Goal: Transaction & Acquisition: Purchase product/service

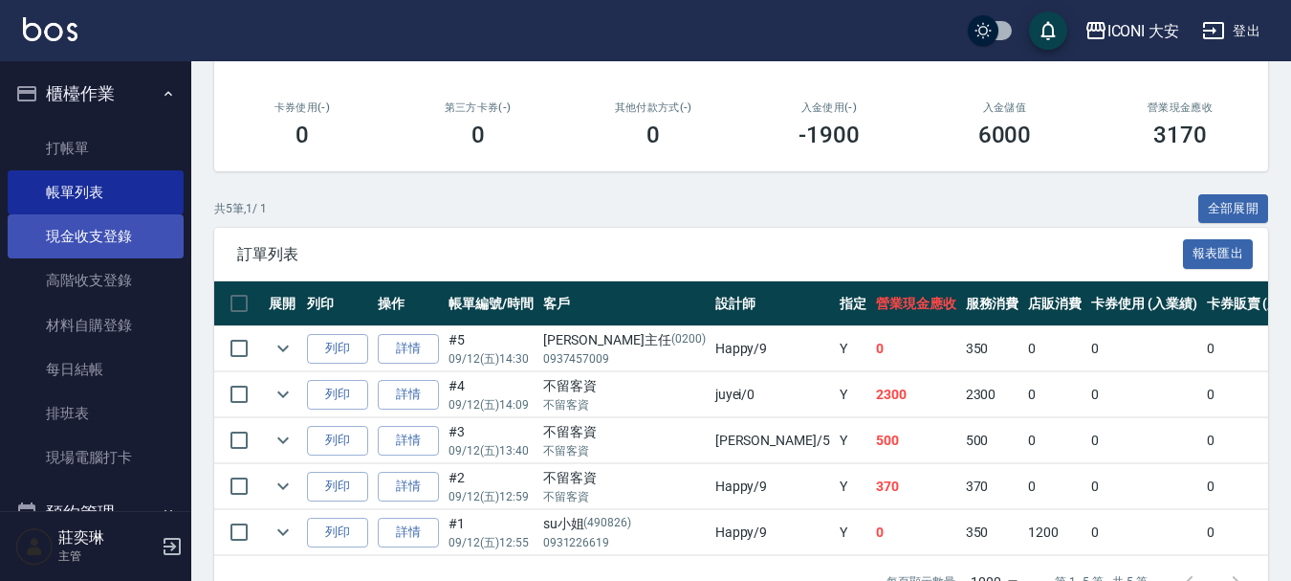
scroll to position [278, 0]
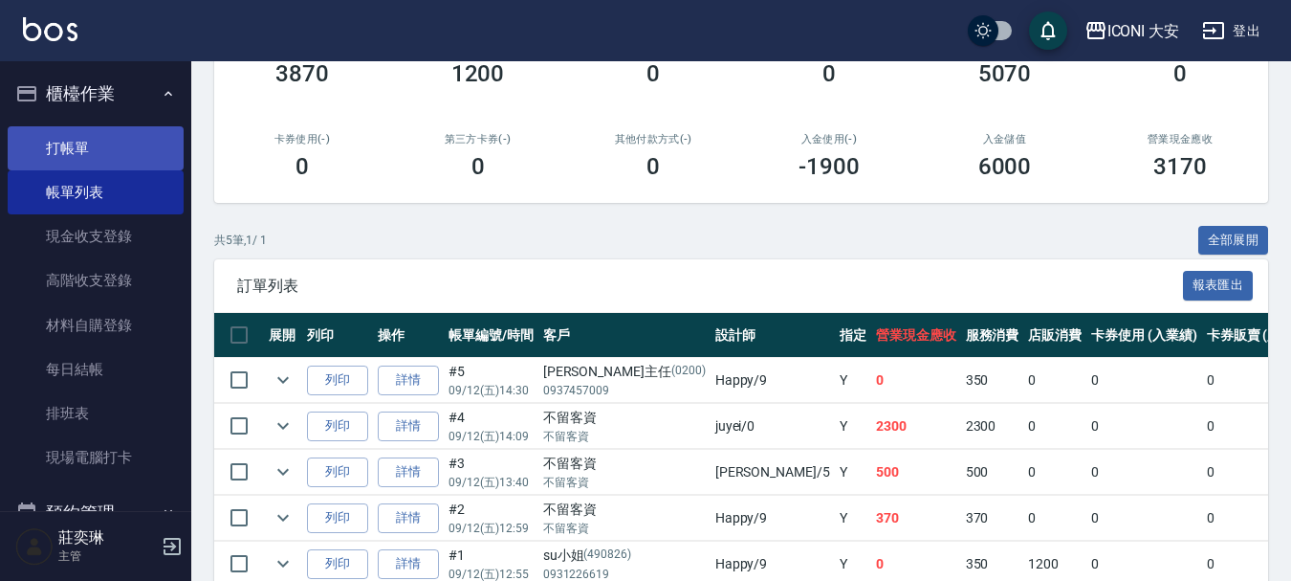
click at [51, 141] on link "打帳單" at bounding box center [96, 148] width 176 height 44
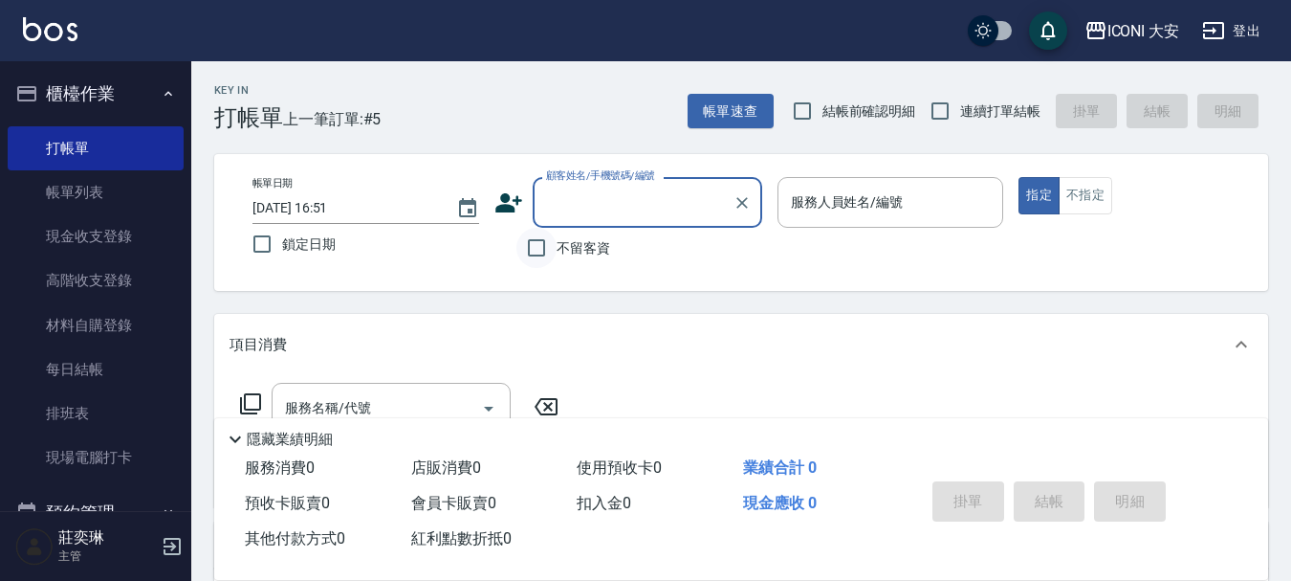
click at [537, 247] on input "不留客資" at bounding box center [537, 248] width 40 height 40
checkbox input "true"
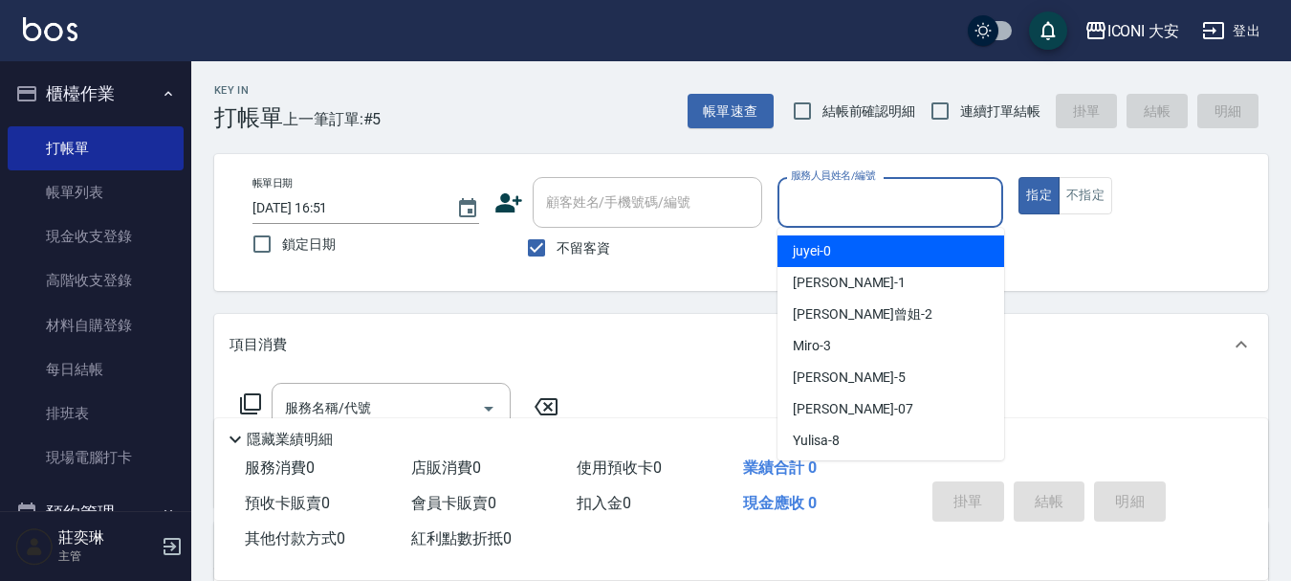
click at [857, 205] on input "服務人員姓名/編號" at bounding box center [890, 202] width 209 height 33
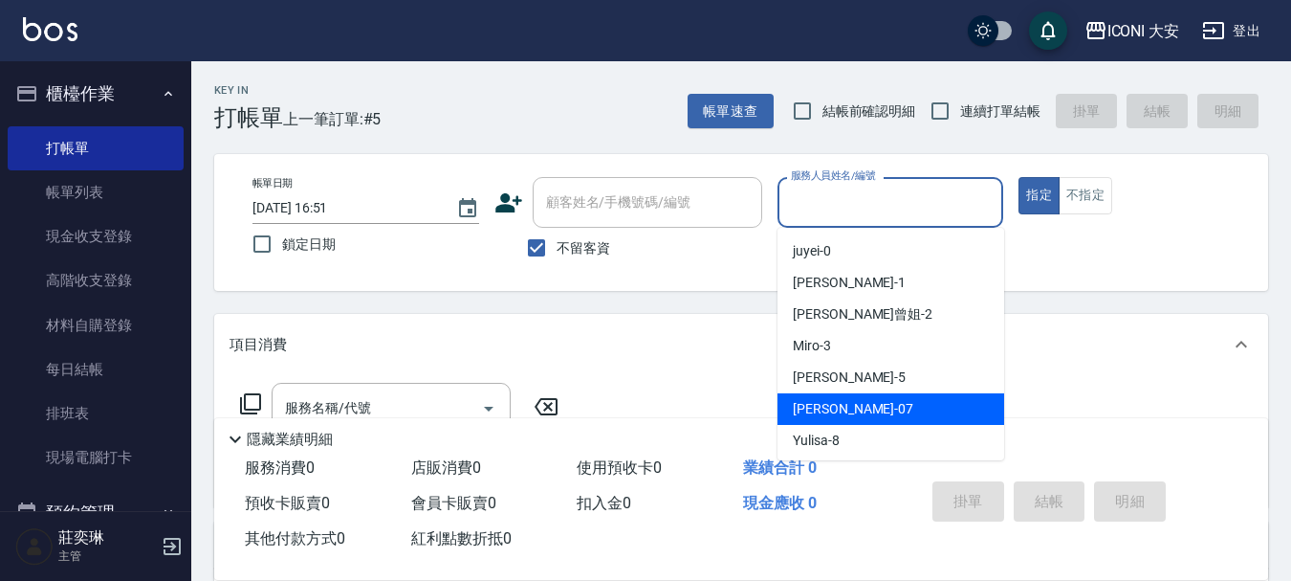
click at [846, 409] on span "[PERSON_NAME] -07" at bounding box center [853, 409] width 121 height 20
type input "[PERSON_NAME]-07"
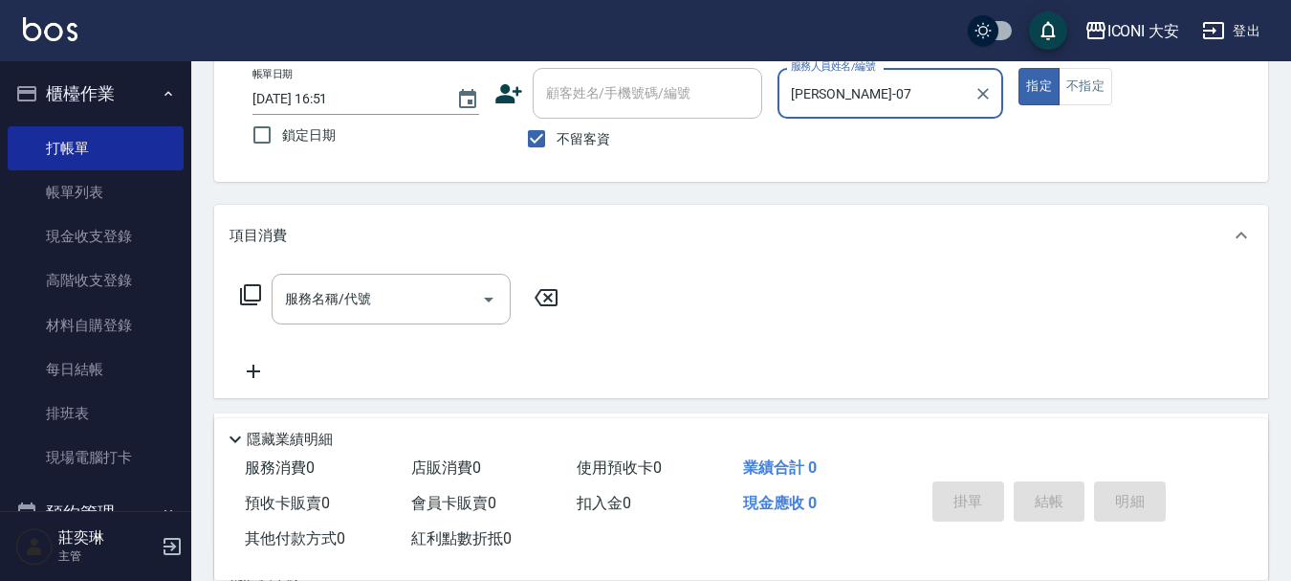
scroll to position [287, 0]
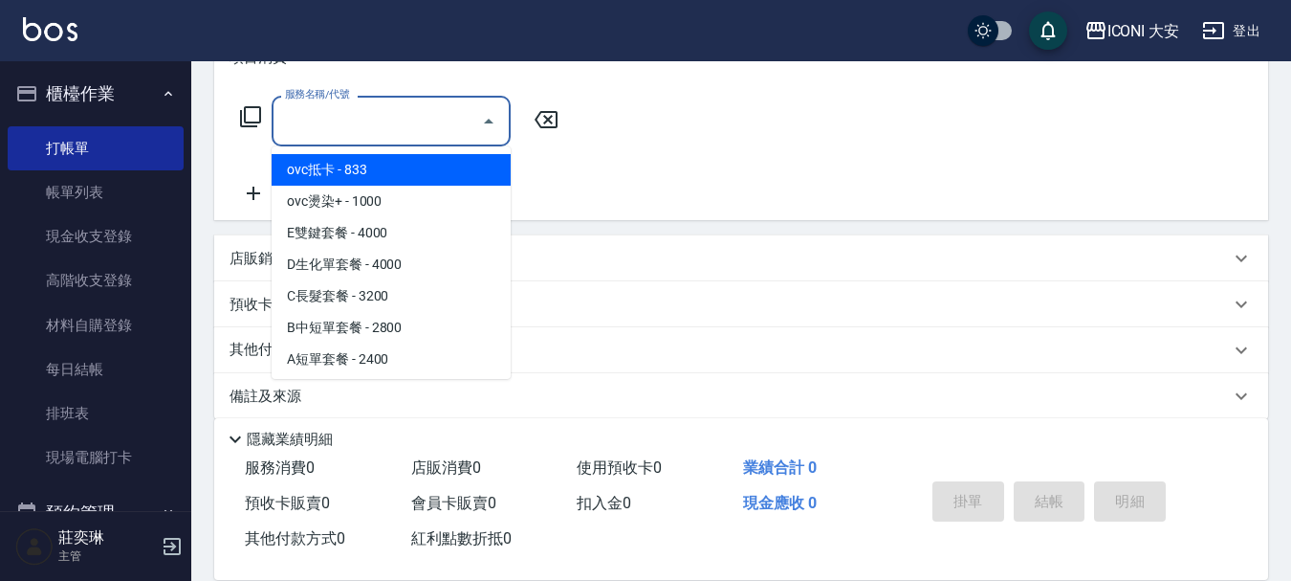
click at [400, 132] on input "服務名稱/代號" at bounding box center [376, 120] width 193 height 33
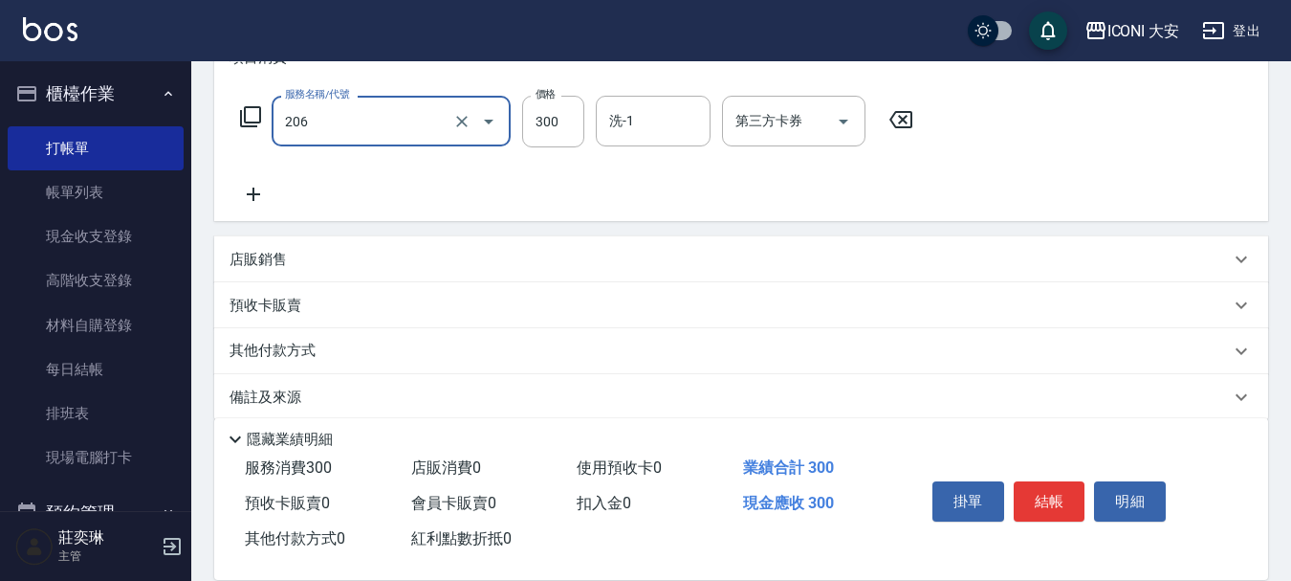
type input "洗髮(206)"
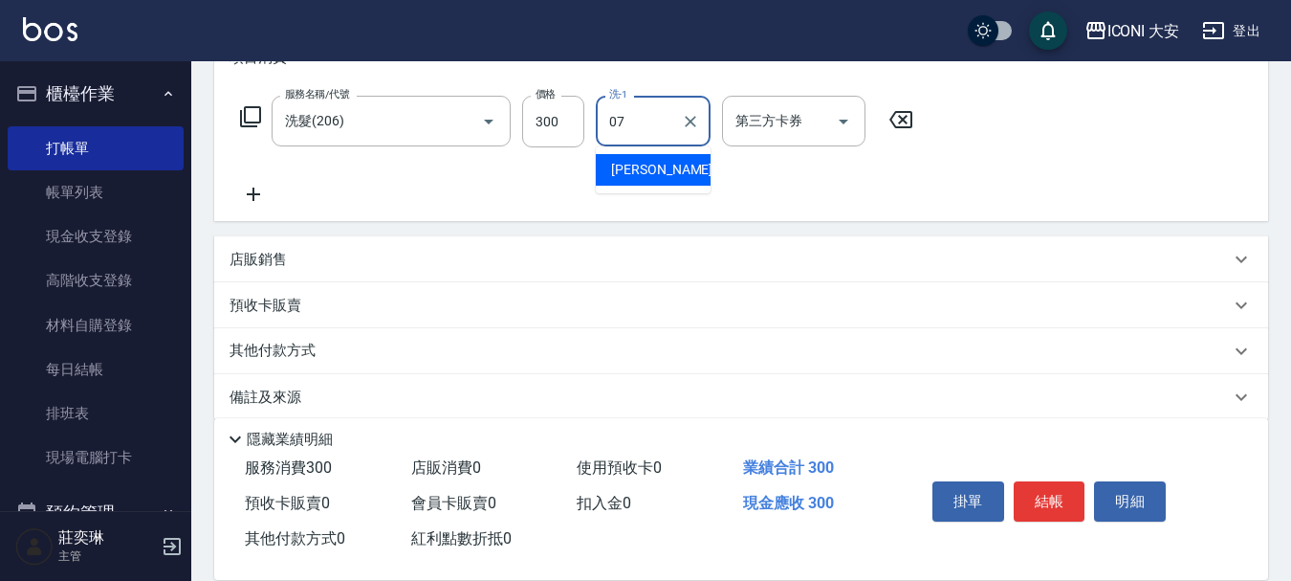
type input "[PERSON_NAME]-07"
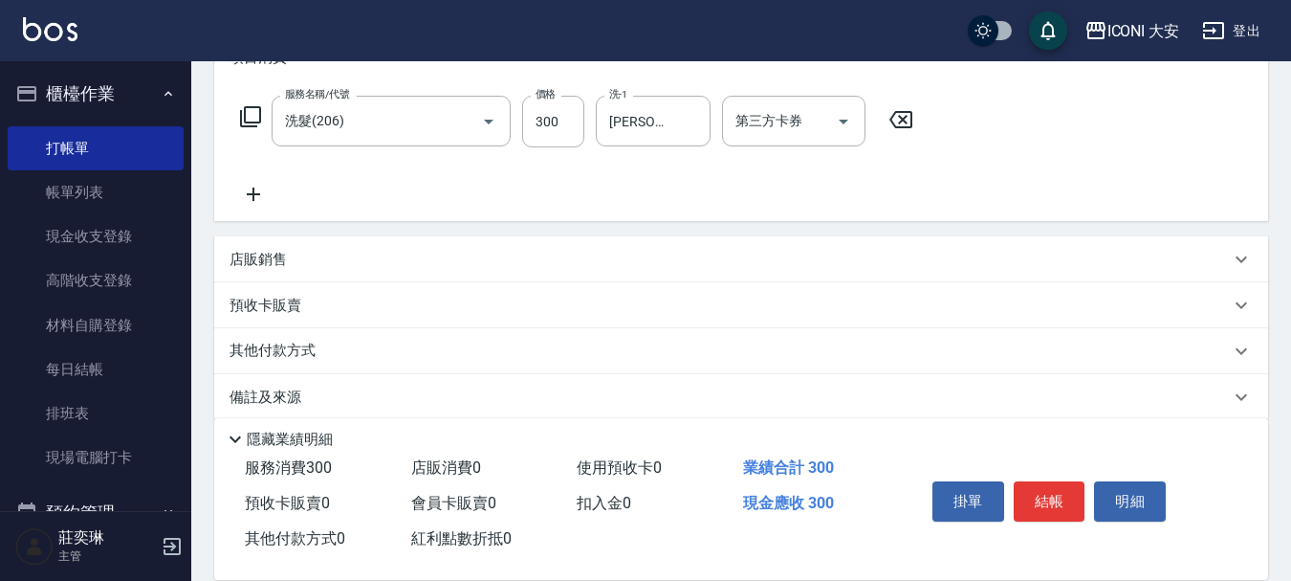
click at [253, 194] on icon at bounding box center [253, 193] width 13 height 13
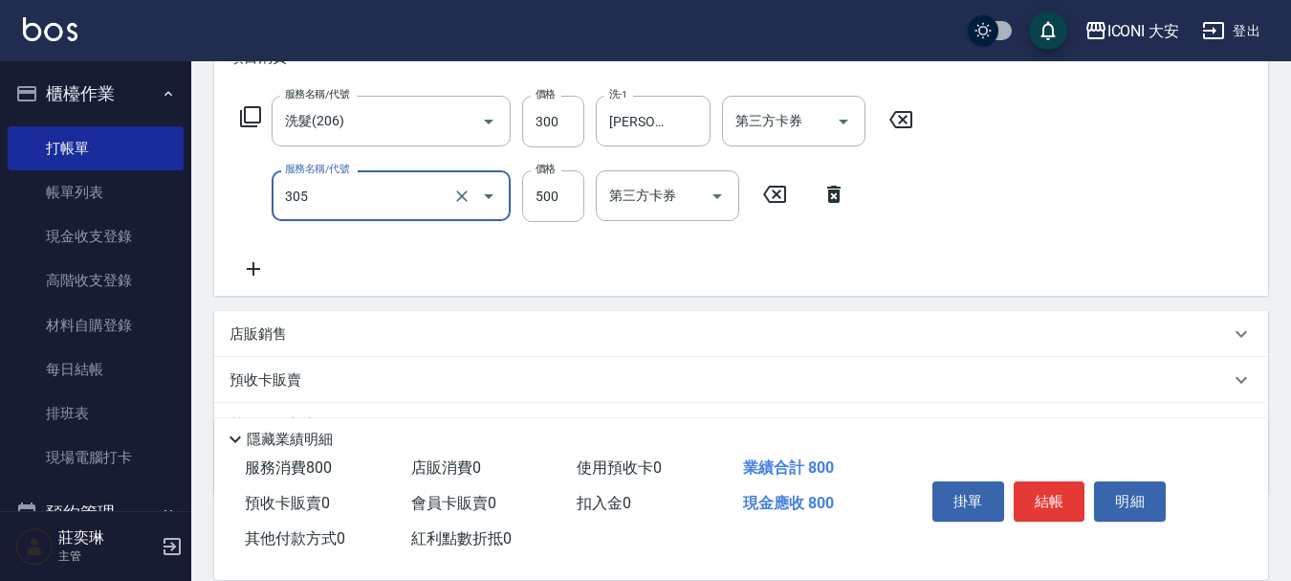
type input "剪髮(305)"
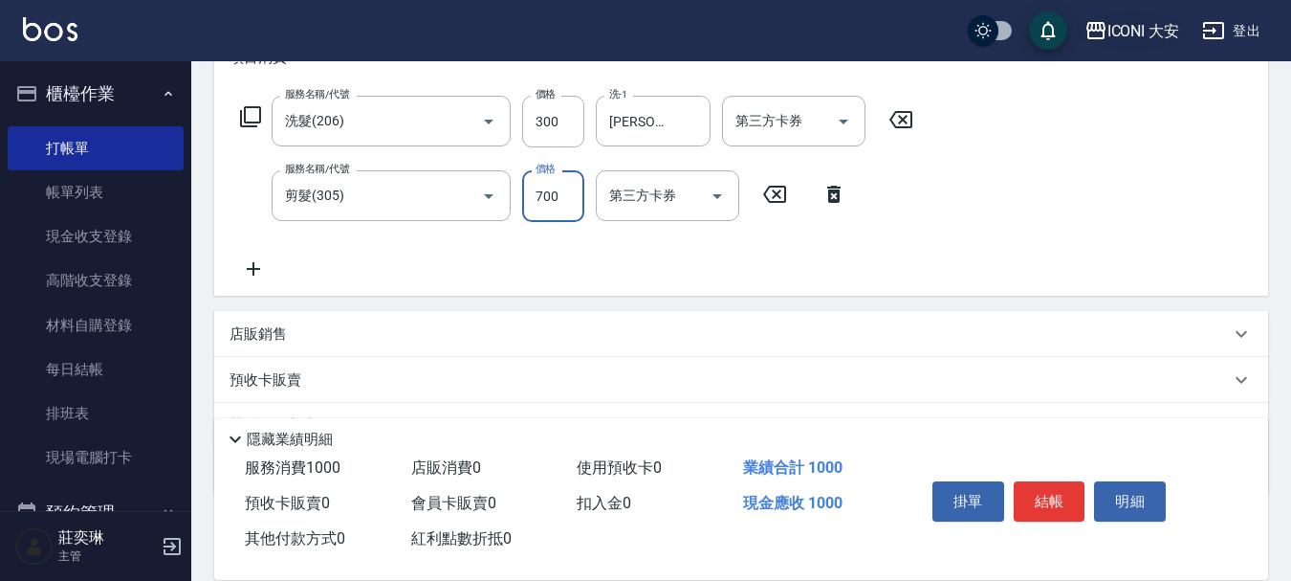
type input "700"
click at [1034, 486] on button "結帳" at bounding box center [1050, 501] width 72 height 40
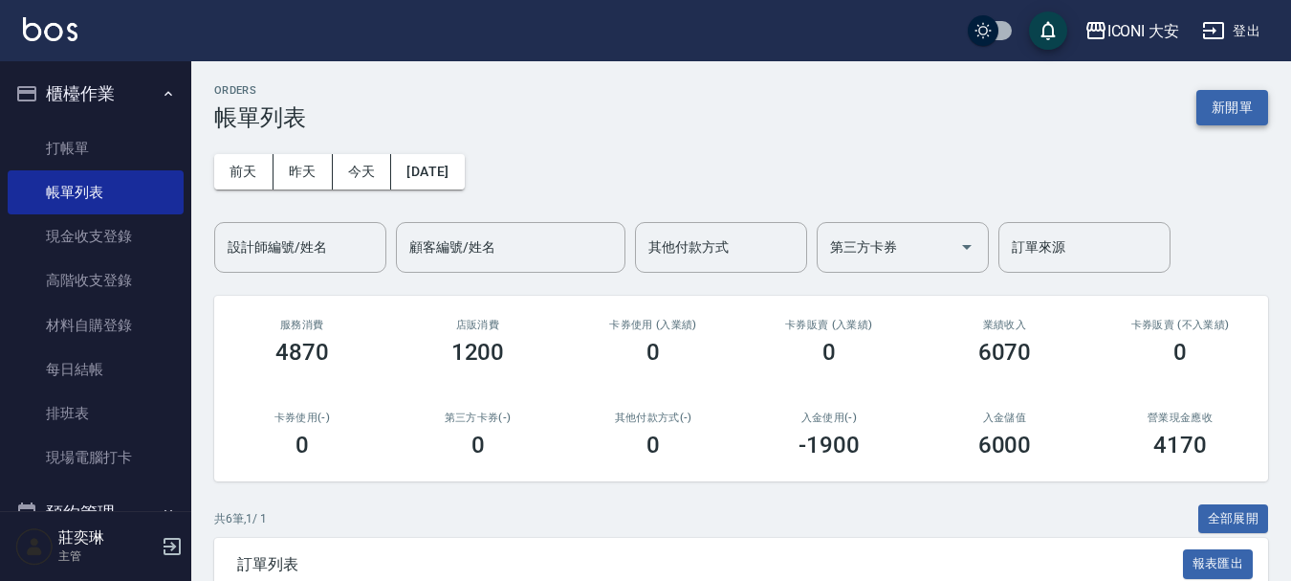
click at [1243, 94] on button "新開單" at bounding box center [1233, 107] width 72 height 35
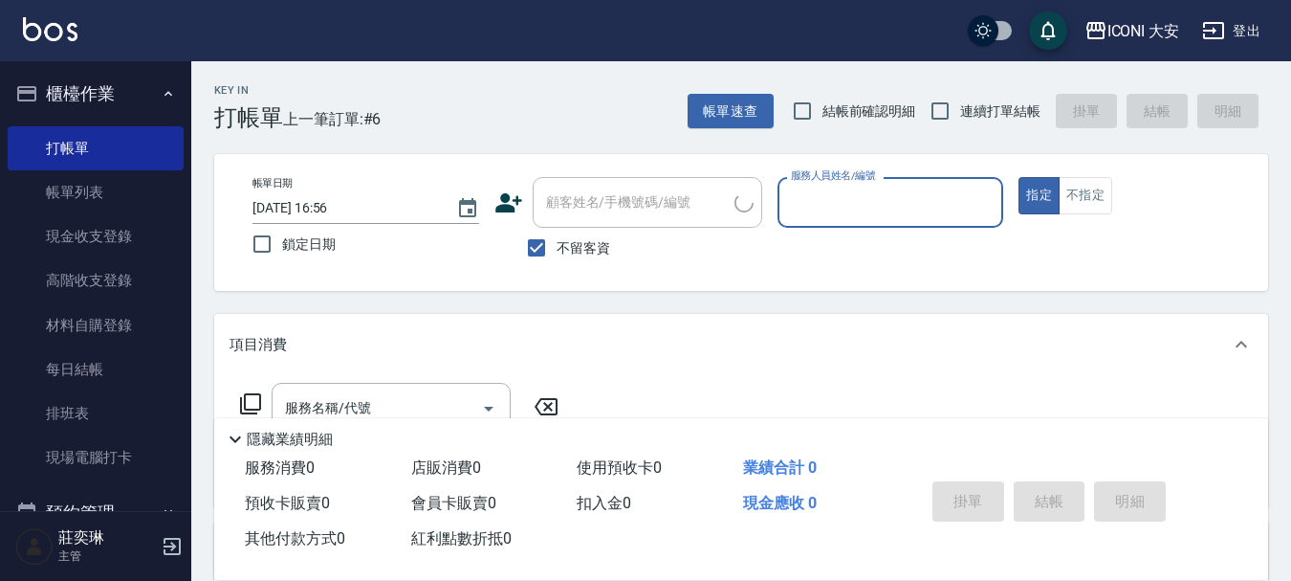
click at [902, 208] on input "服務人員姓名/編號" at bounding box center [890, 202] width 209 height 33
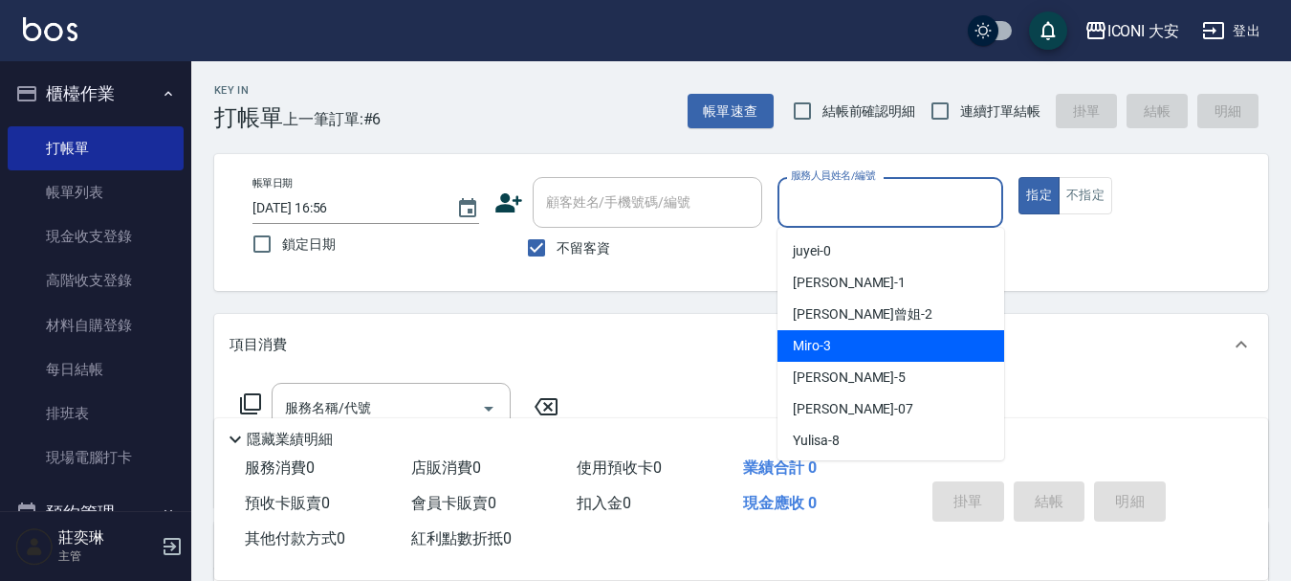
click at [895, 340] on div "Miro -3" at bounding box center [891, 346] width 227 height 32
type input "Miro-3"
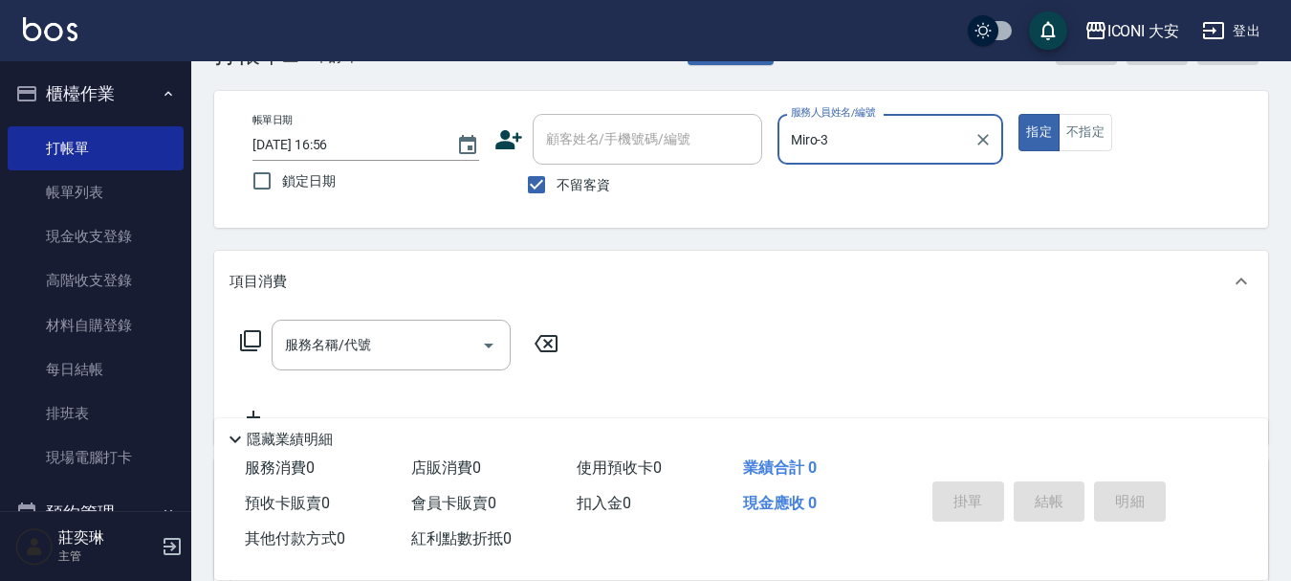
scroll to position [191, 0]
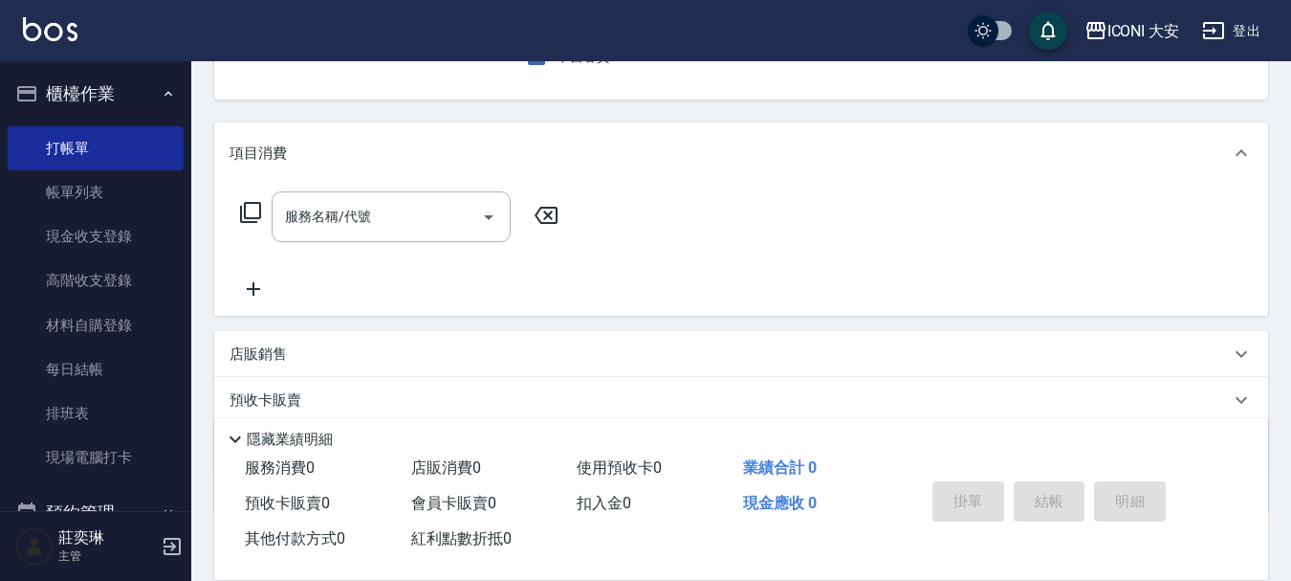
click at [255, 218] on icon at bounding box center [250, 212] width 21 height 21
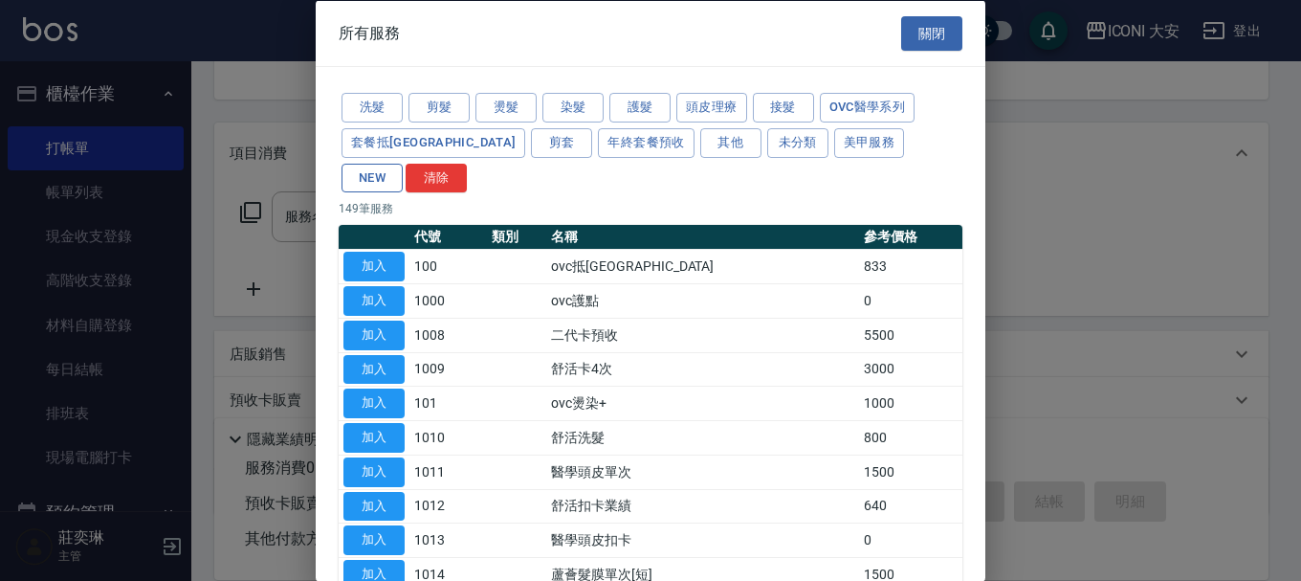
click at [403, 163] on button "NEW" at bounding box center [371, 178] width 61 height 30
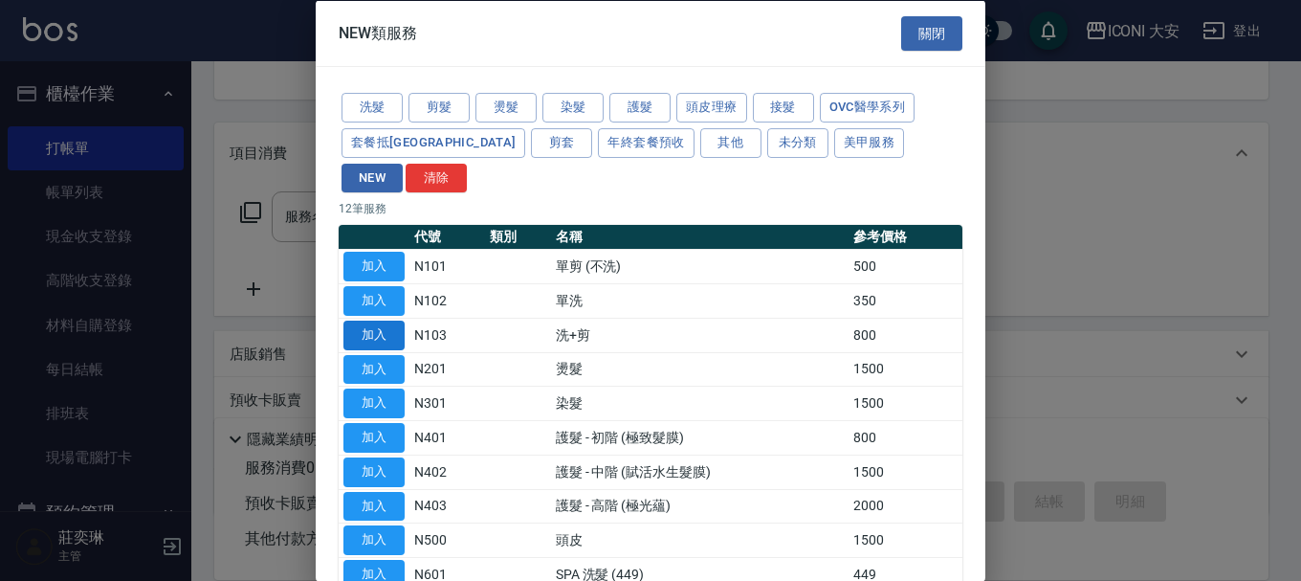
click at [386, 319] on button "加入" at bounding box center [373, 334] width 61 height 30
type input "洗+剪(N103)"
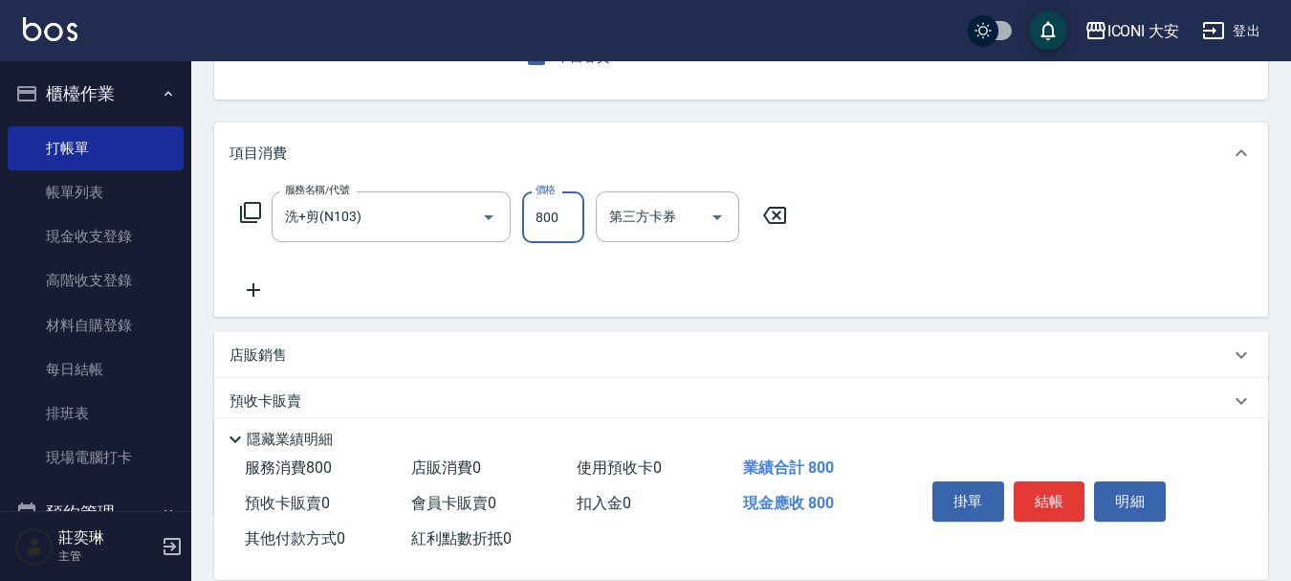
click at [563, 233] on input "800" at bounding box center [553, 217] width 62 height 52
type input "770"
click at [1051, 493] on button "結帳" at bounding box center [1050, 501] width 72 height 40
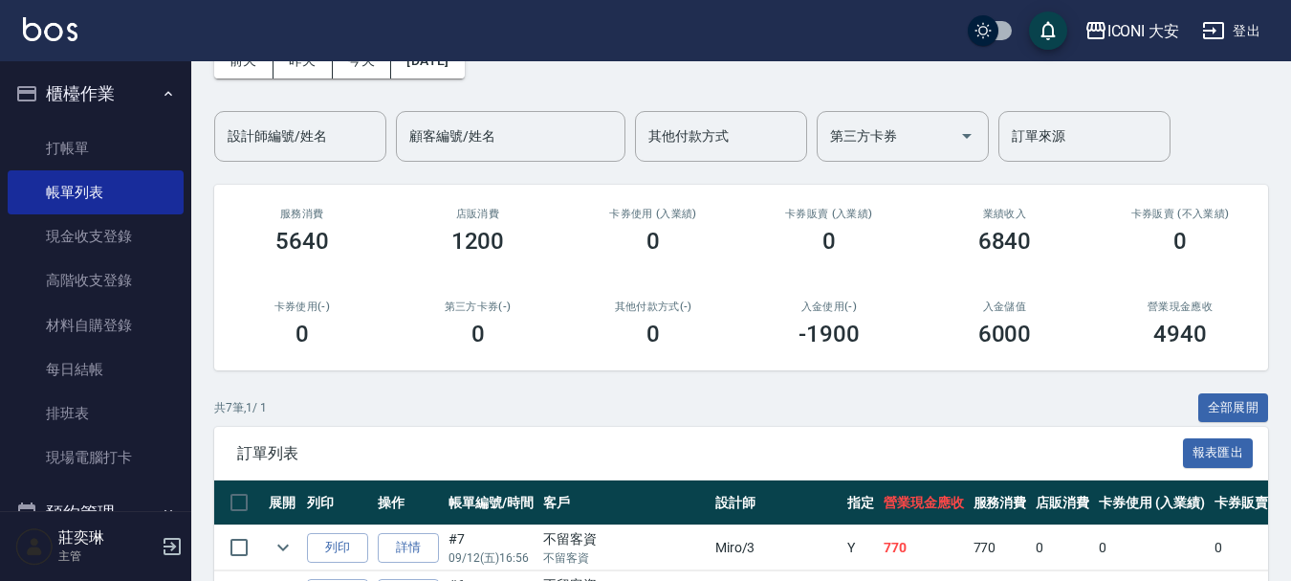
scroll to position [383, 0]
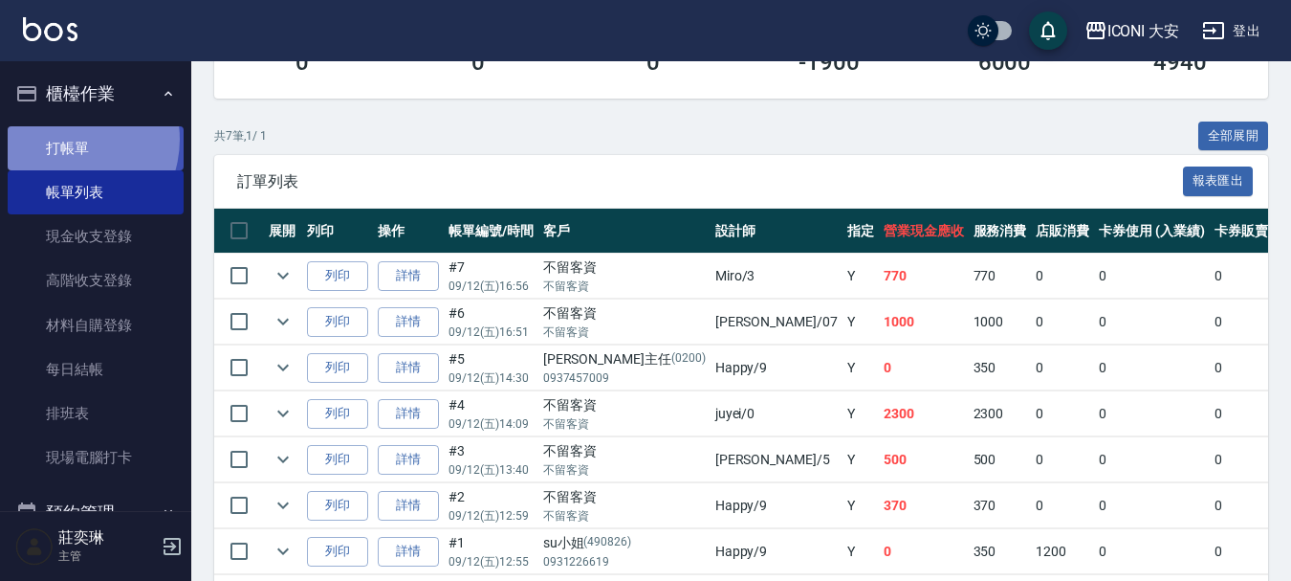
click at [65, 139] on link "打帳單" at bounding box center [96, 148] width 176 height 44
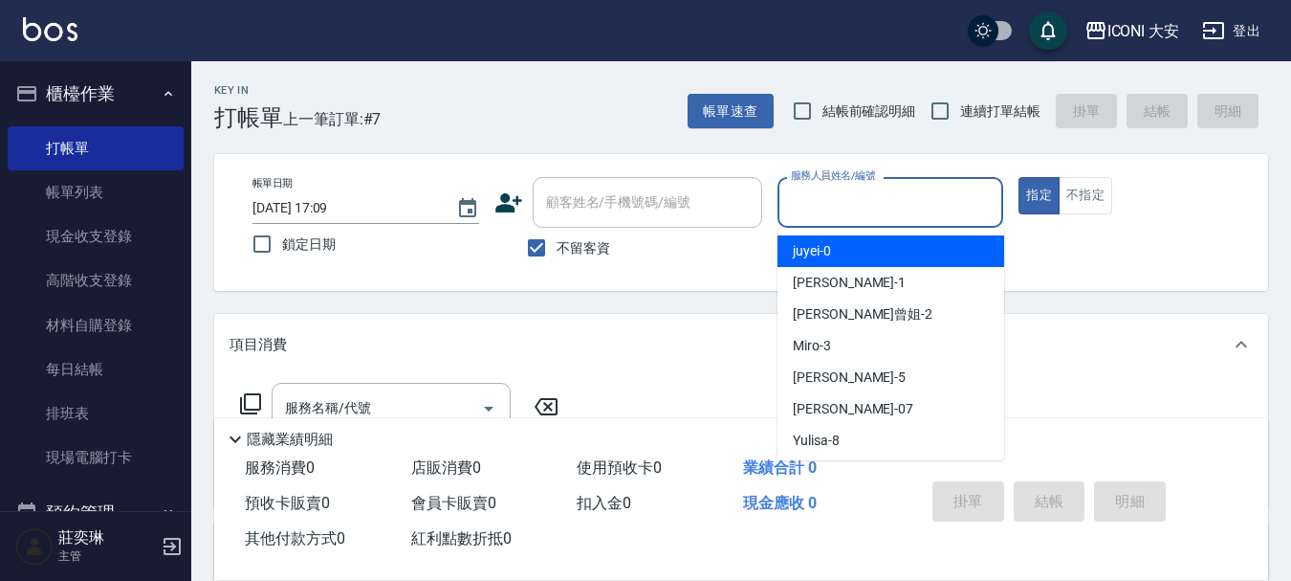
click at [886, 203] on input "服務人員姓名/編號" at bounding box center [890, 202] width 209 height 33
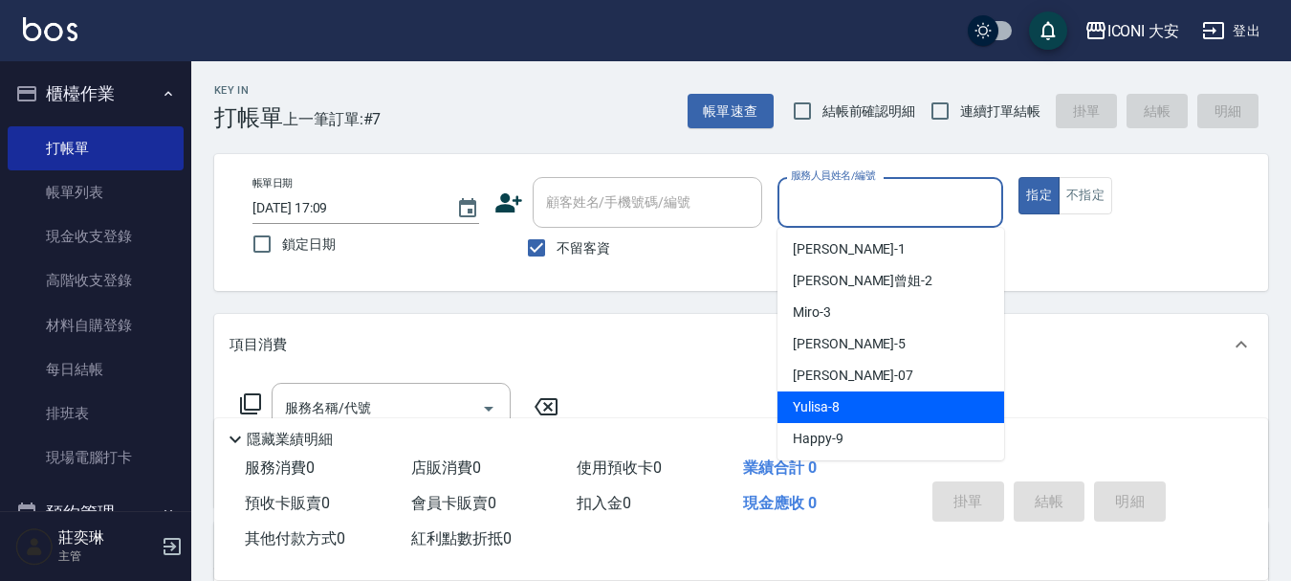
scroll to position [35, 0]
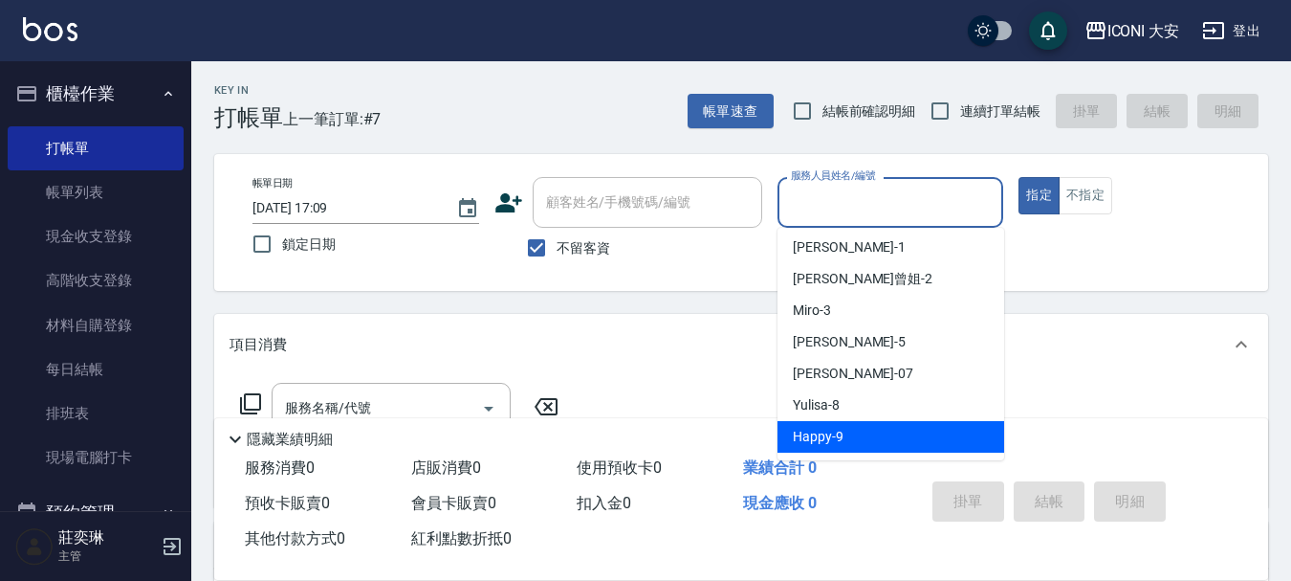
click at [856, 430] on div "Happy -9" at bounding box center [891, 437] width 227 height 32
type input "Happy-9"
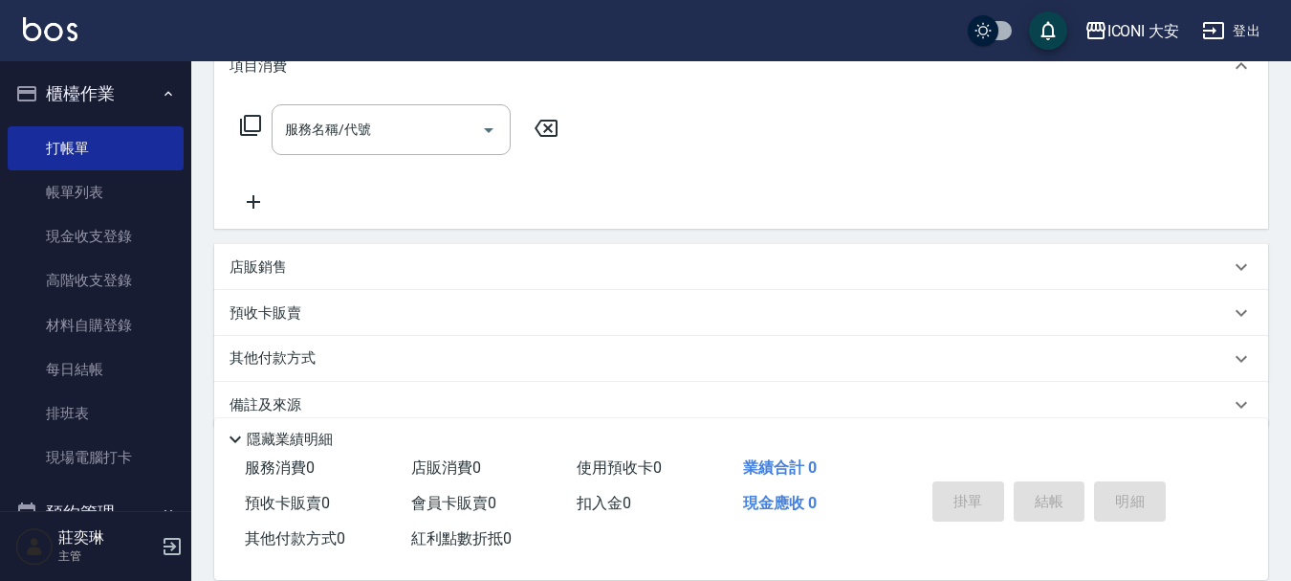
scroll to position [287, 0]
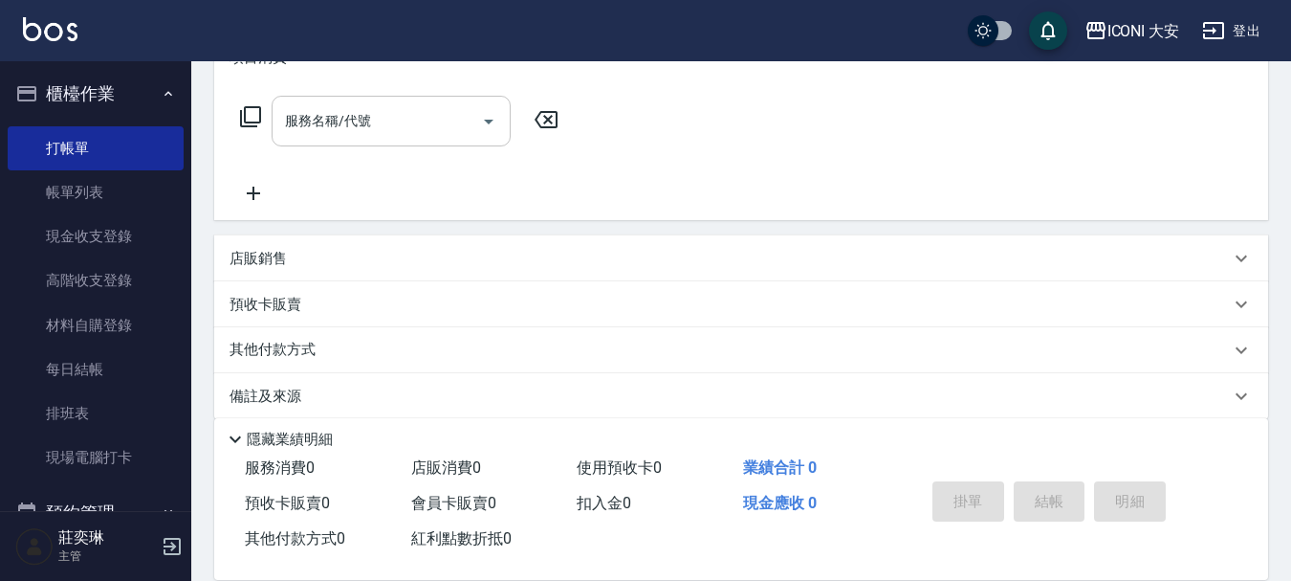
click at [386, 110] on input "服務名稱/代號" at bounding box center [376, 120] width 193 height 33
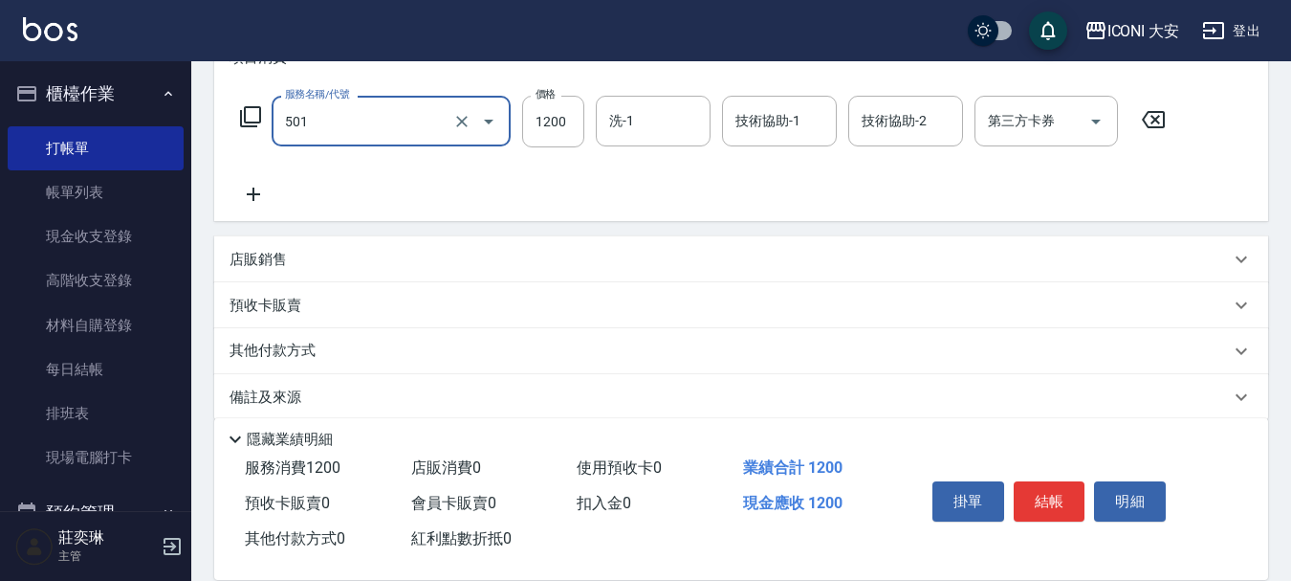
type input "染髮(501)"
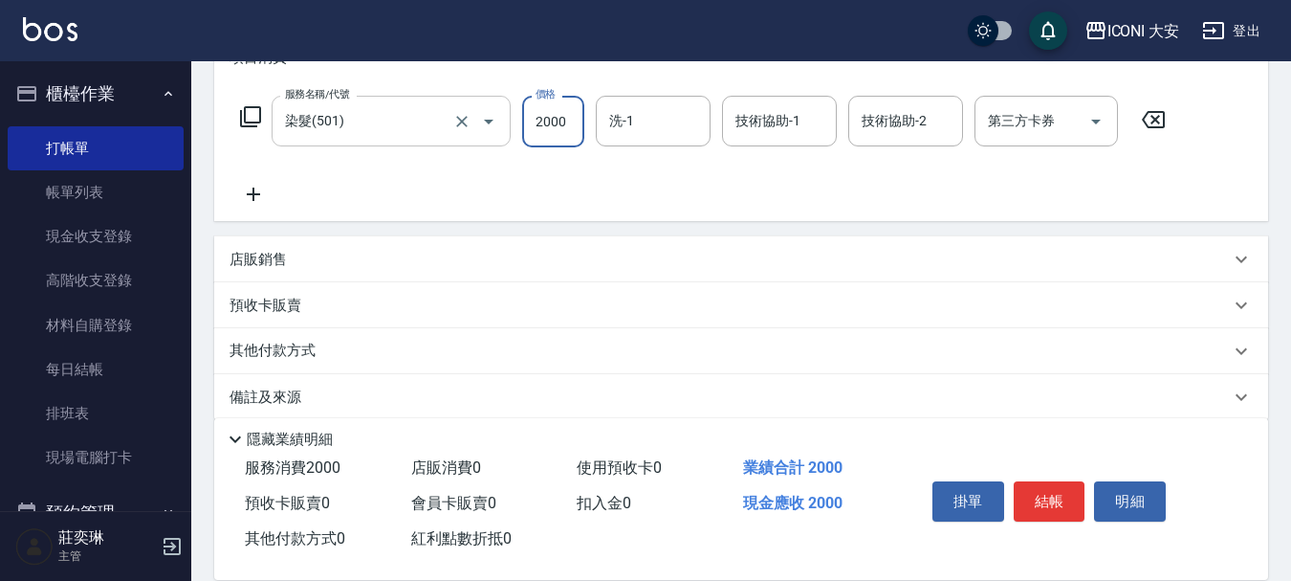
type input "2000"
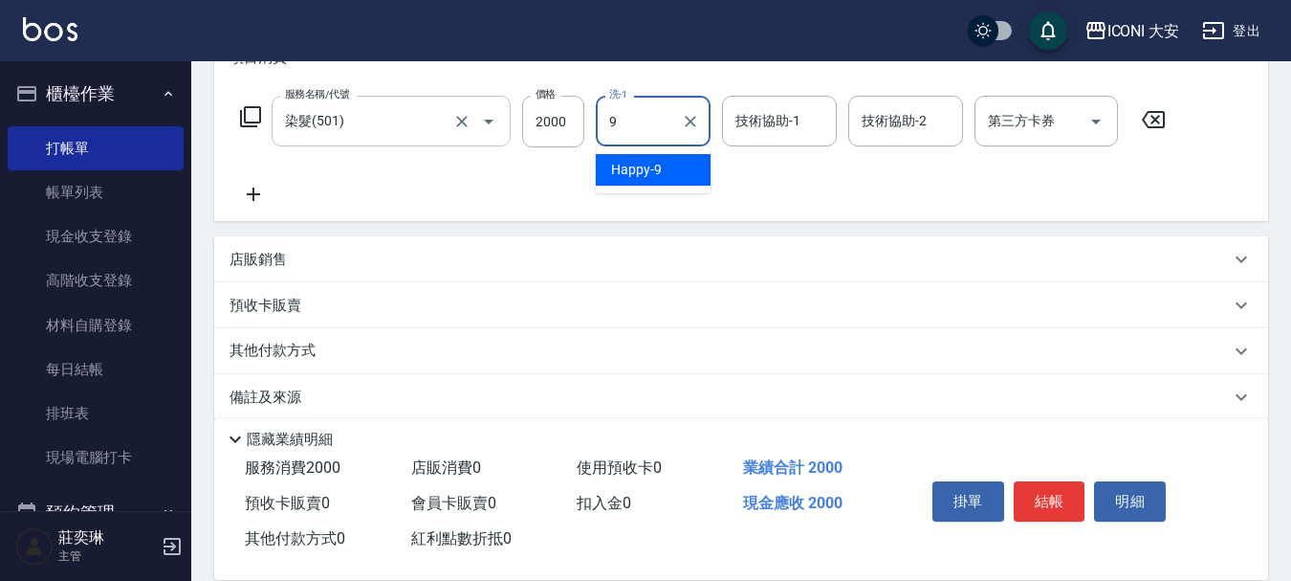
type input "Happy-9"
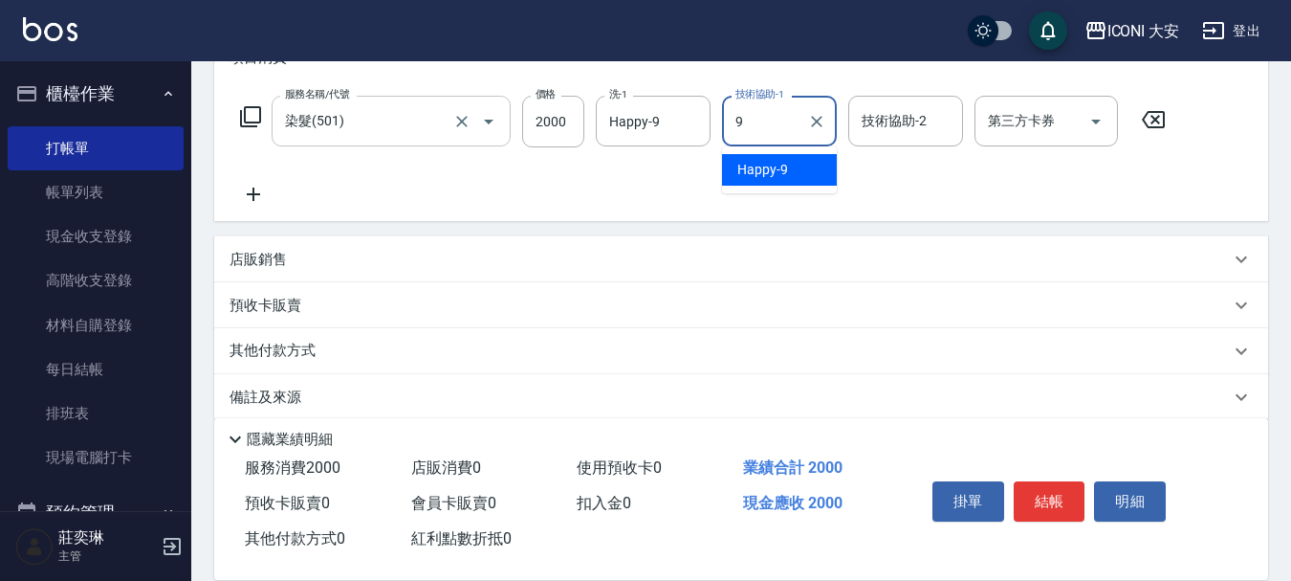
type input "Happy-9"
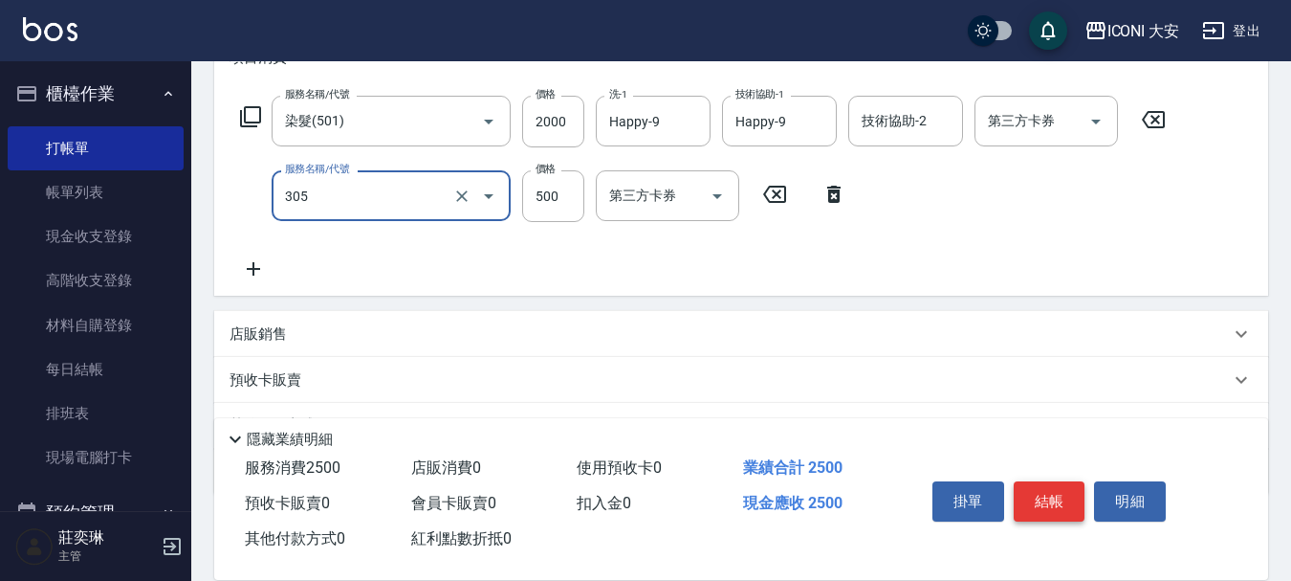
type input "剪髮(305)"
click at [1046, 501] on button "結帳" at bounding box center [1050, 501] width 72 height 40
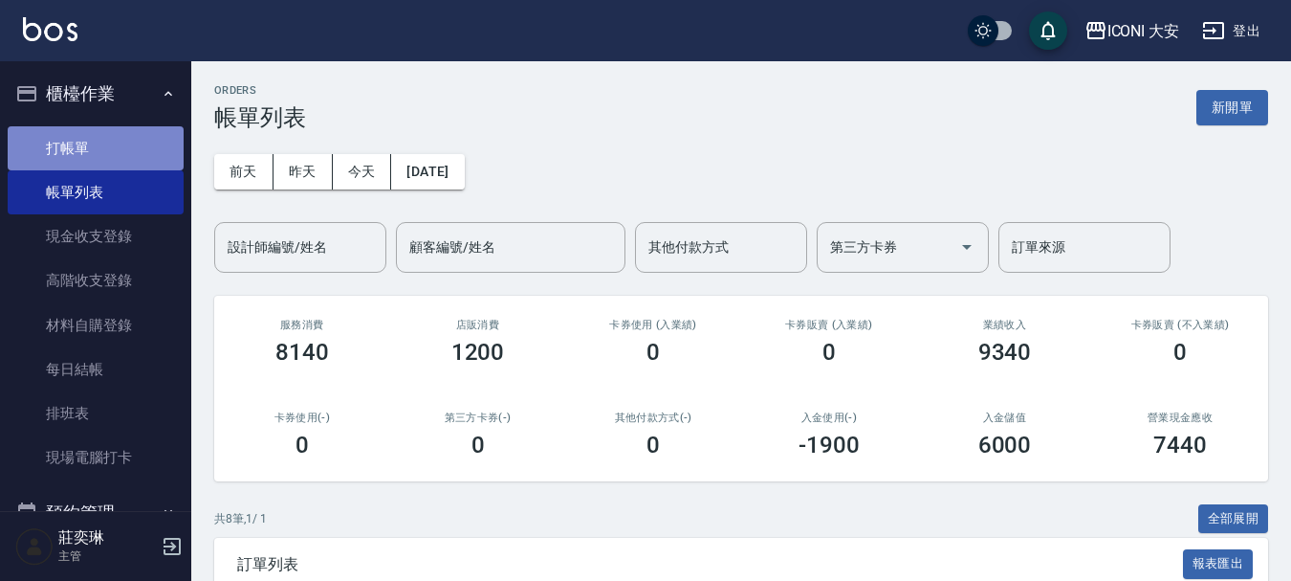
click at [132, 150] on link "打帳單" at bounding box center [96, 148] width 176 height 44
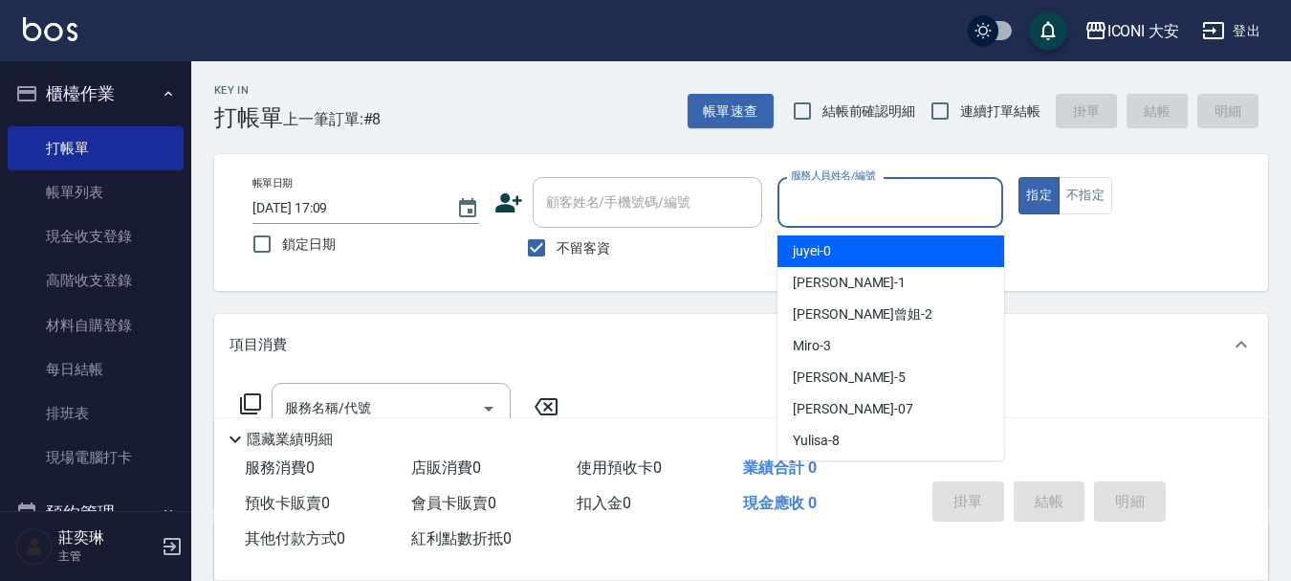
click at [937, 211] on input "服務人員姓名/編號" at bounding box center [890, 202] width 209 height 33
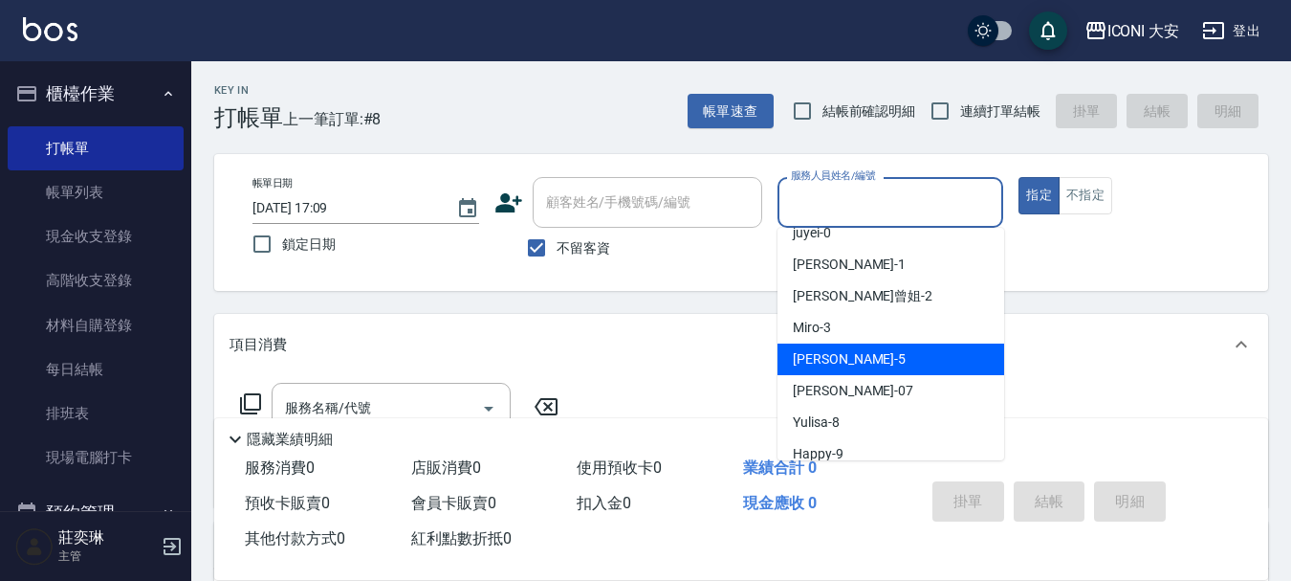
scroll to position [35, 0]
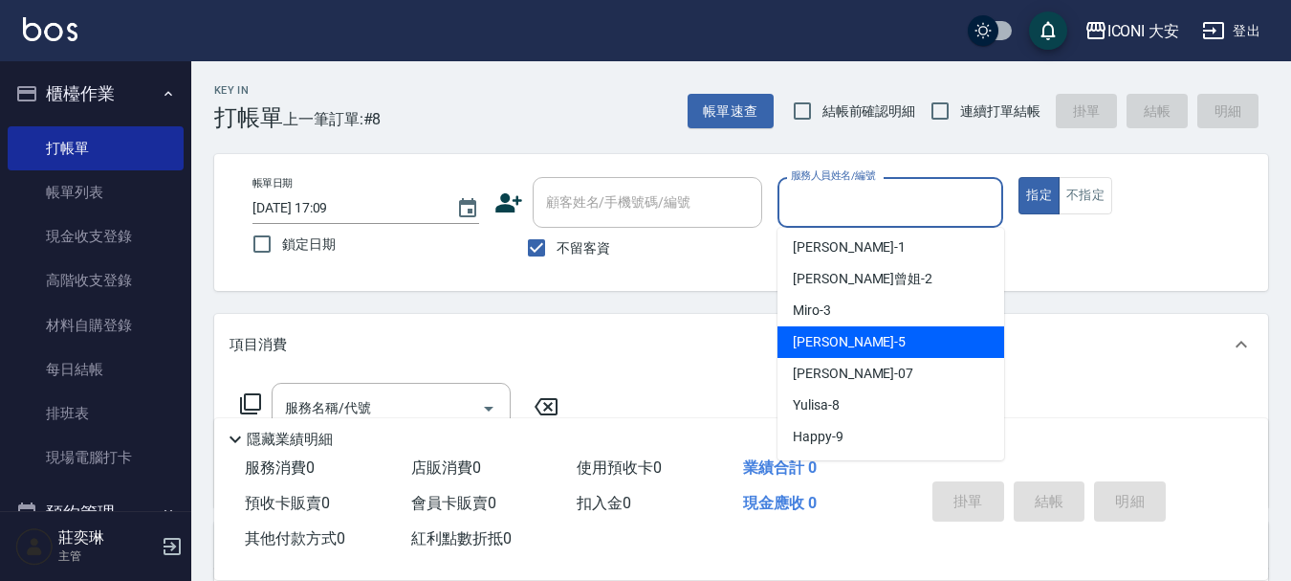
click at [836, 351] on span "[PERSON_NAME]姐 -5" at bounding box center [849, 342] width 113 height 20
type input "[PERSON_NAME]姐-5"
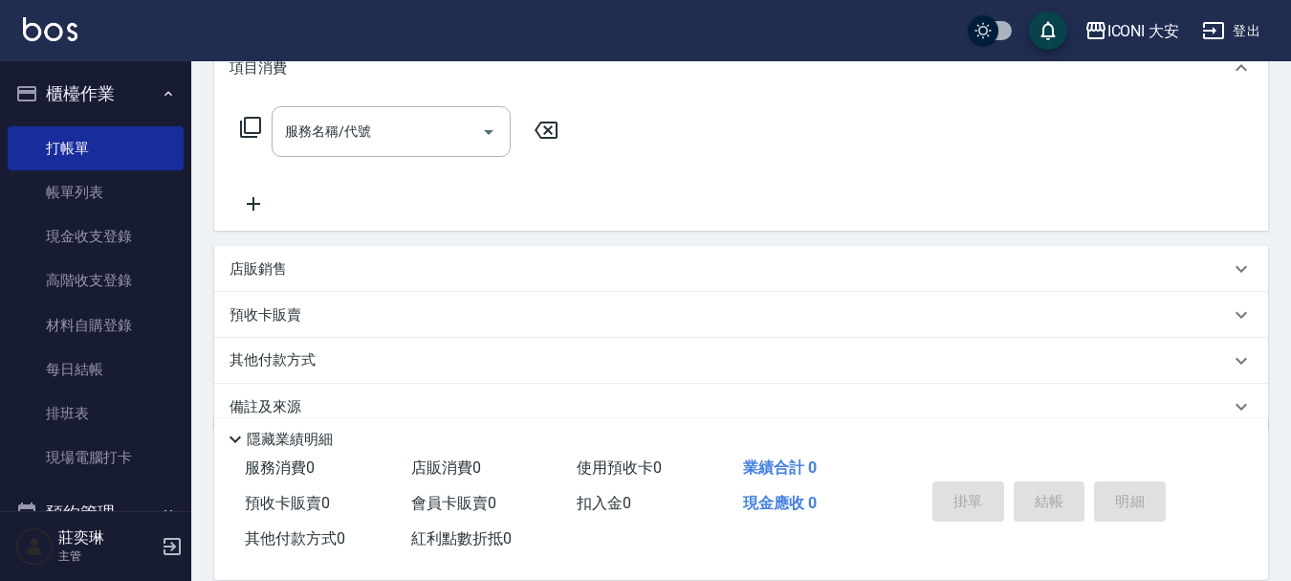
scroll to position [287, 0]
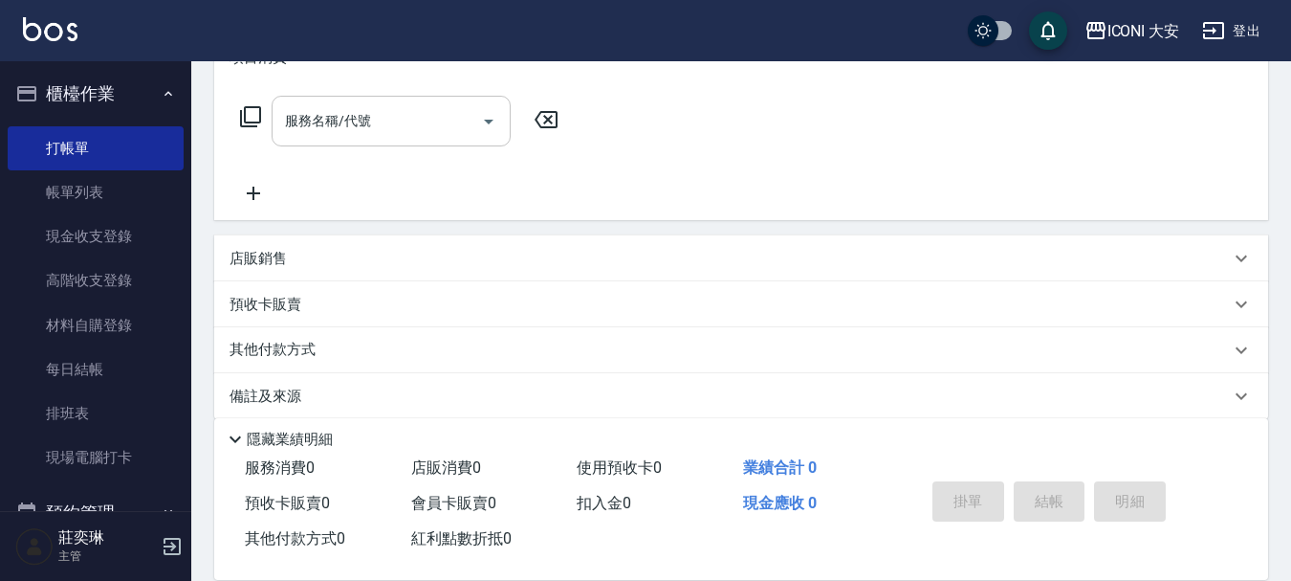
click at [403, 121] on input "服務名稱/代號" at bounding box center [376, 120] width 193 height 33
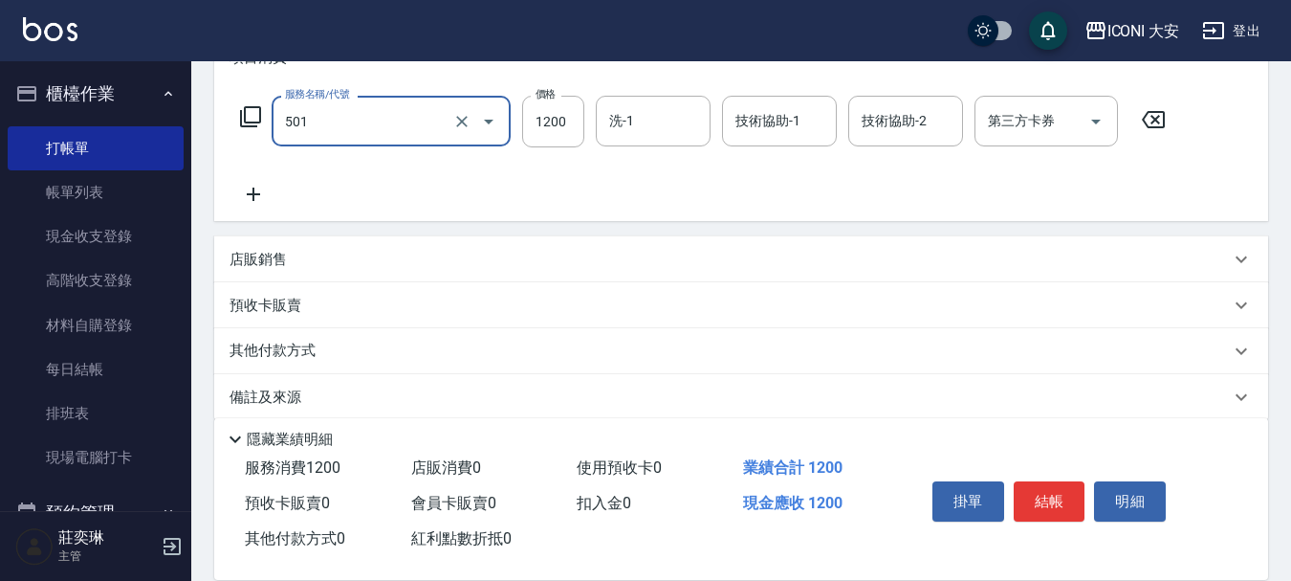
type input "染髮(501)"
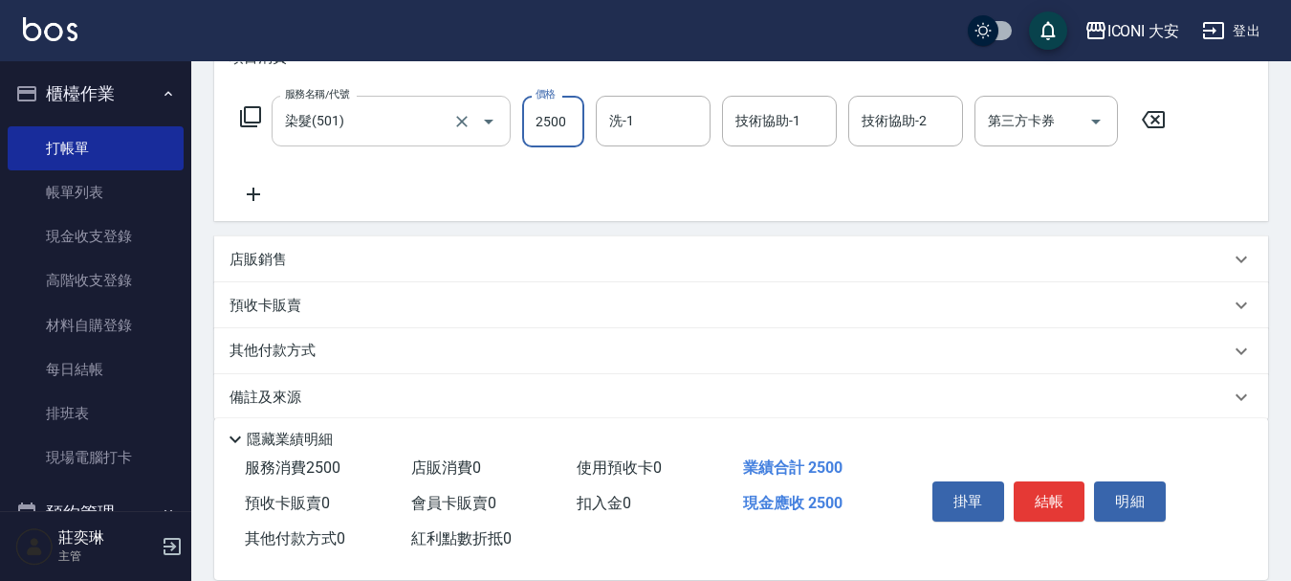
type input "2500"
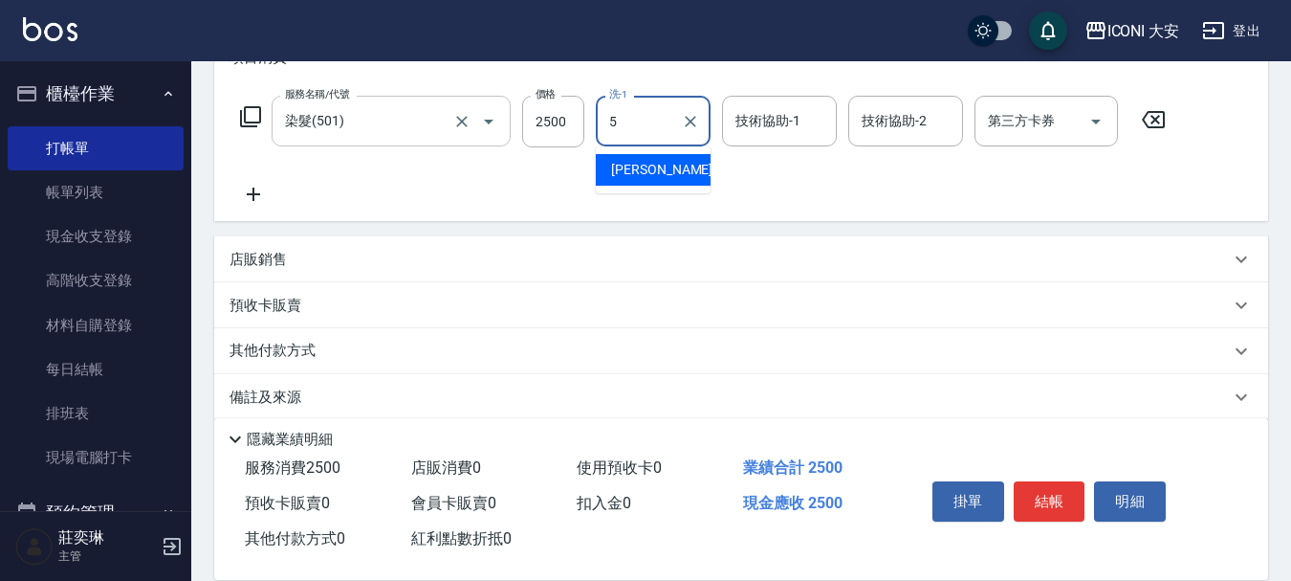
type input "[PERSON_NAME]姐-5"
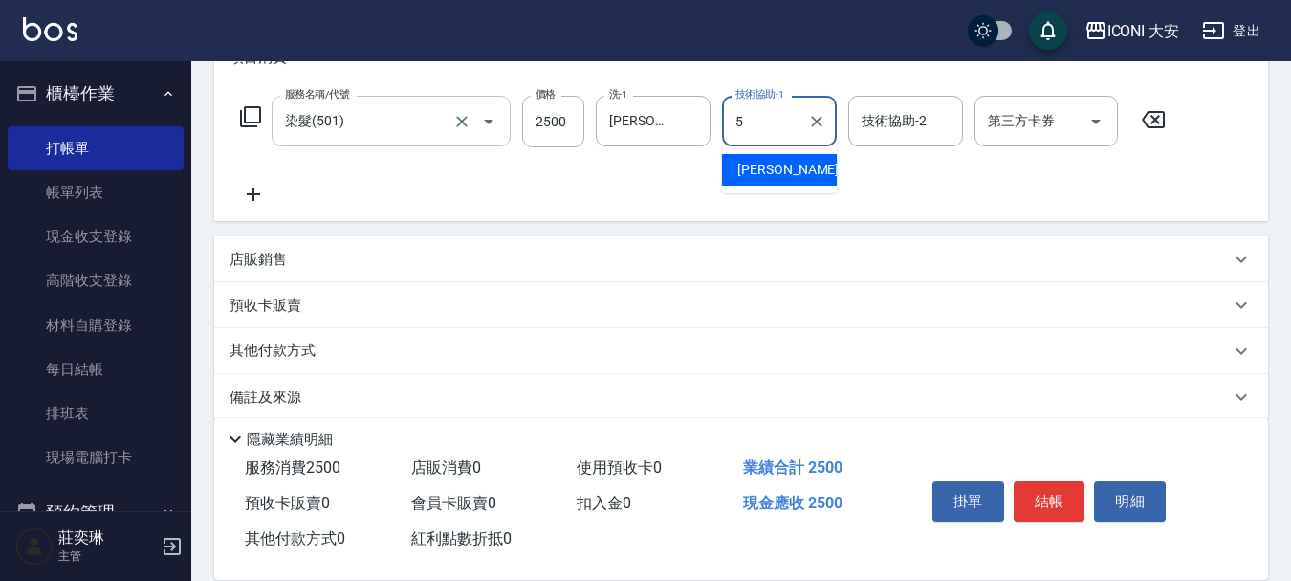
type input "[PERSON_NAME]姐-5"
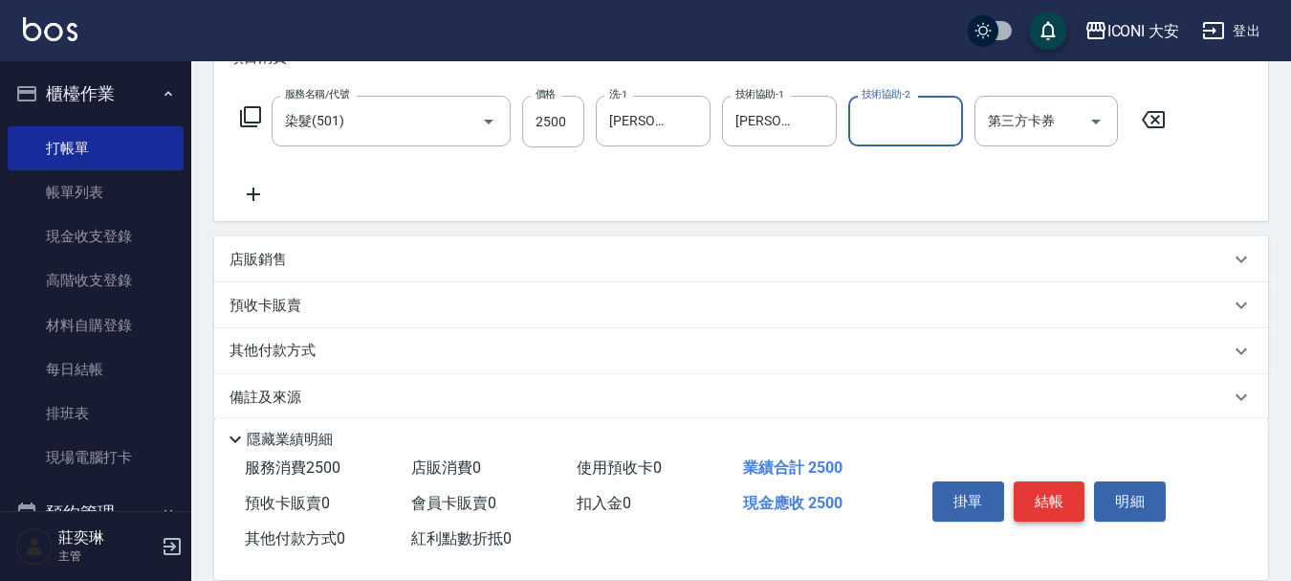
click at [1063, 487] on button "結帳" at bounding box center [1050, 501] width 72 height 40
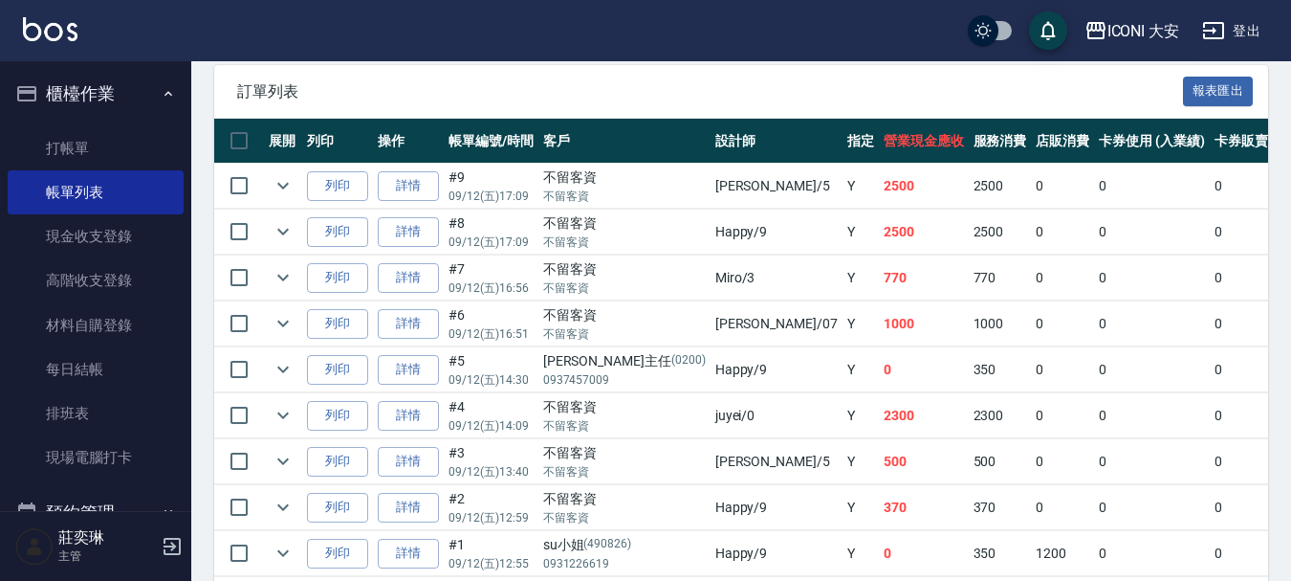
scroll to position [478, 0]
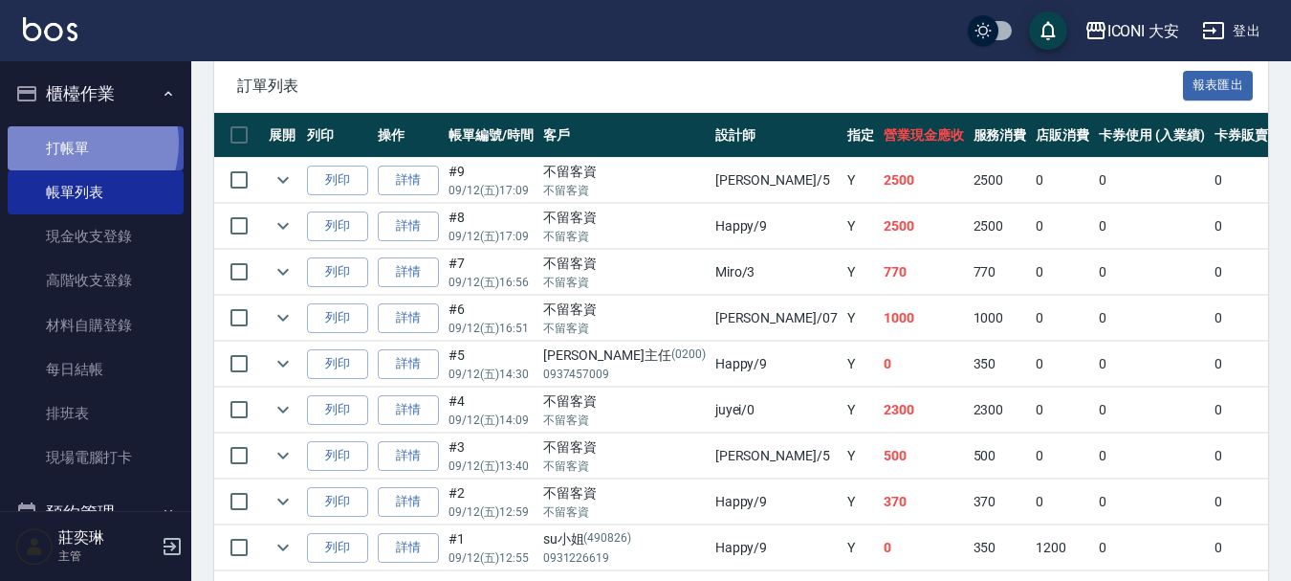
click at [72, 143] on link "打帳單" at bounding box center [96, 148] width 176 height 44
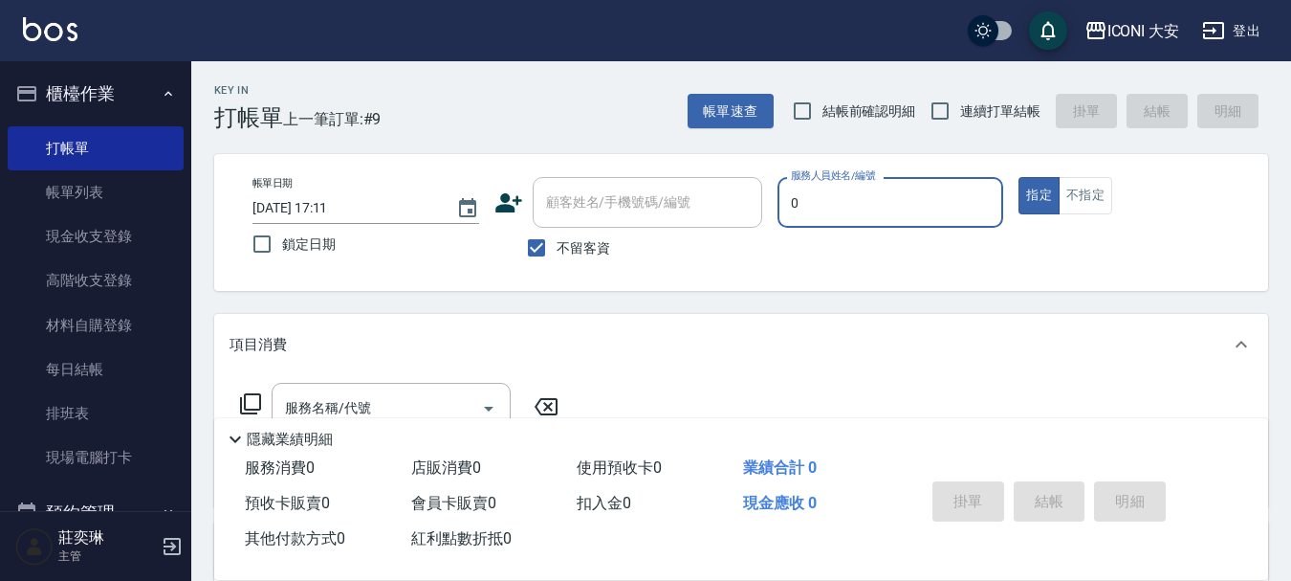
type input "juyei-0"
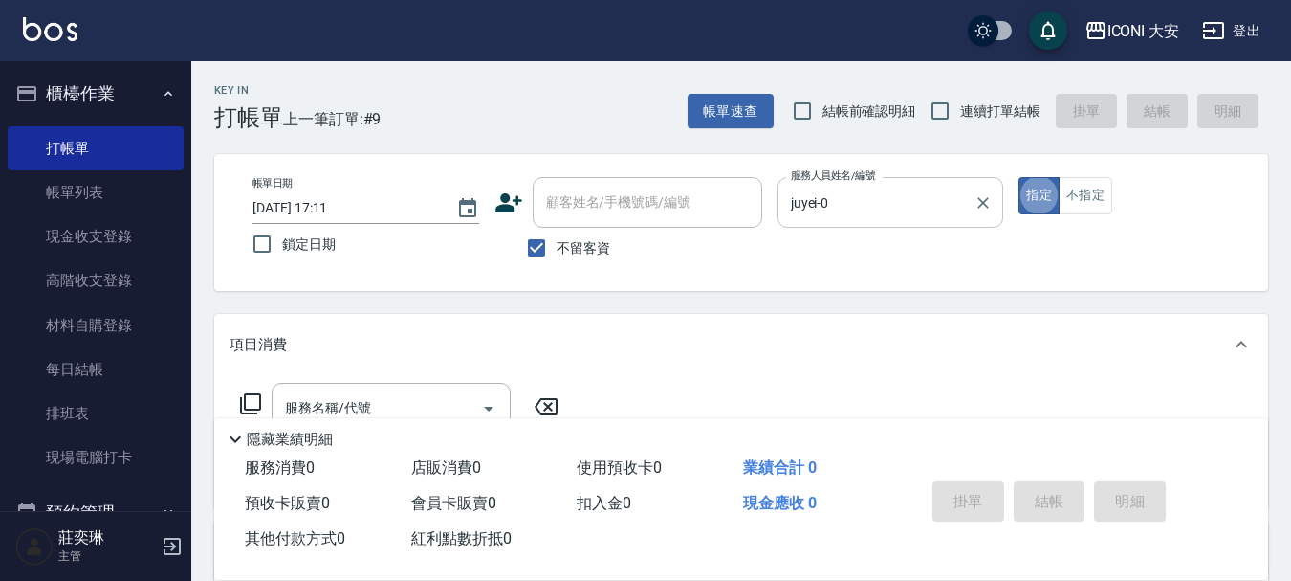
type button "true"
drag, startPoint x: 1045, startPoint y: 185, endPoint x: 1039, endPoint y: 194, distance: 11.2
click at [1041, 192] on button "指定" at bounding box center [1039, 195] width 41 height 37
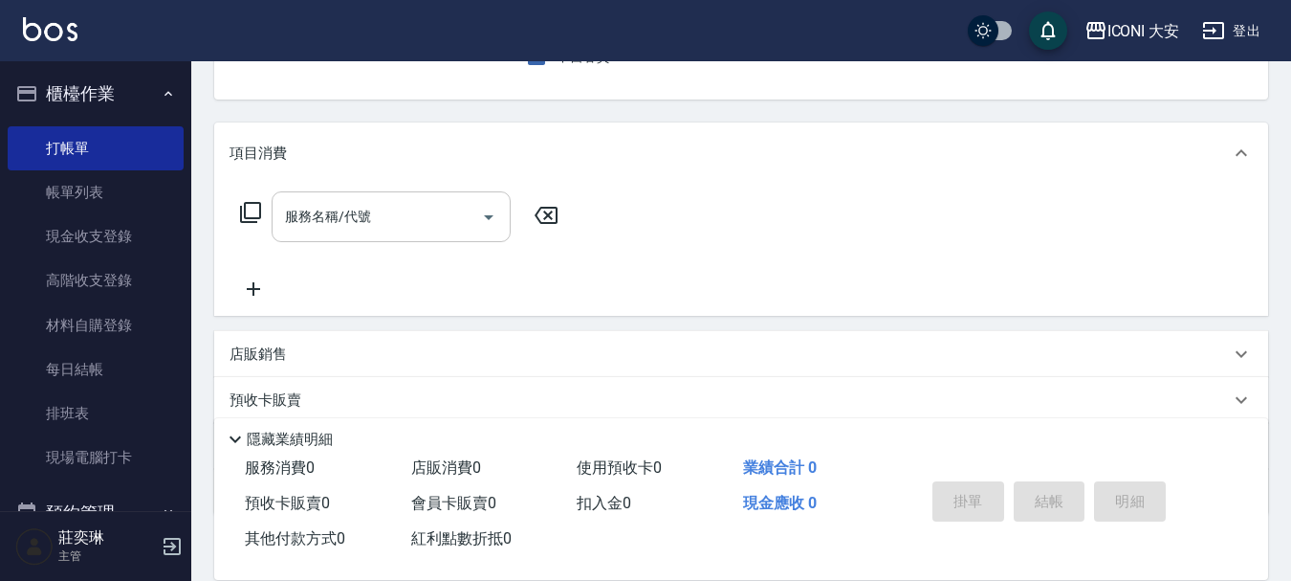
click at [380, 216] on input "服務名稱/代號" at bounding box center [376, 216] width 193 height 33
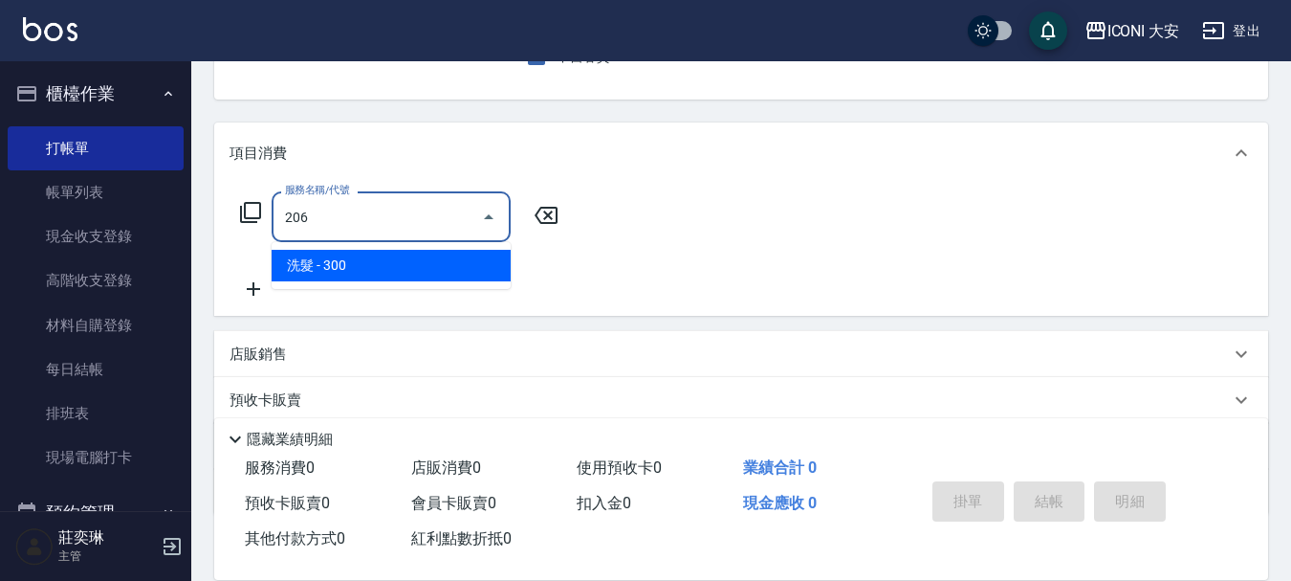
type input "洗髮(206)"
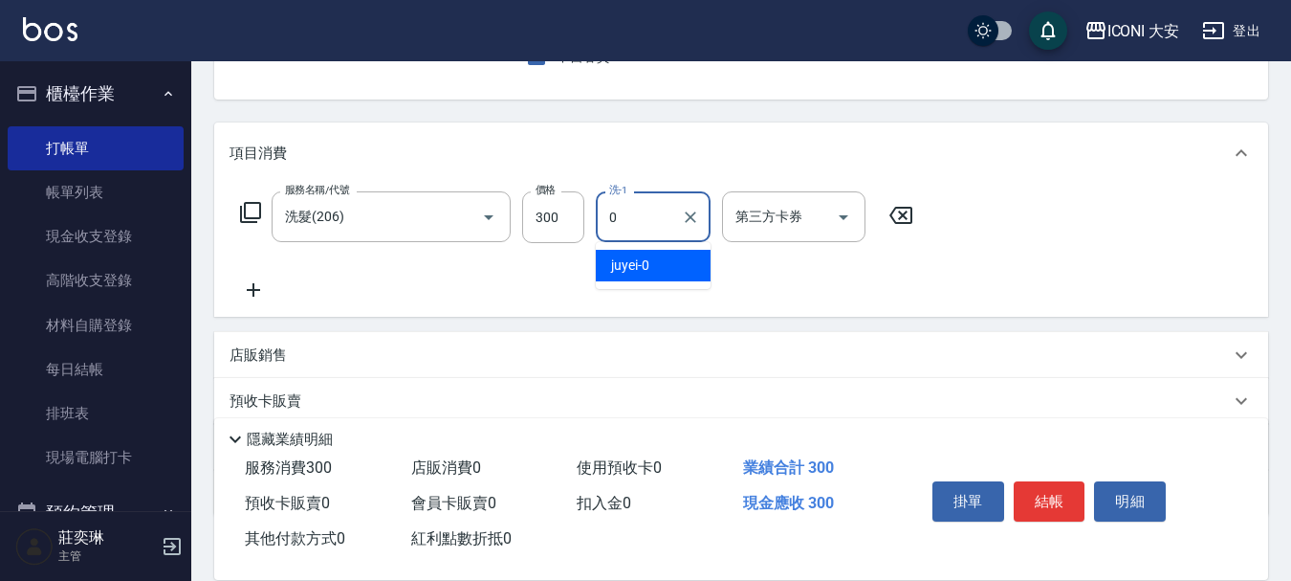
type input "juyei-0"
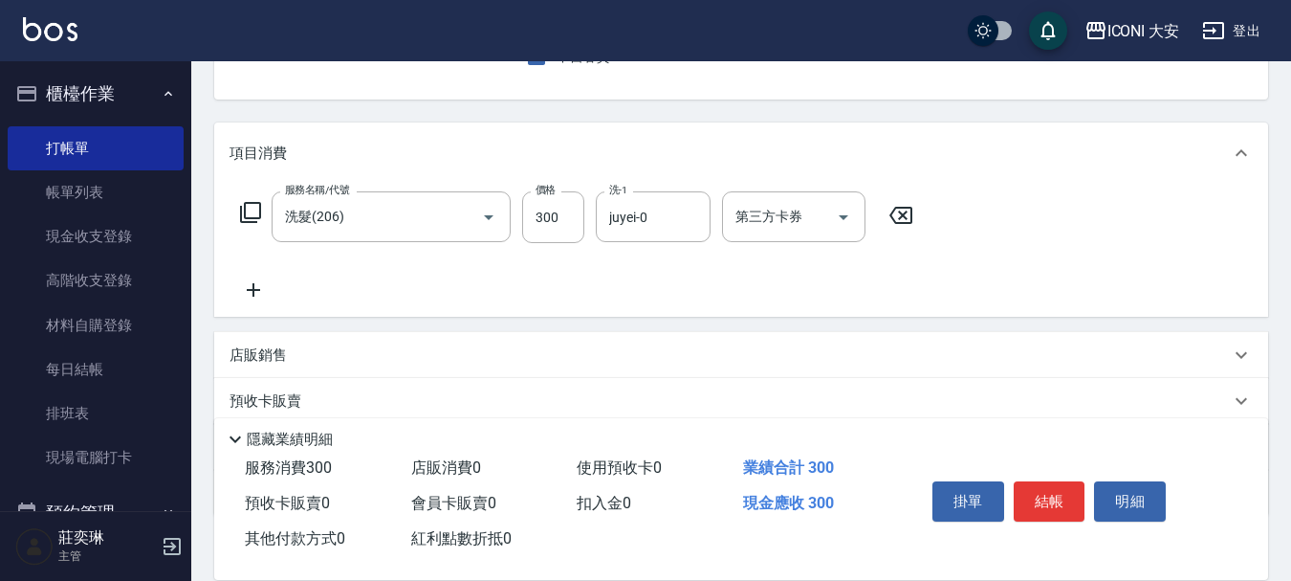
click at [250, 290] on icon at bounding box center [253, 289] width 13 height 13
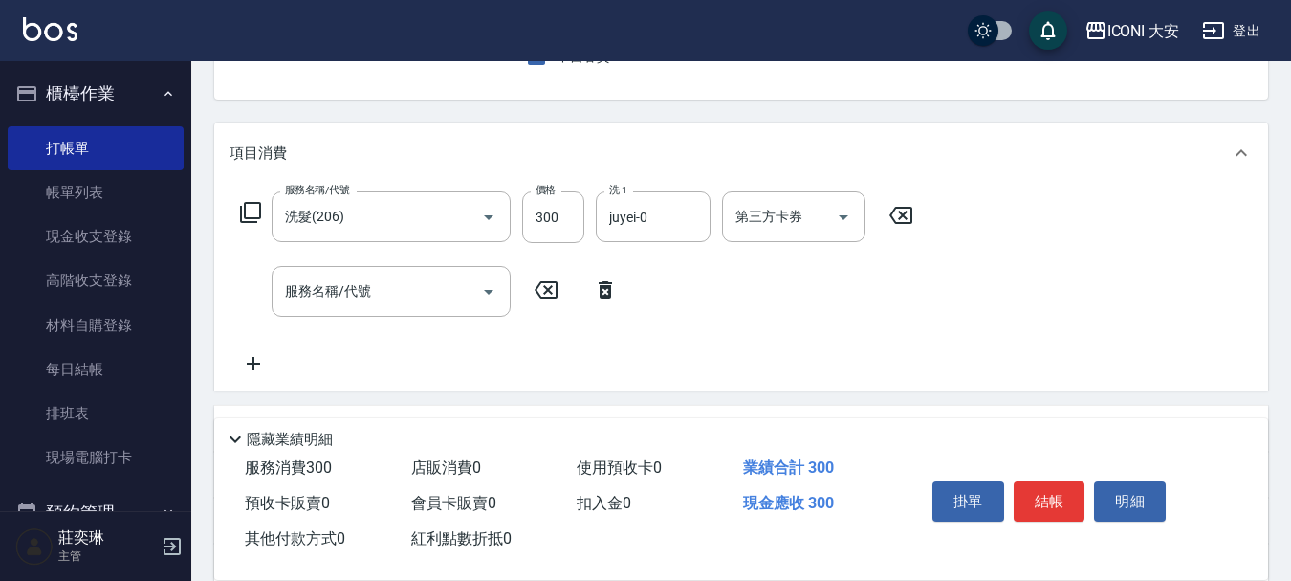
click at [240, 198] on div "服務名稱/代號 洗髮(206) 服務名稱/代號 價格 300 價格 洗-1 juyei-0 洗-1 第三方卡券 第三方卡券" at bounding box center [577, 217] width 695 height 52
click at [249, 209] on icon at bounding box center [250, 212] width 23 height 23
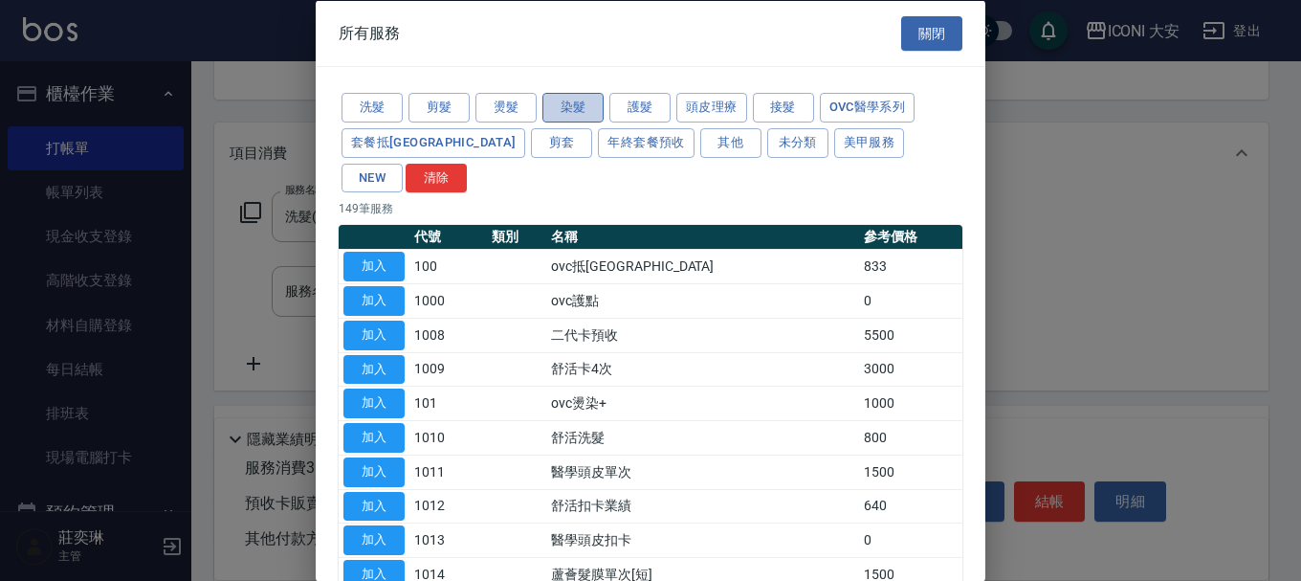
click at [564, 107] on button "染髮" at bounding box center [572, 108] width 61 height 30
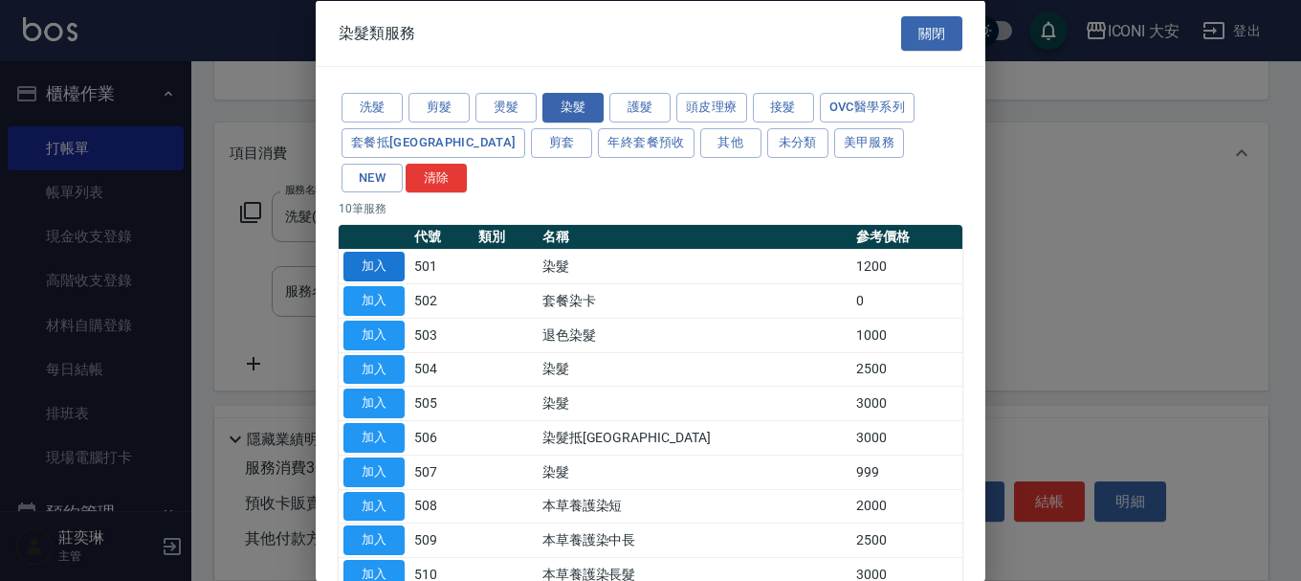
click at [364, 252] on button "加入" at bounding box center [373, 267] width 61 height 30
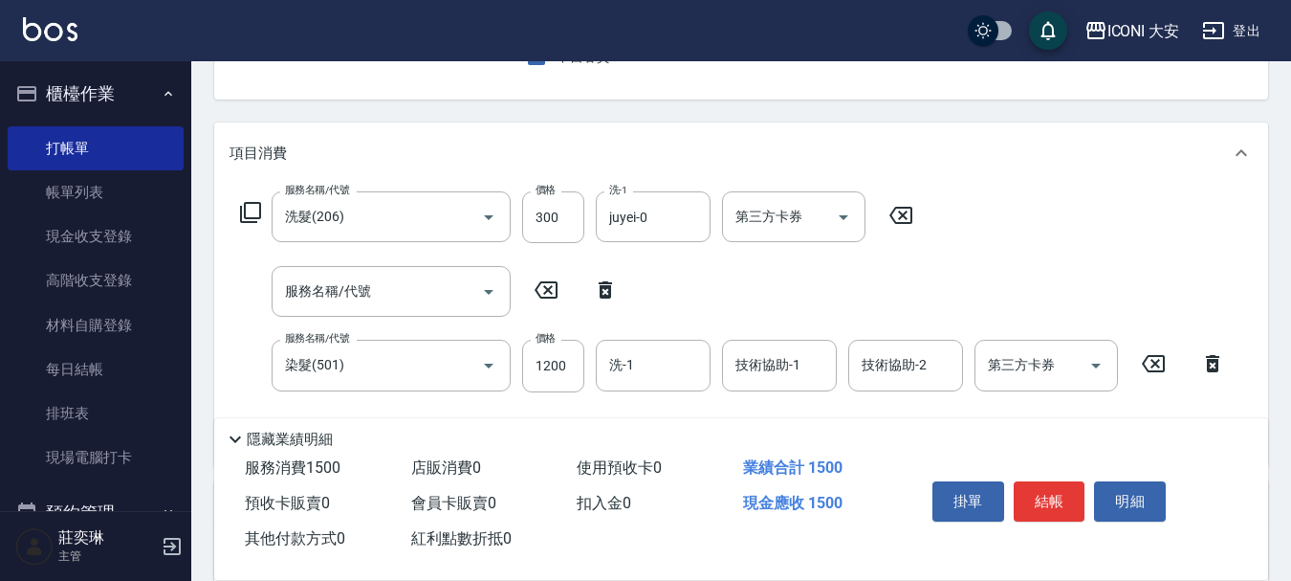
click at [609, 297] on icon at bounding box center [605, 289] width 13 height 17
type input "染髮(501)"
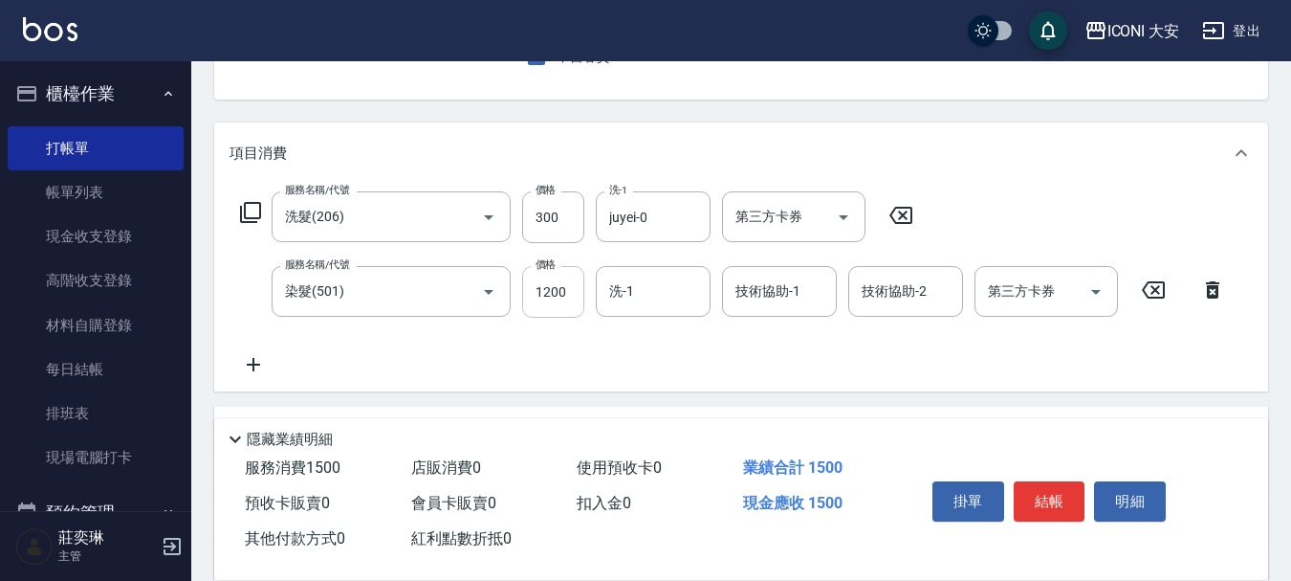
click at [579, 294] on input "1200" at bounding box center [553, 292] width 62 height 52
type input "2000"
type input "juyei-0"
click at [1047, 489] on button "結帳" at bounding box center [1050, 501] width 72 height 40
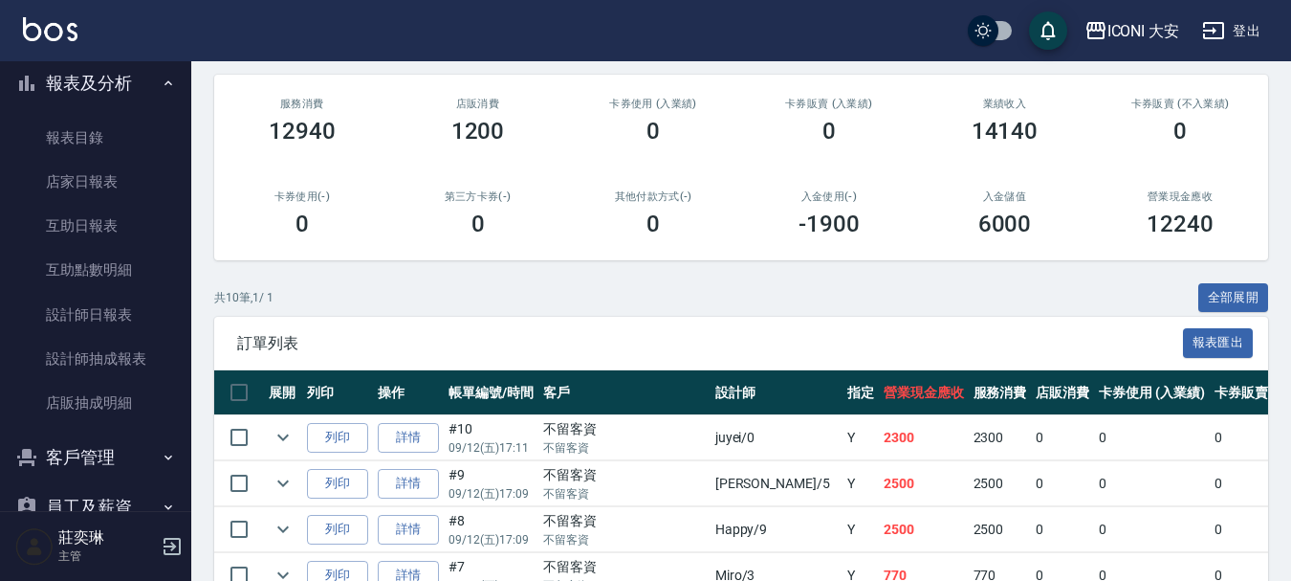
scroll to position [620, 0]
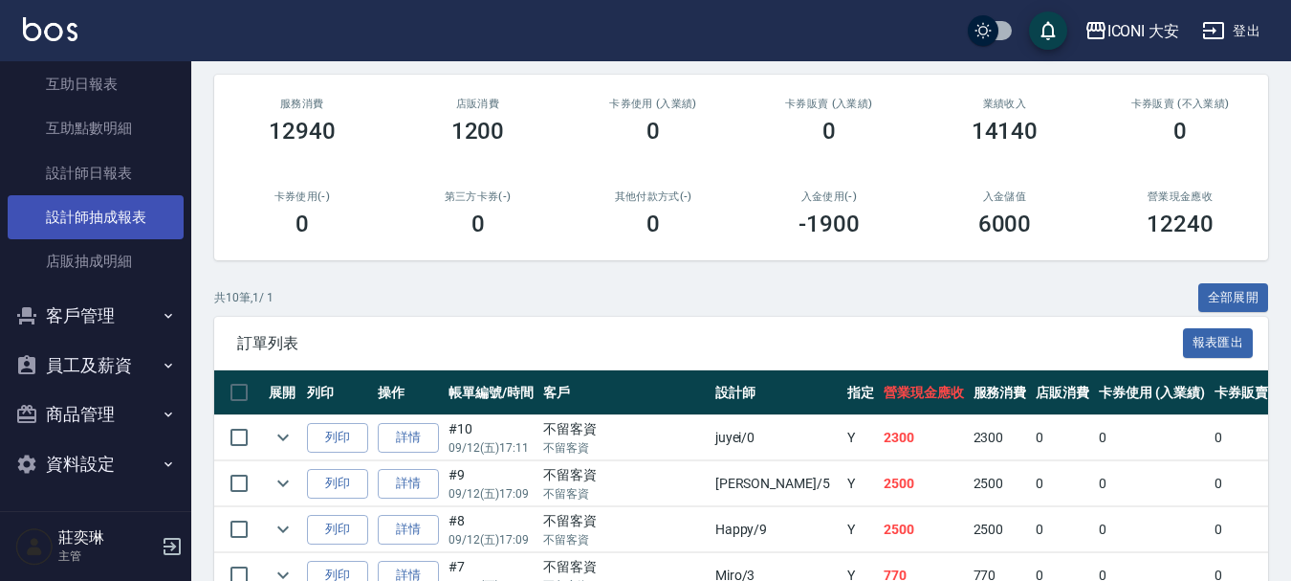
click at [104, 209] on link "設計師抽成報表" at bounding box center [96, 217] width 176 height 44
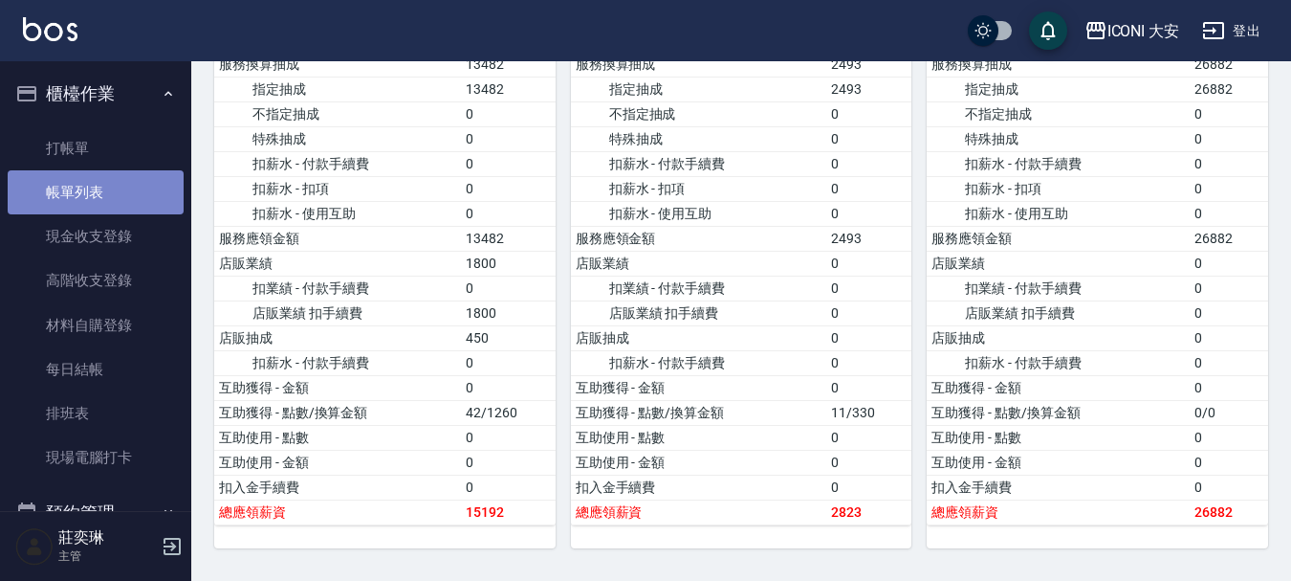
click at [103, 188] on link "帳單列表" at bounding box center [96, 192] width 176 height 44
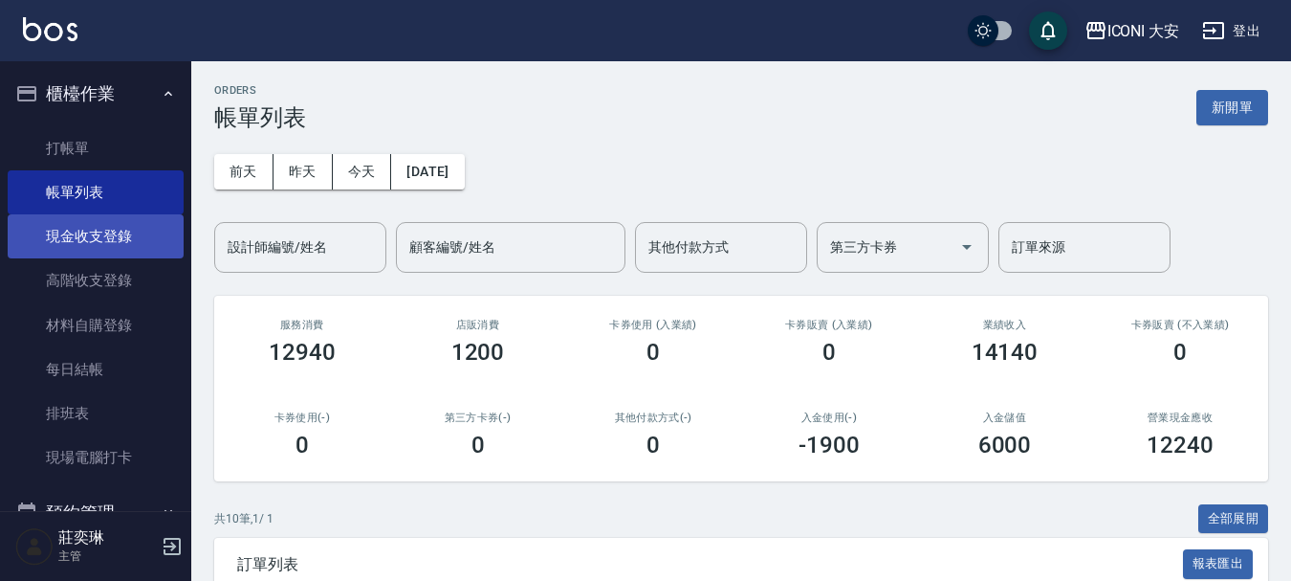
click at [119, 247] on link "現金收支登錄" at bounding box center [96, 236] width 176 height 44
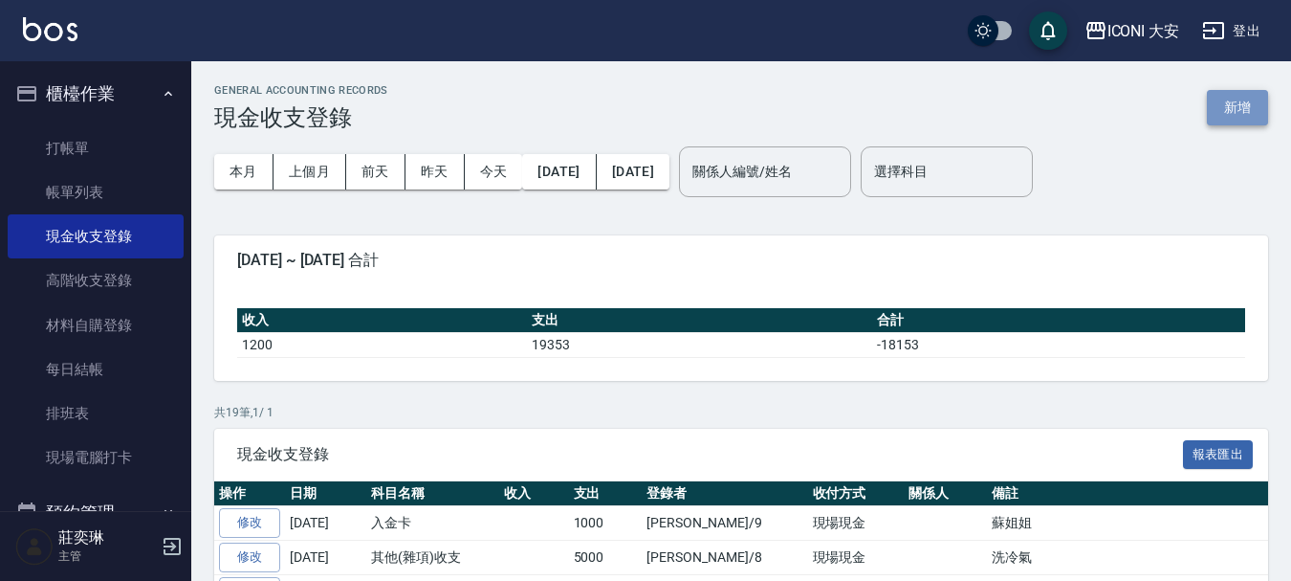
click at [1211, 115] on button "新增" at bounding box center [1237, 107] width 61 height 35
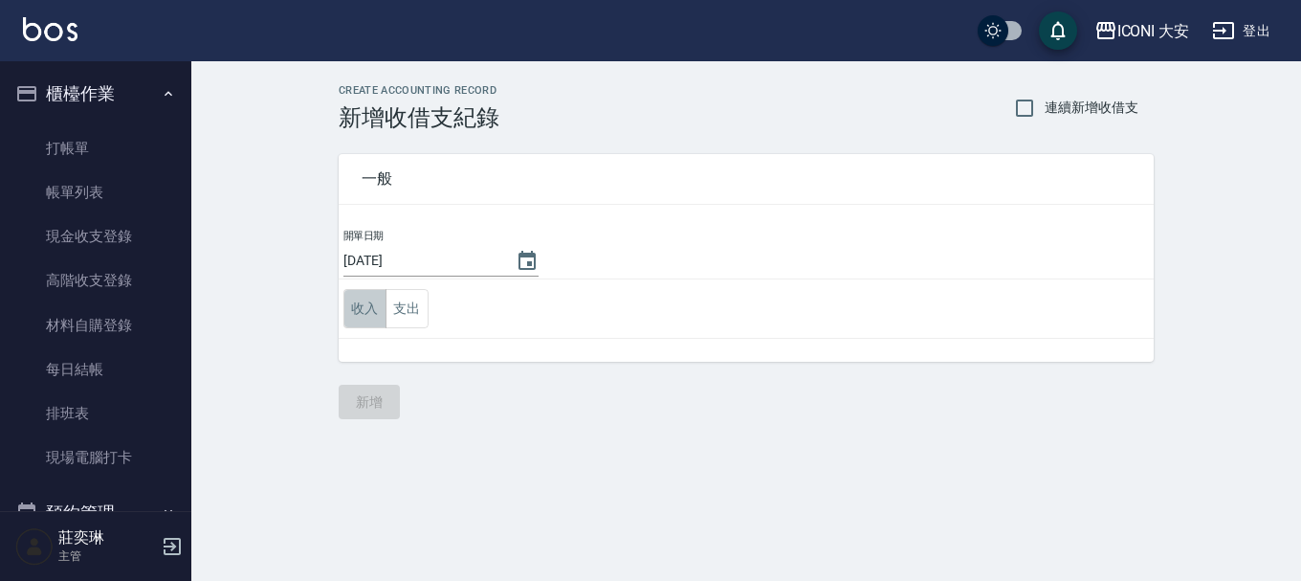
click at [364, 310] on button "收入" at bounding box center [364, 308] width 43 height 39
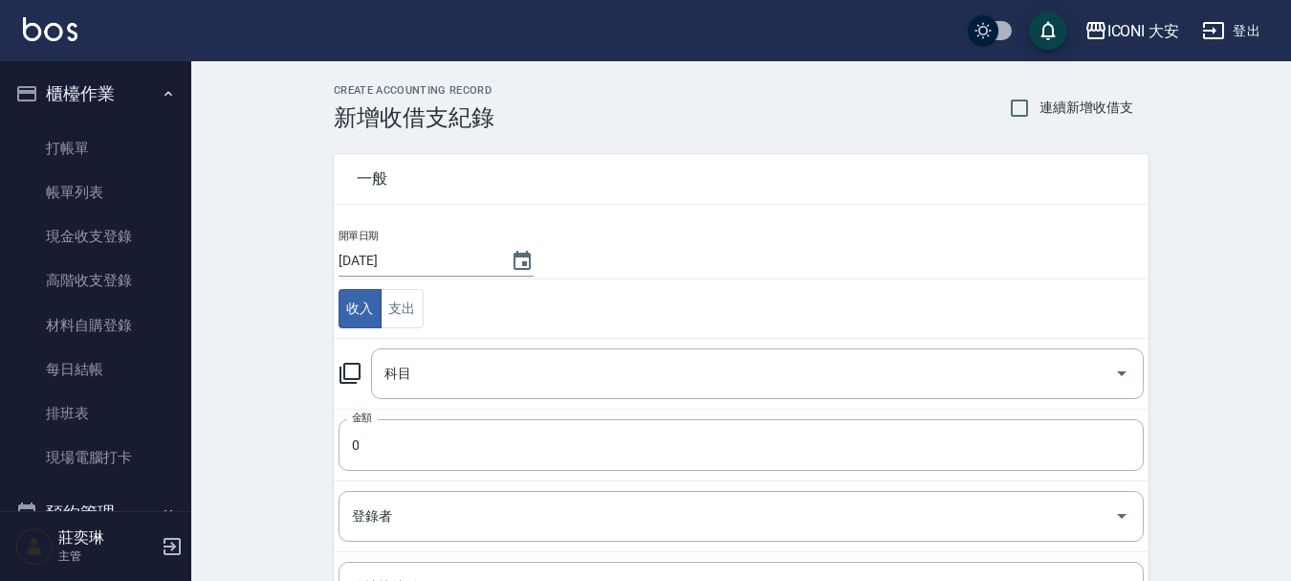
click at [351, 372] on icon at bounding box center [350, 373] width 23 height 23
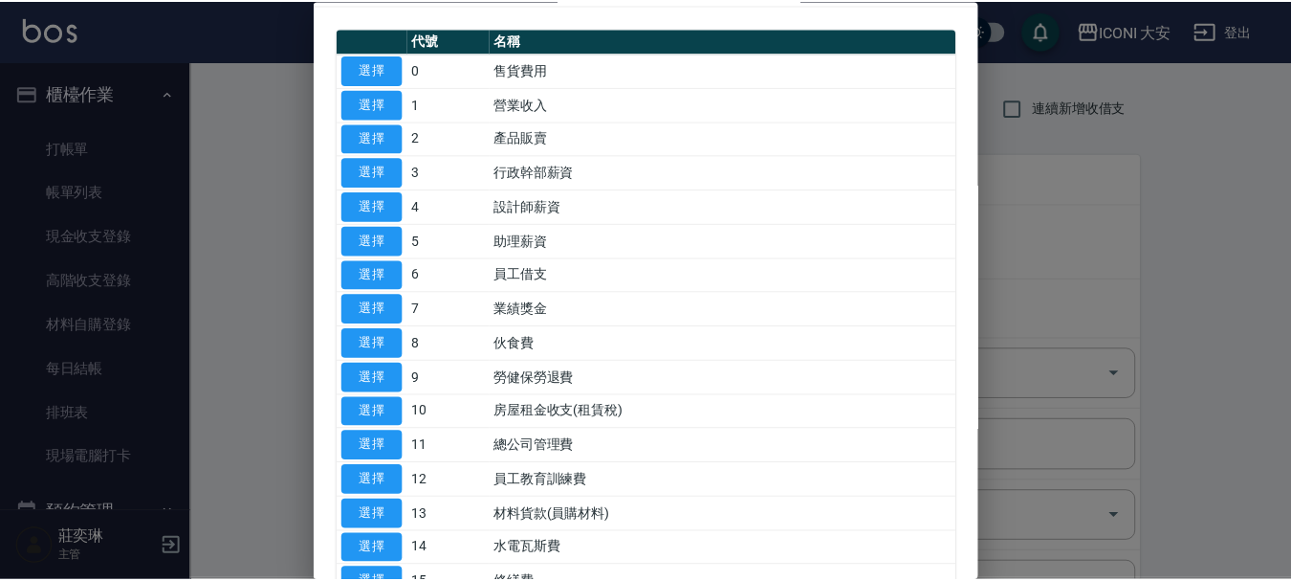
scroll to position [383, 0]
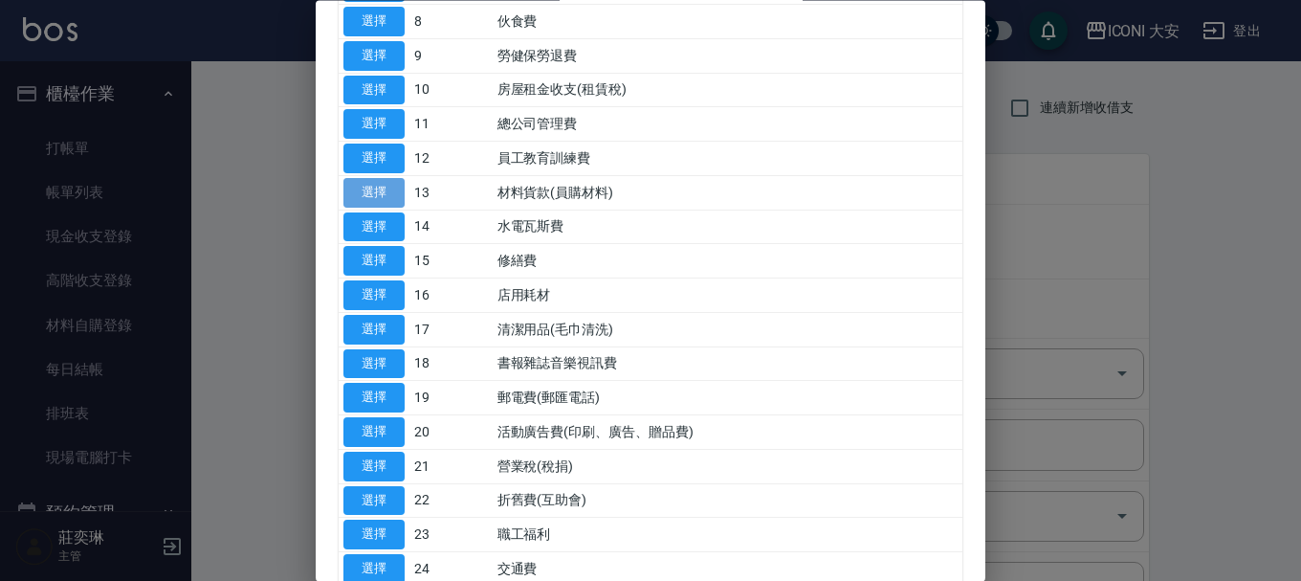
click at [375, 196] on button "選擇" at bounding box center [373, 193] width 61 height 30
type input "13 材料貨款(員購材料)"
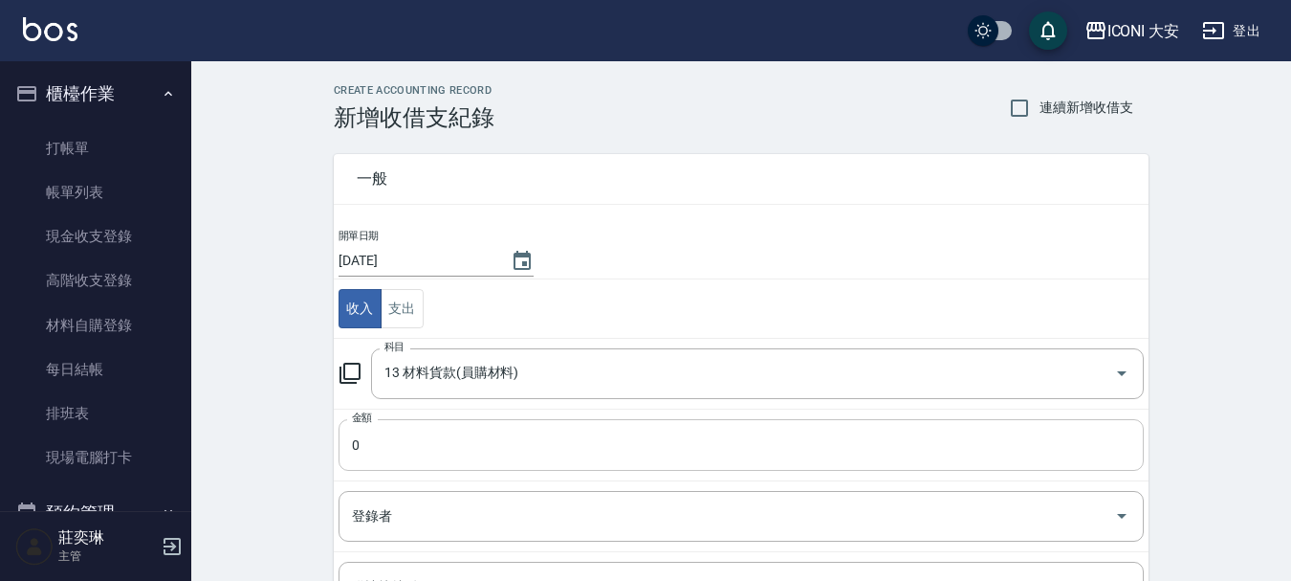
click at [390, 450] on input "0" at bounding box center [741, 445] width 805 height 52
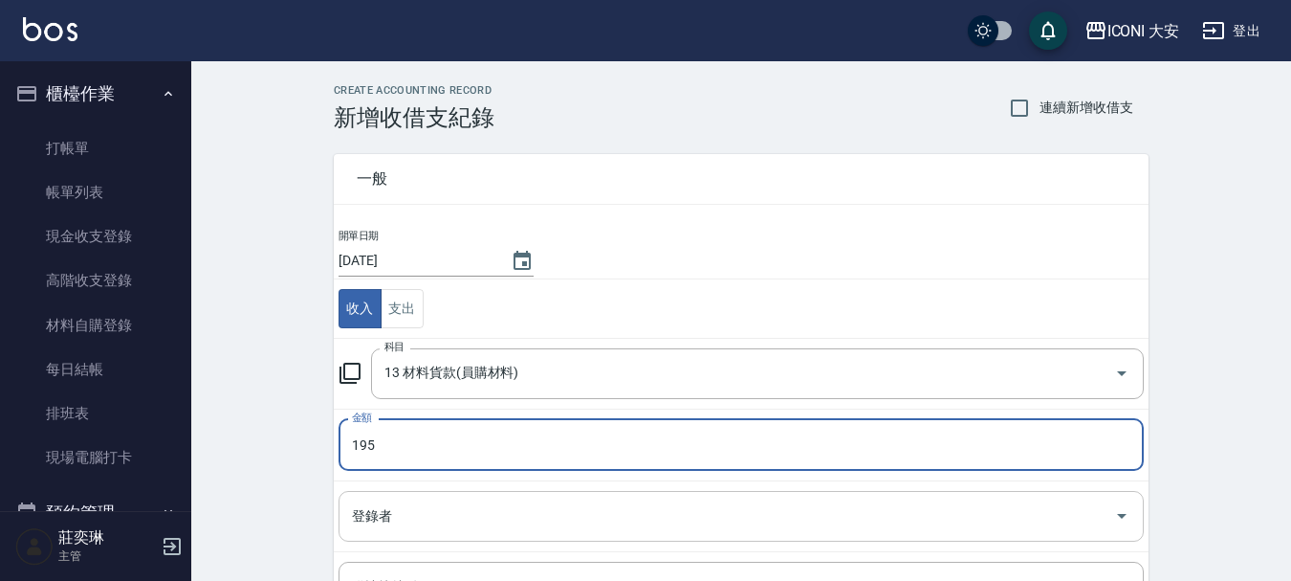
type input "195"
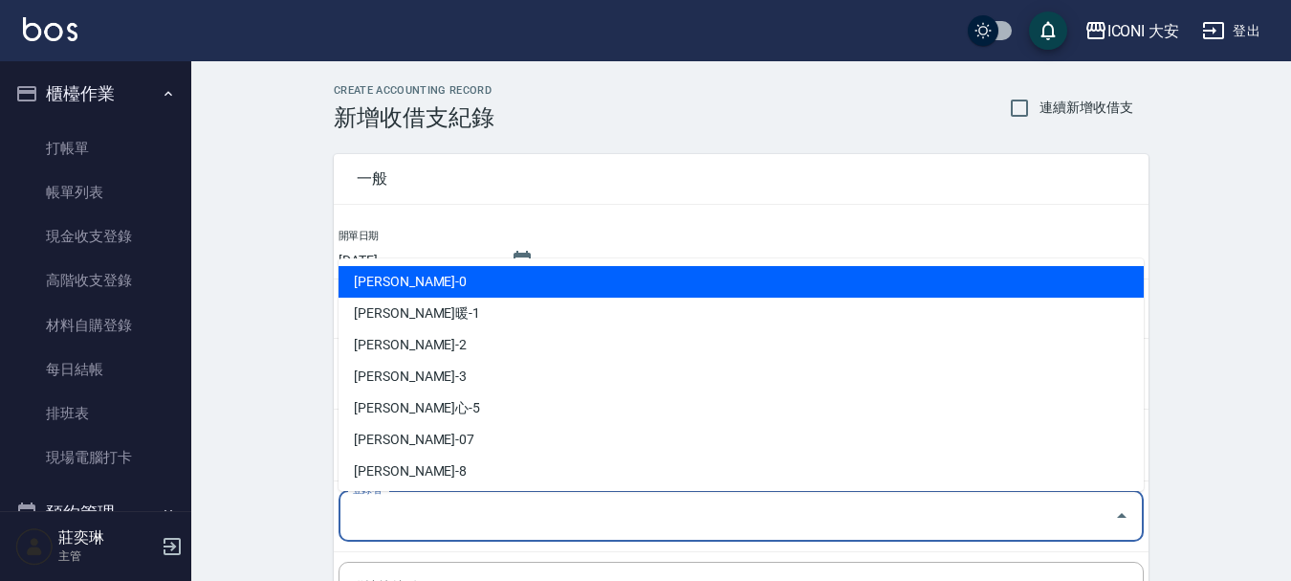
click at [405, 528] on input "登錄者" at bounding box center [727, 515] width 760 height 33
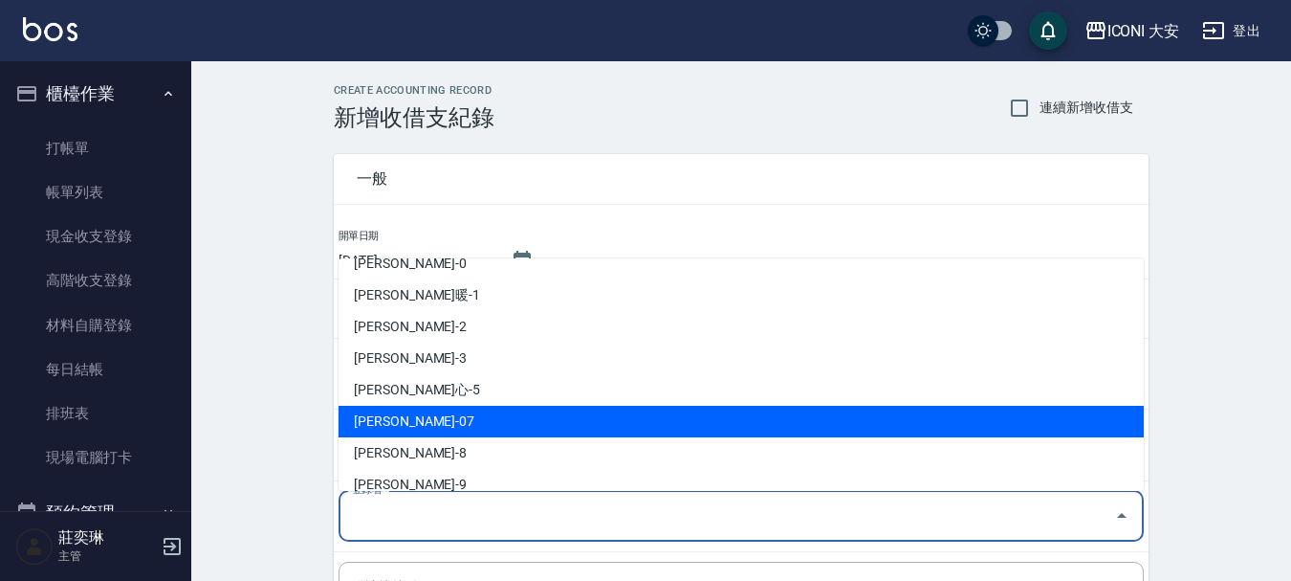
scroll to position [35, 0]
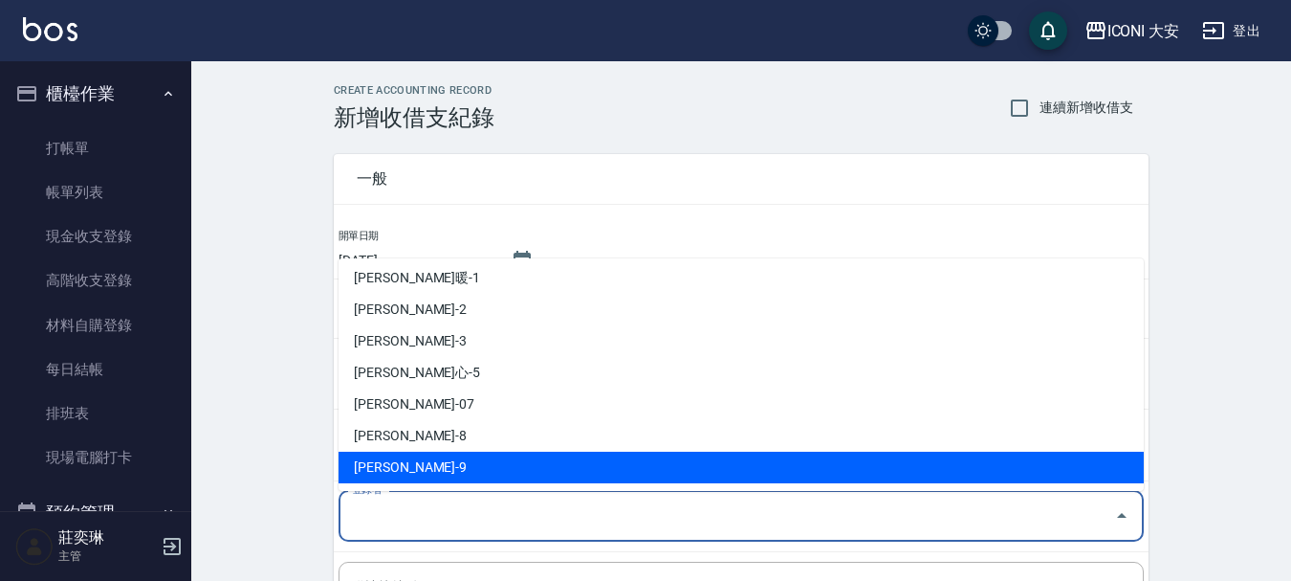
click at [433, 471] on li "[PERSON_NAME]-9" at bounding box center [741, 468] width 805 height 32
type input "[PERSON_NAME]-9"
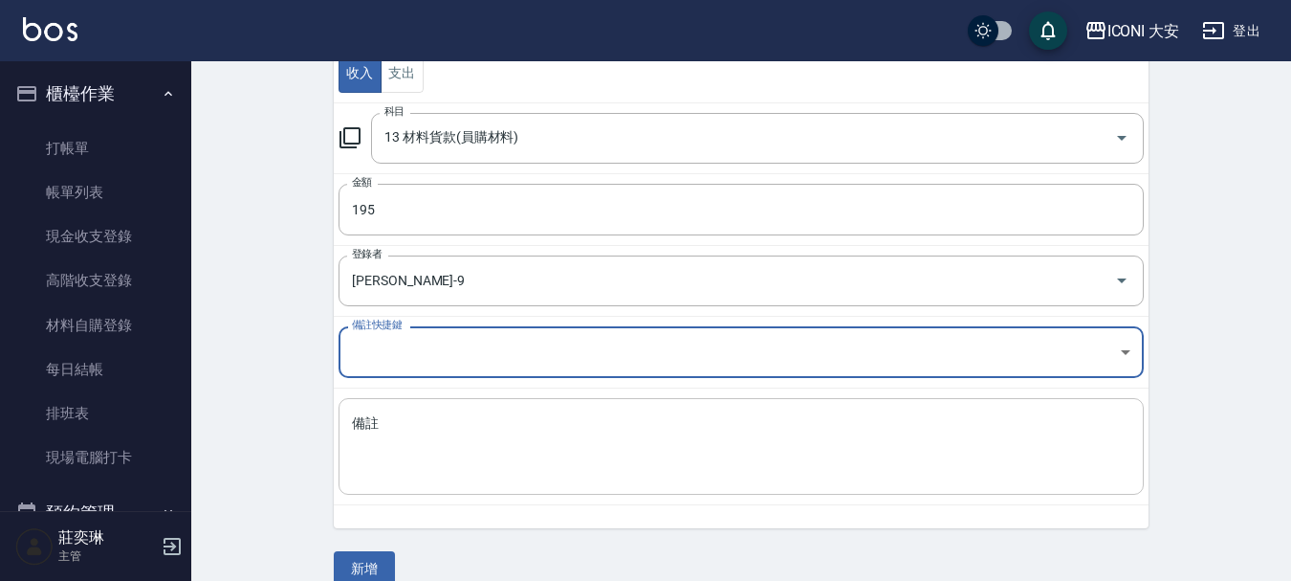
scroll to position [264, 0]
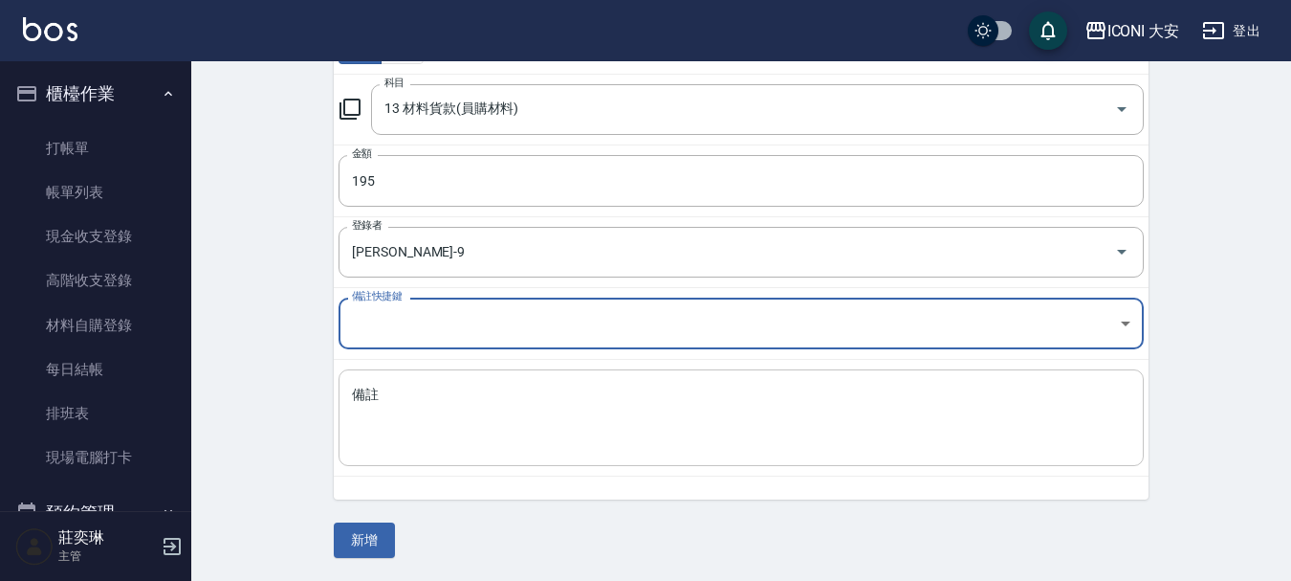
click at [422, 427] on textarea "備註" at bounding box center [741, 418] width 779 height 65
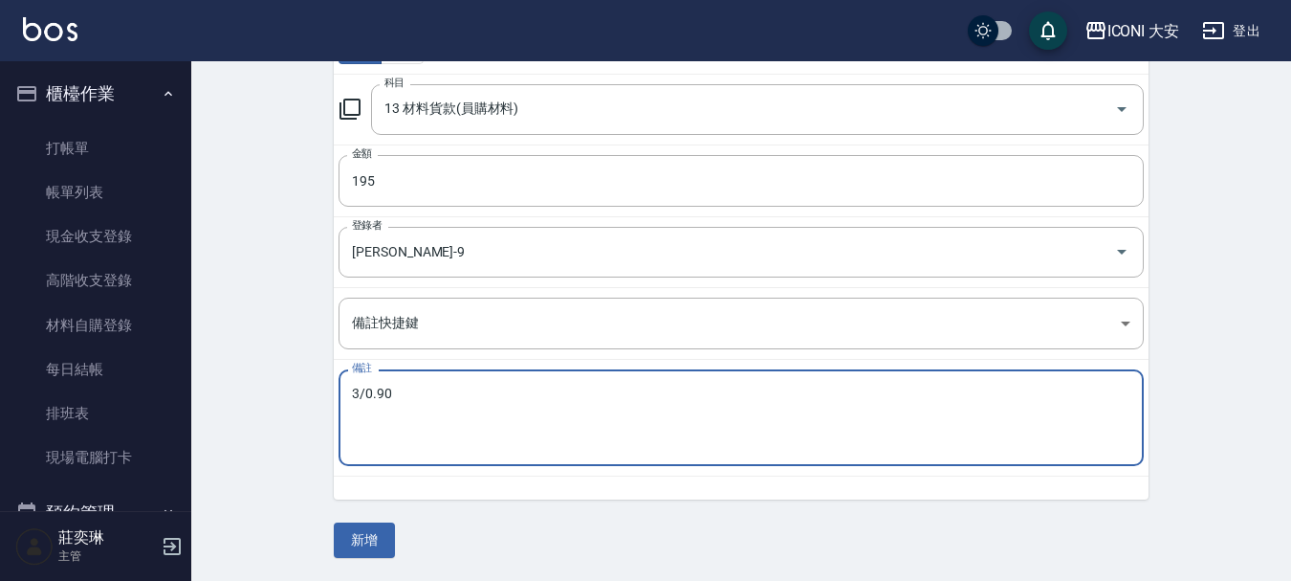
click at [375, 417] on textarea "3/0.90" at bounding box center [741, 418] width 779 height 65
click at [362, 418] on textarea "3/0.90" at bounding box center [741, 418] width 779 height 65
drag, startPoint x: 356, startPoint y: 425, endPoint x: 418, endPoint y: 431, distance: 62.5
click at [357, 426] on textarea "3/0.90" at bounding box center [741, 418] width 779 height 65
click at [443, 403] on textarea "3/0.90" at bounding box center [741, 418] width 779 height 65
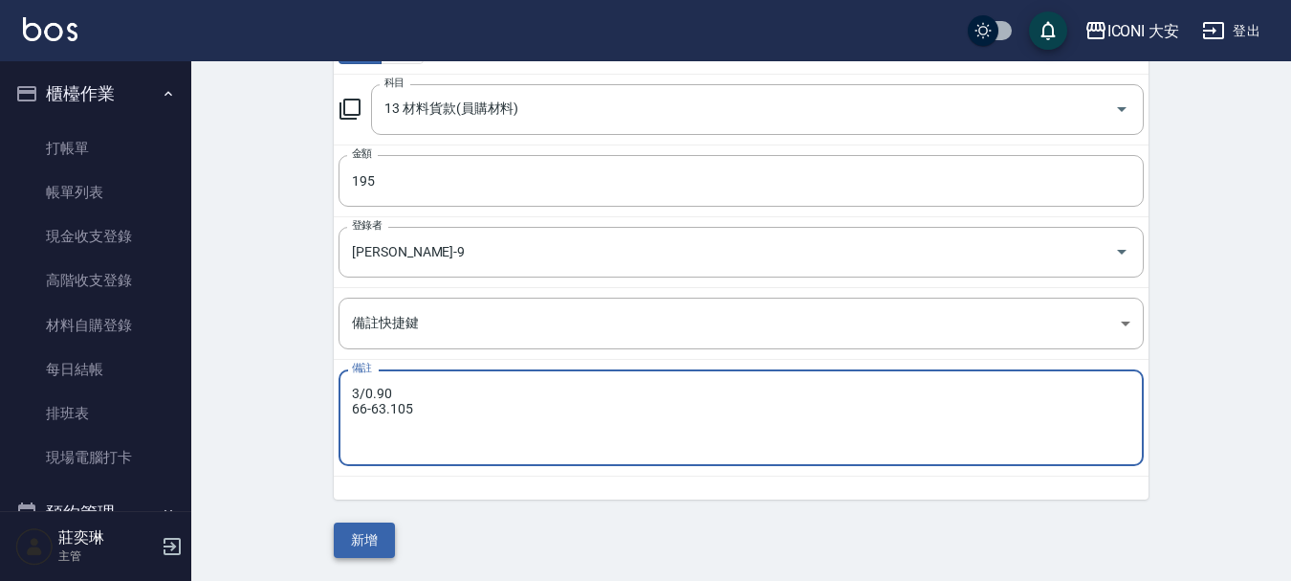
type textarea "3/0.90 66-63.105"
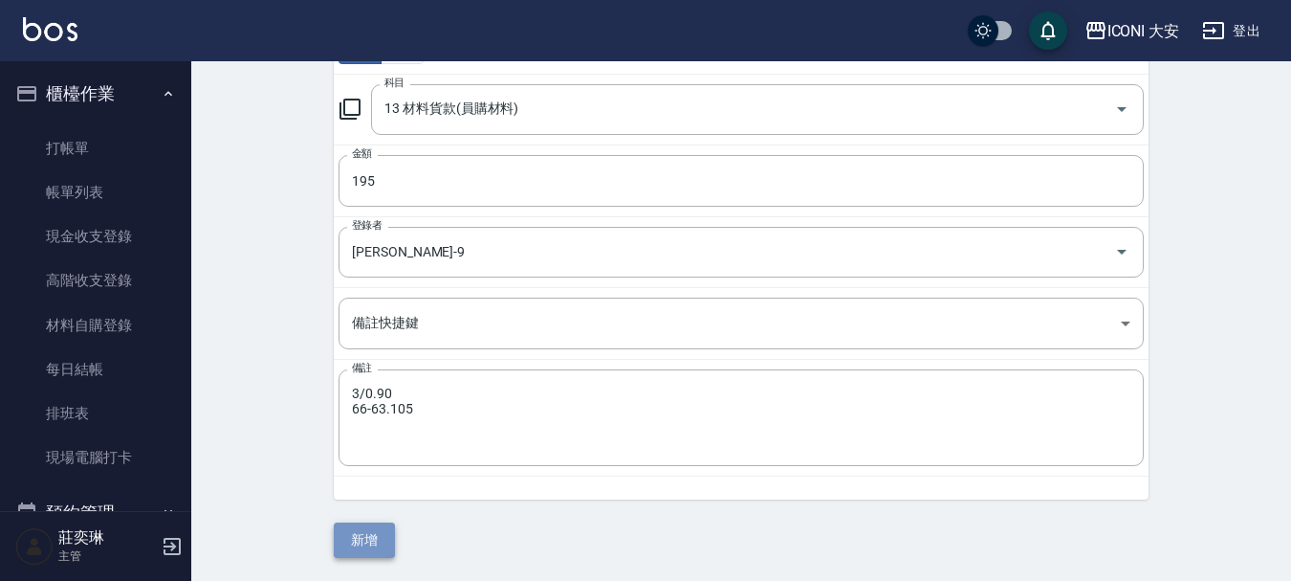
click at [364, 537] on button "新增" at bounding box center [364, 539] width 61 height 35
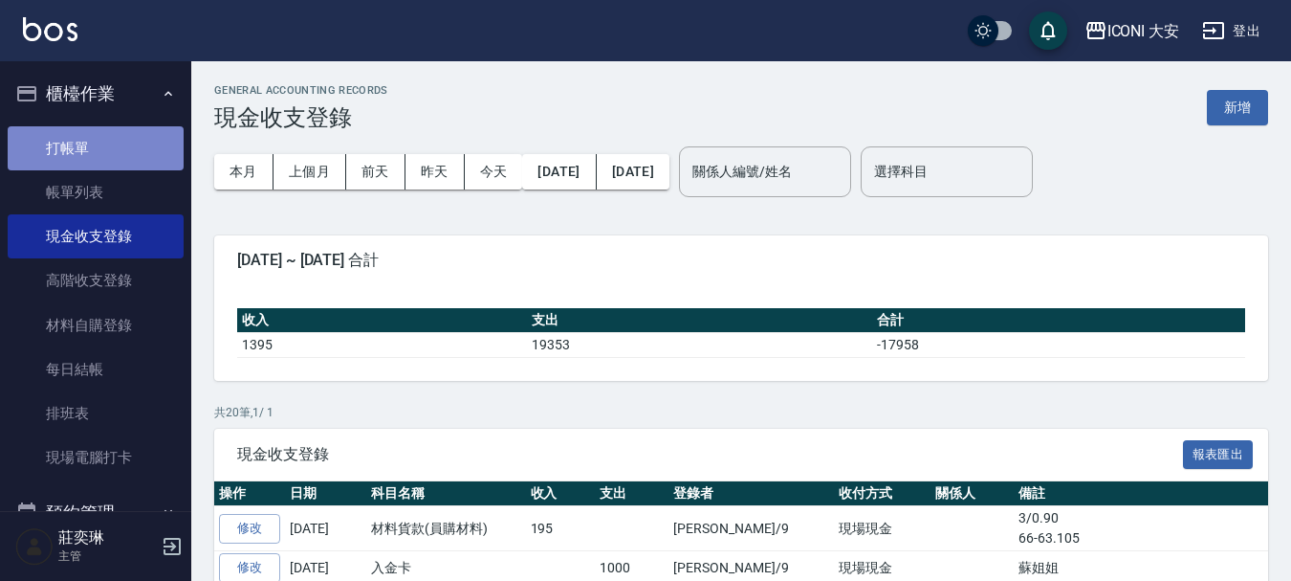
click at [131, 143] on link "打帳單" at bounding box center [96, 148] width 176 height 44
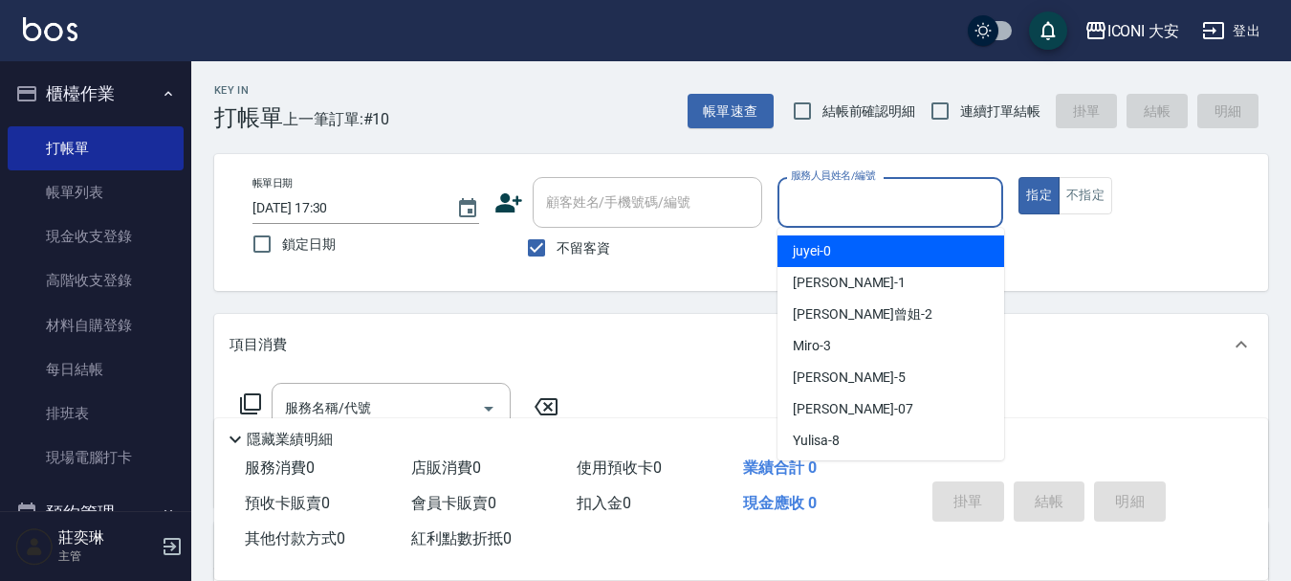
click at [906, 216] on input "服務人員姓名/編號" at bounding box center [890, 202] width 209 height 33
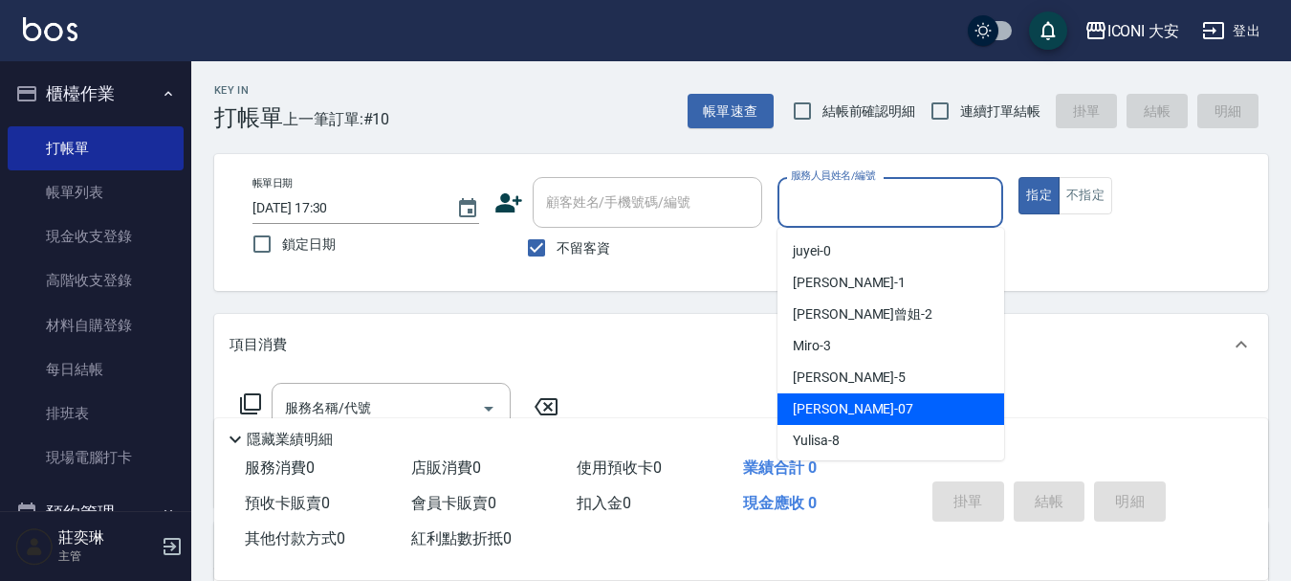
click at [861, 404] on div "[PERSON_NAME] -07" at bounding box center [891, 409] width 227 height 32
type input "[PERSON_NAME]-07"
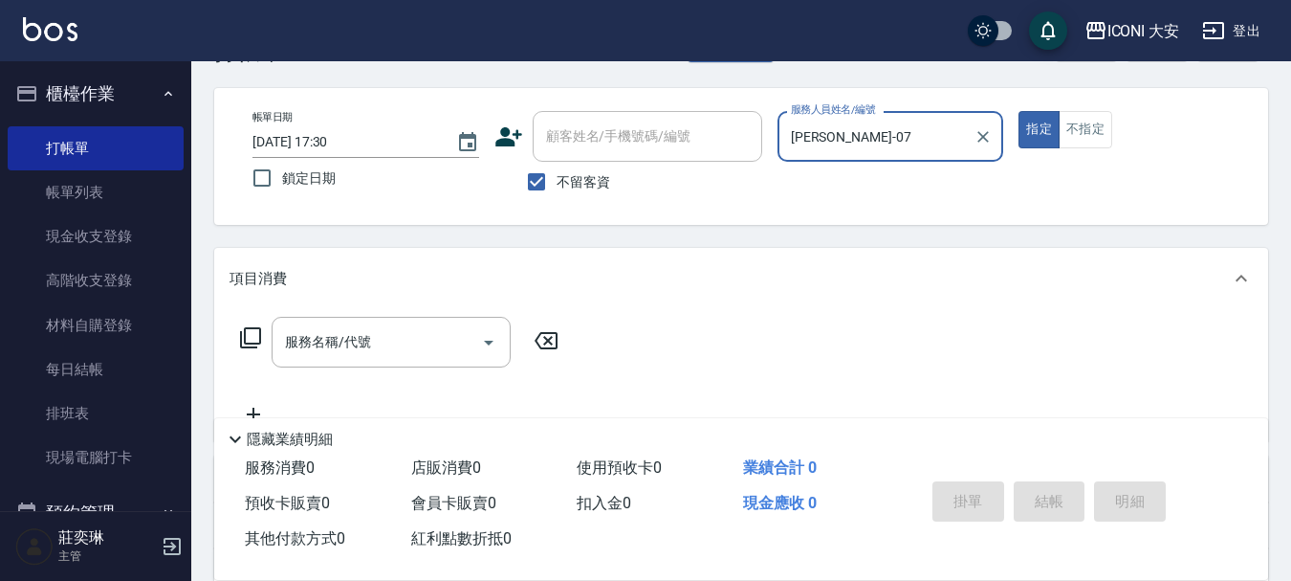
scroll to position [191, 0]
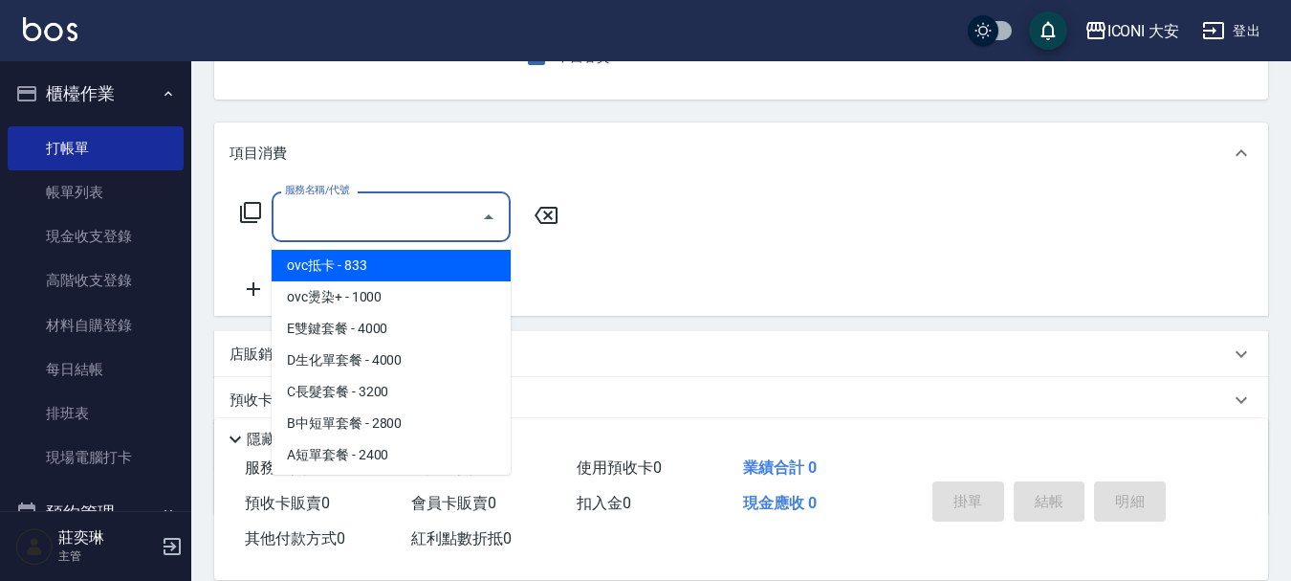
click at [402, 223] on input "服務名稱/代號" at bounding box center [376, 216] width 193 height 33
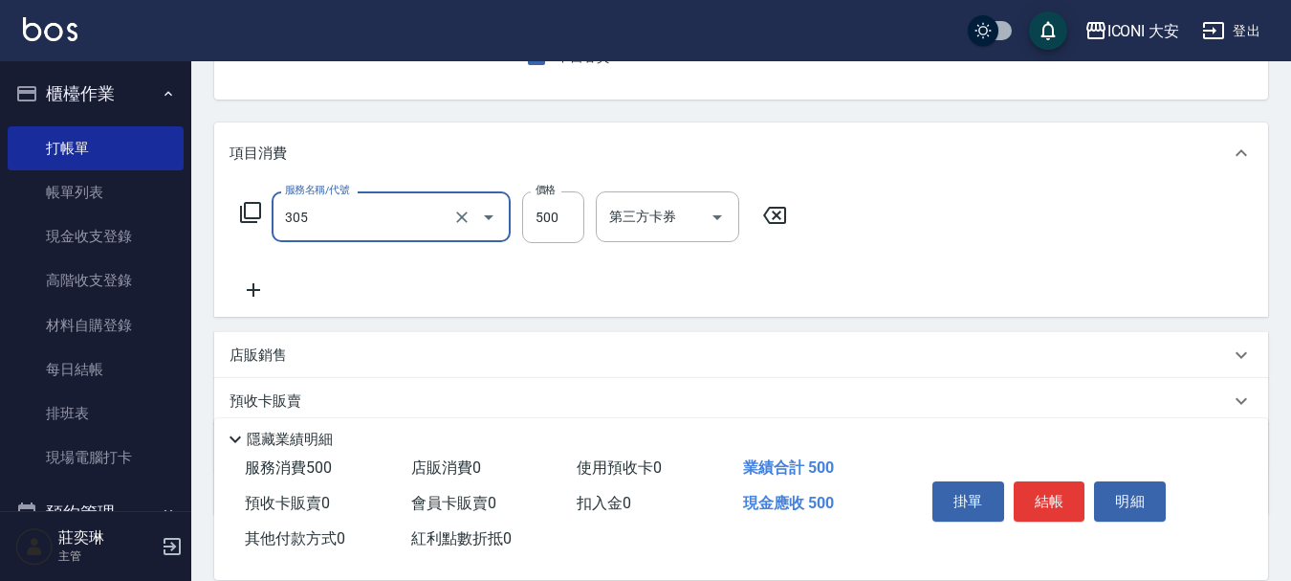
type input "剪髮(305)"
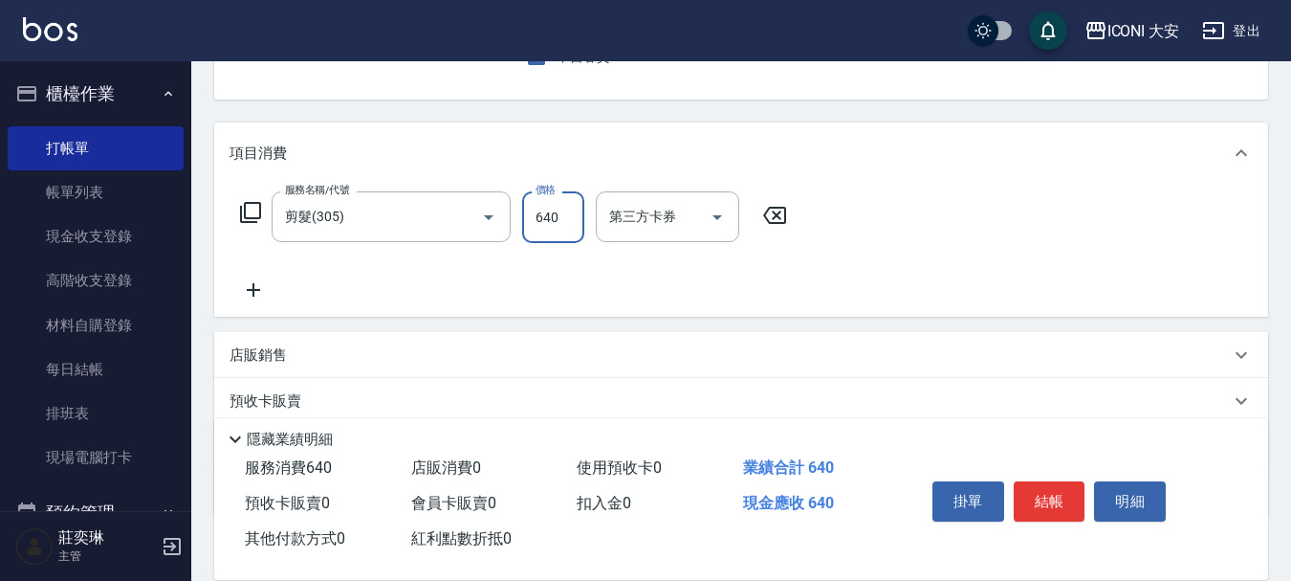
type input "640"
click at [1050, 489] on button "結帳" at bounding box center [1050, 501] width 72 height 40
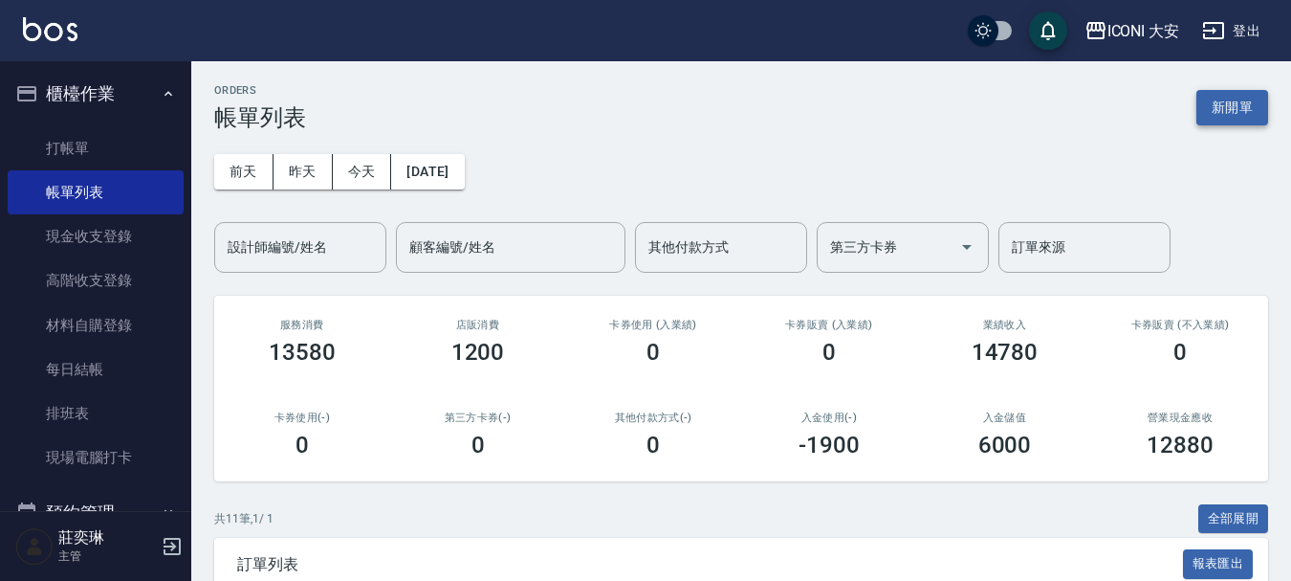
click at [1198, 107] on button "新開單" at bounding box center [1233, 107] width 72 height 35
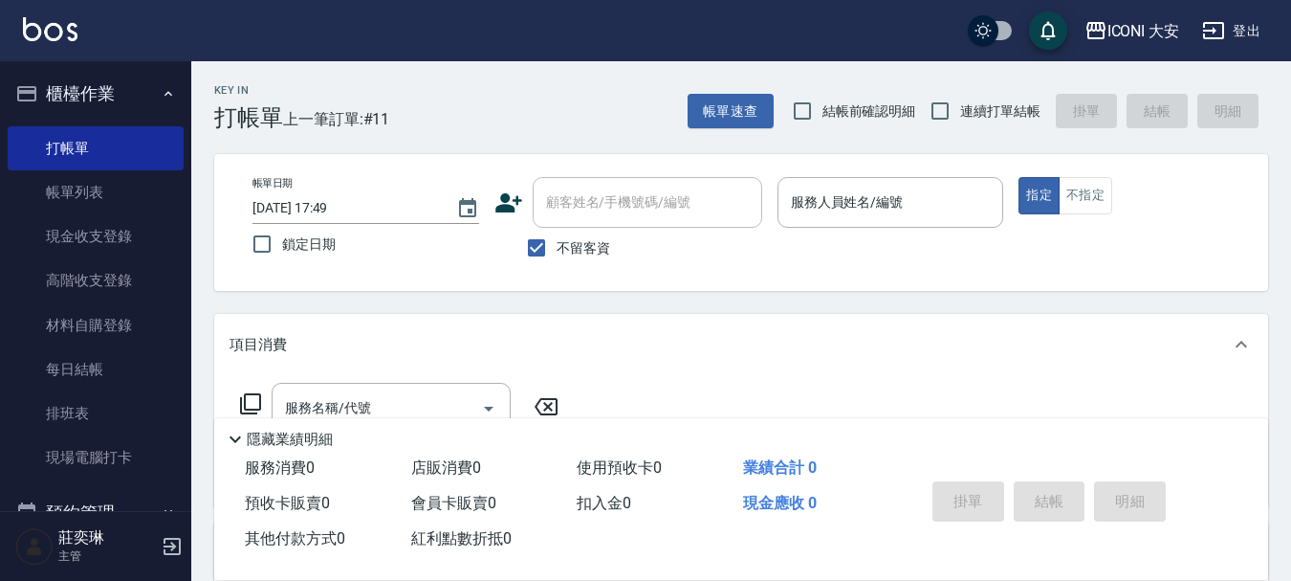
click at [839, 238] on p at bounding box center [891, 238] width 227 height 20
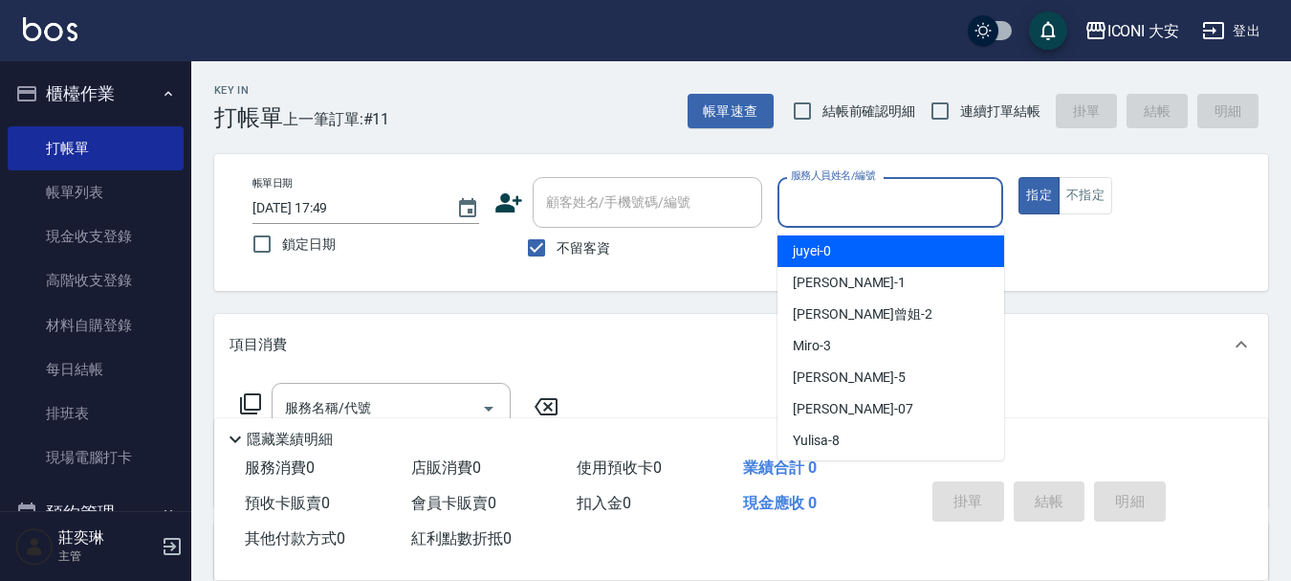
click at [834, 203] on input "服務人員姓名/編號" at bounding box center [890, 202] width 209 height 33
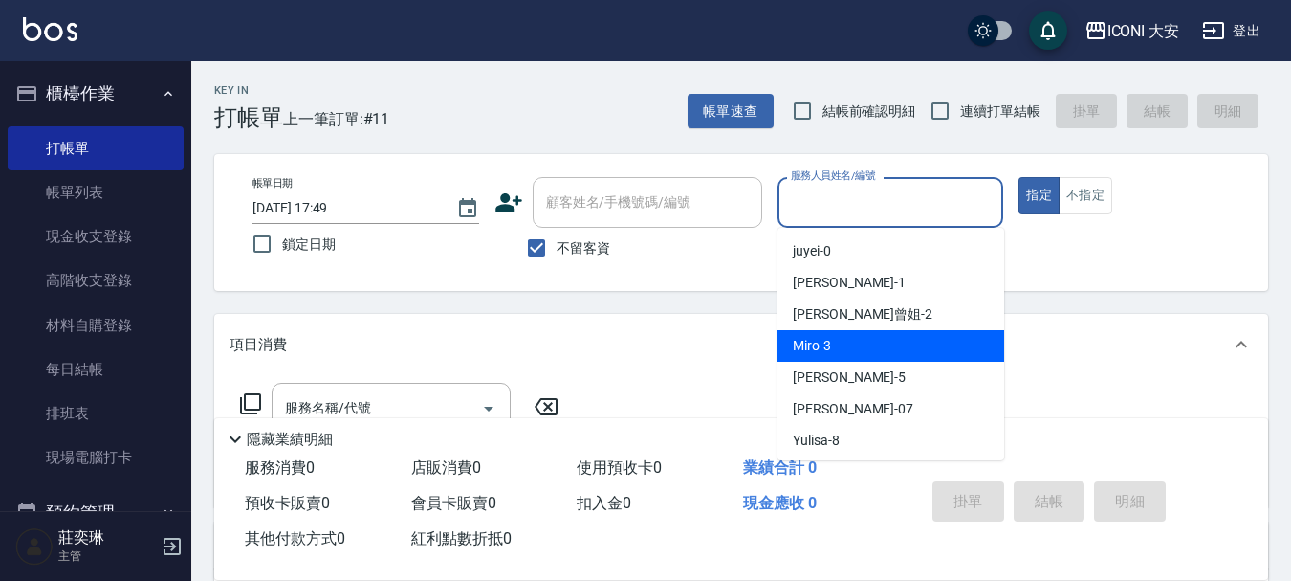
click at [880, 337] on div "Miro -3" at bounding box center [891, 346] width 227 height 32
type input "Miro-3"
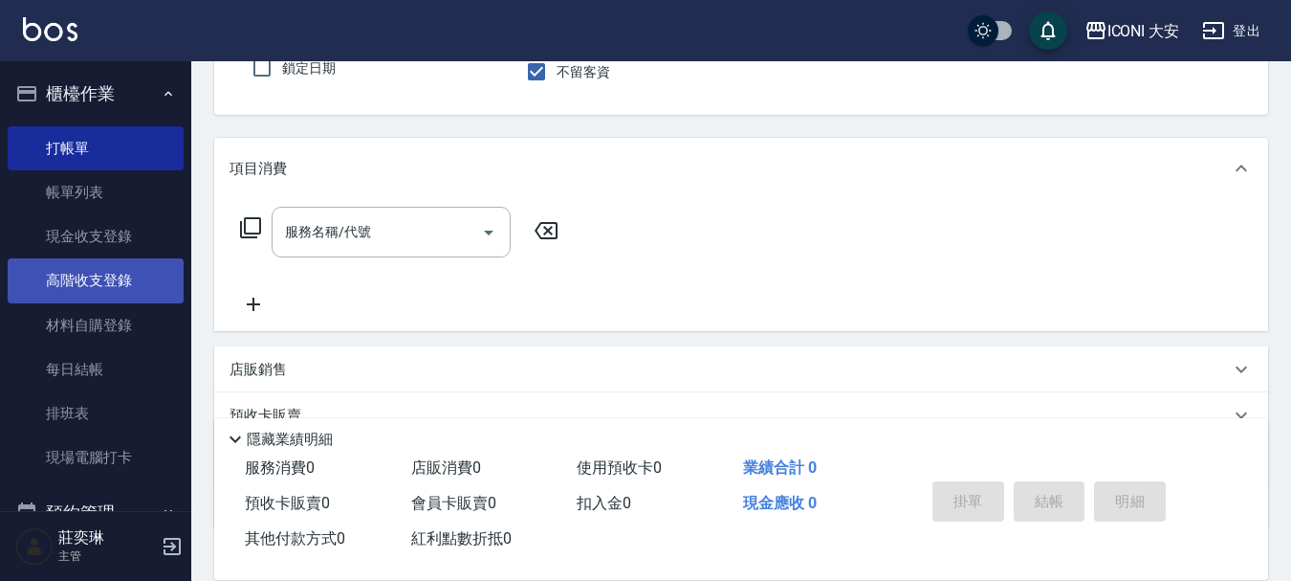
scroll to position [191, 0]
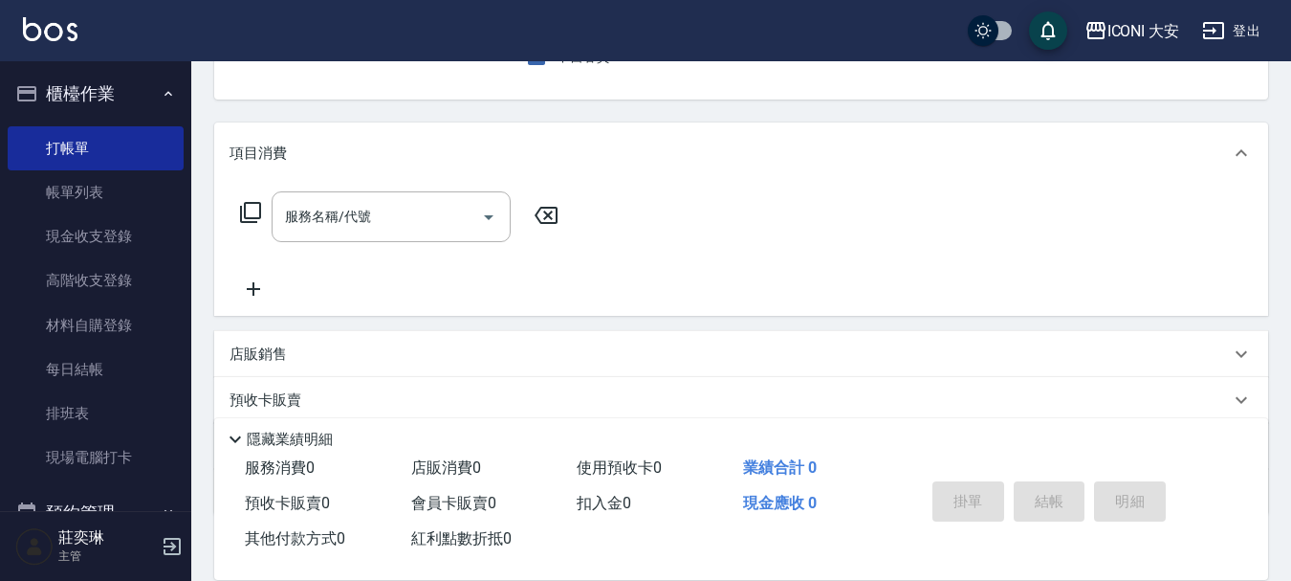
click at [244, 218] on icon at bounding box center [250, 212] width 23 height 23
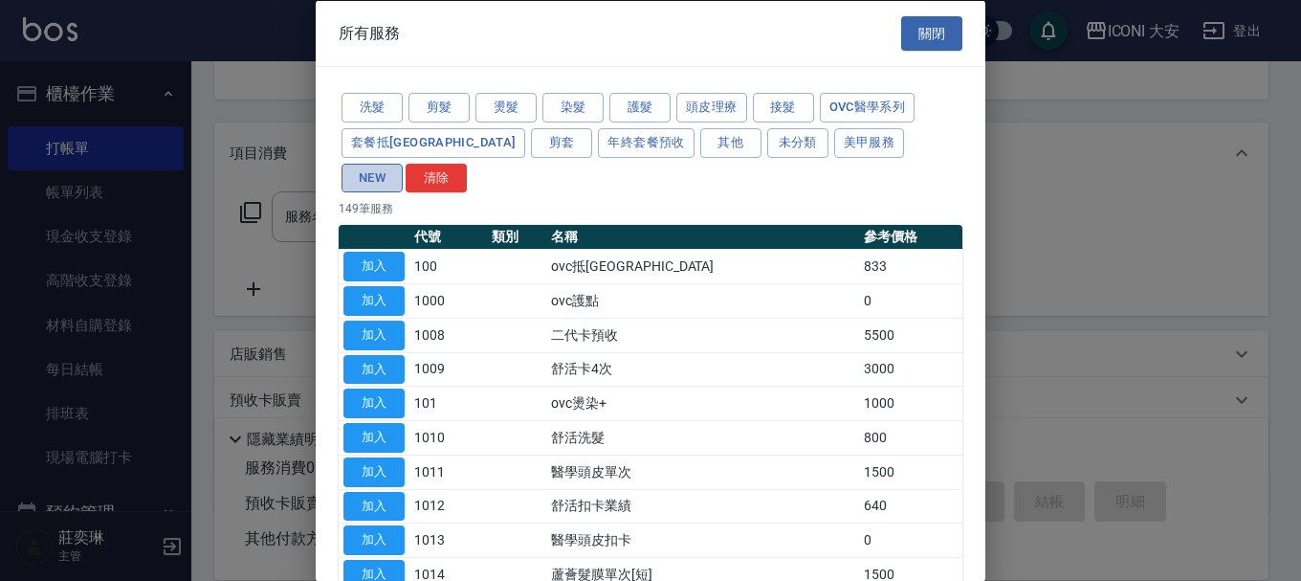
click at [403, 163] on button "NEW" at bounding box center [371, 178] width 61 height 30
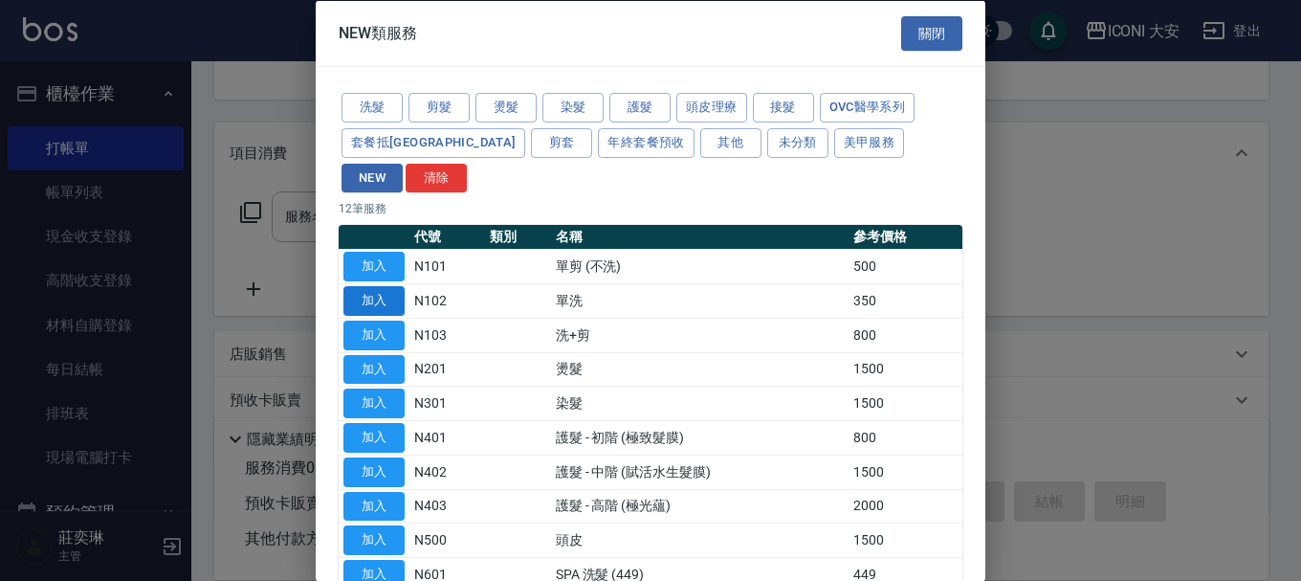
click at [366, 286] on button "加入" at bounding box center [373, 301] width 61 height 30
type input "單洗(N102)"
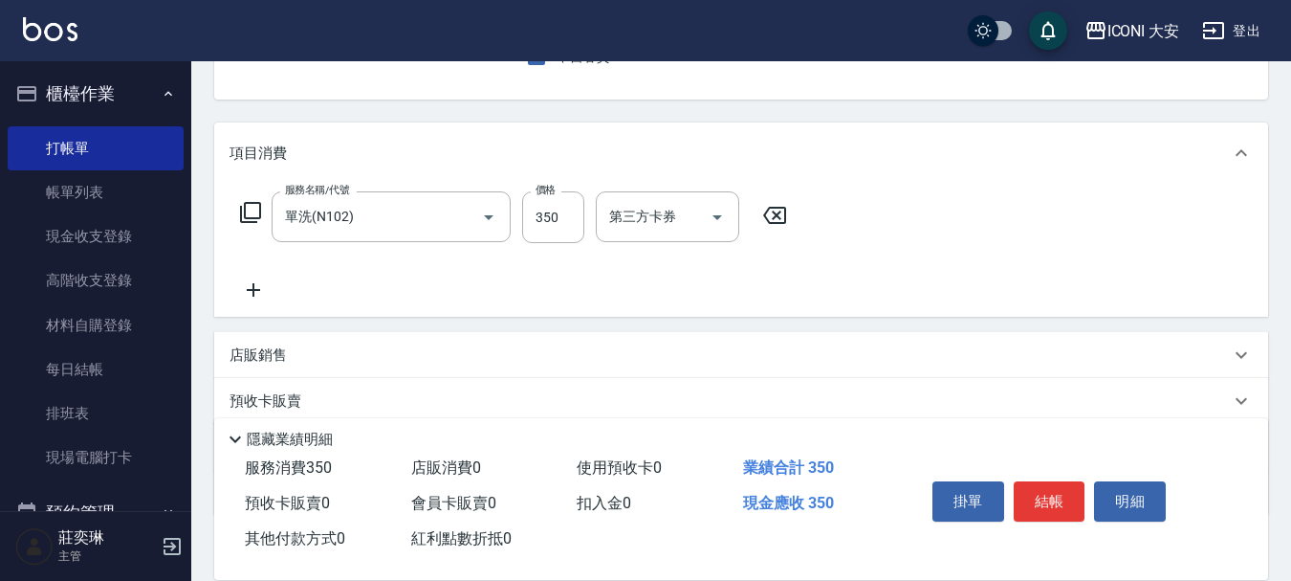
click at [781, 223] on icon at bounding box center [774, 215] width 23 height 17
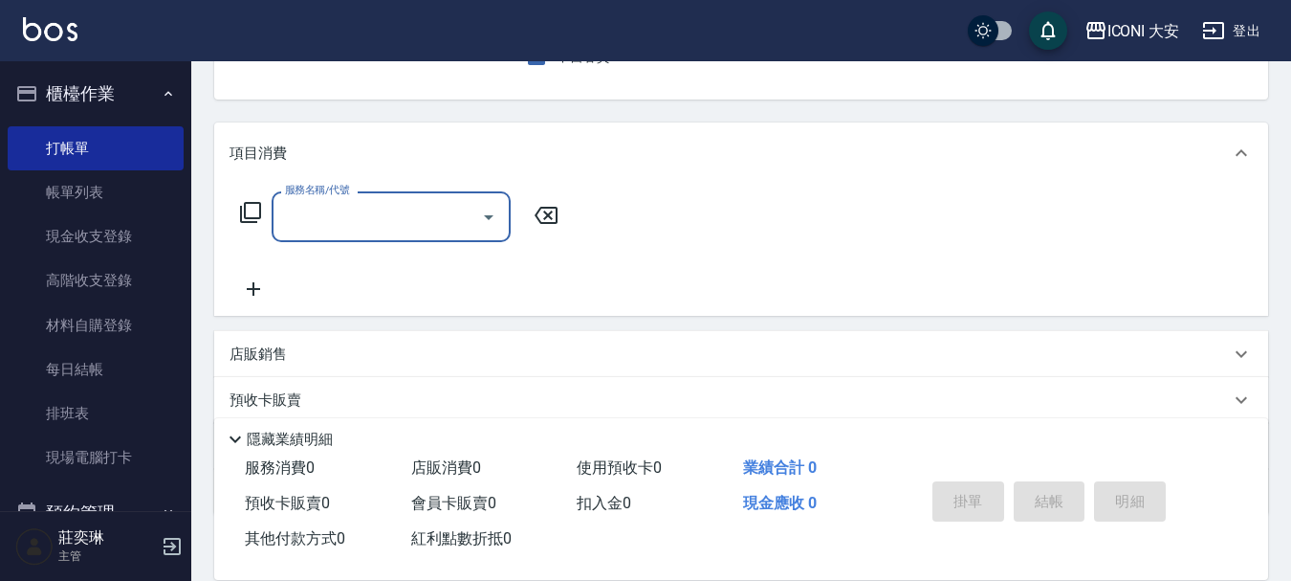
click at [262, 215] on div "服務名稱/代號 服務名稱/代號" at bounding box center [400, 216] width 341 height 51
click at [249, 216] on icon at bounding box center [250, 212] width 23 height 23
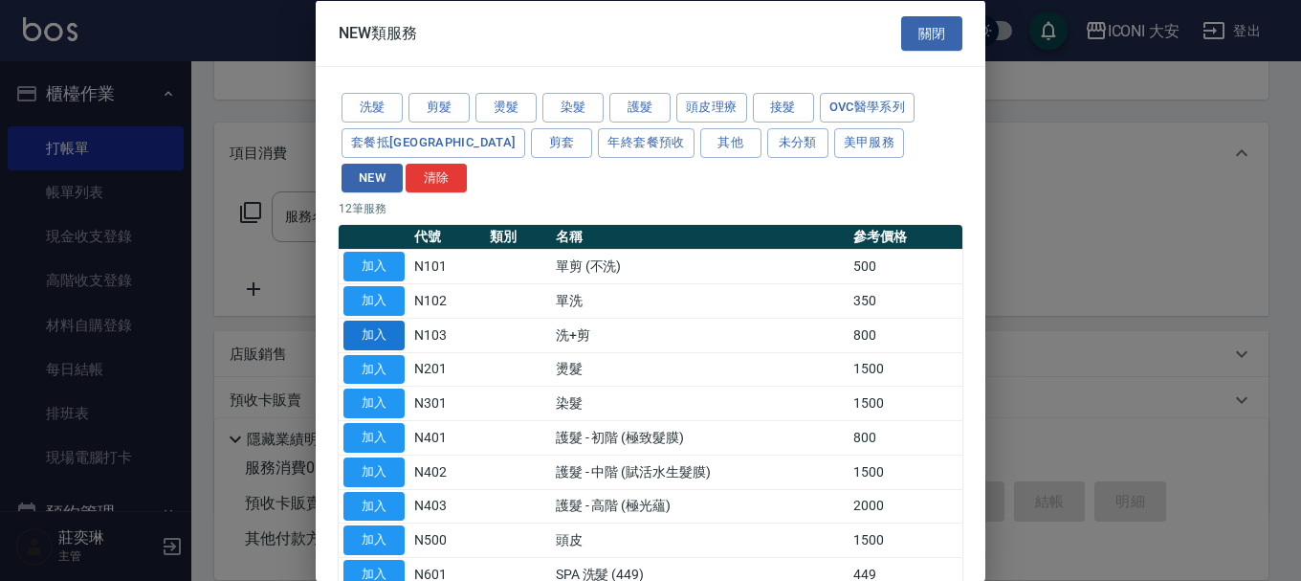
click at [386, 319] on button "加入" at bounding box center [373, 334] width 61 height 30
type input "洗+剪(N103)"
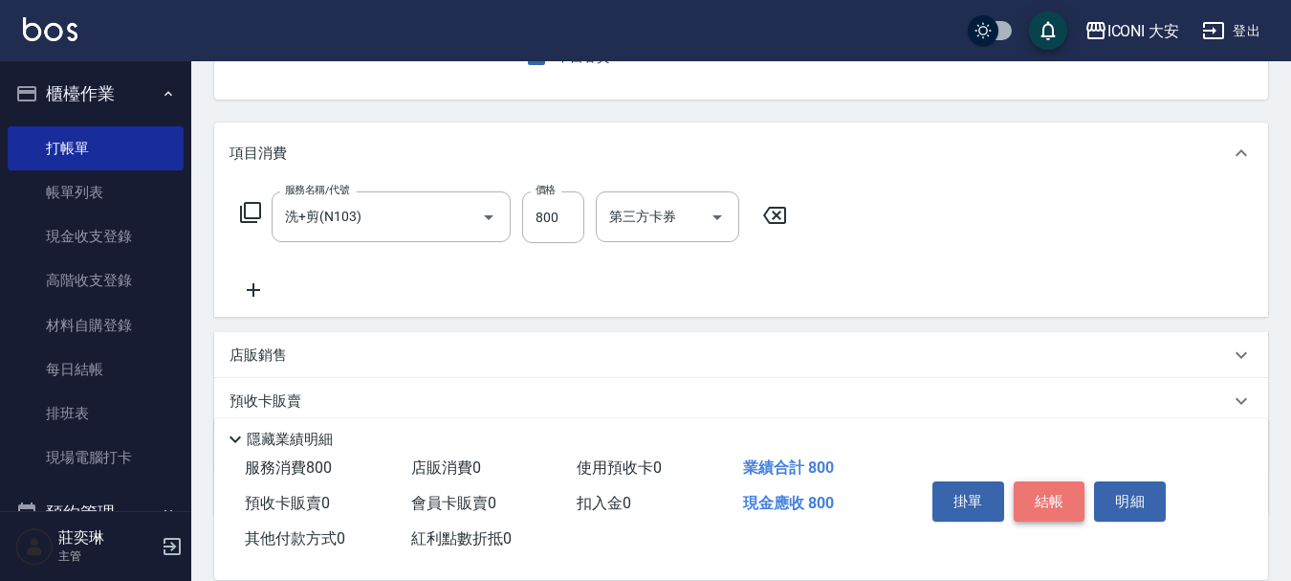
click at [1056, 485] on button "結帳" at bounding box center [1050, 501] width 72 height 40
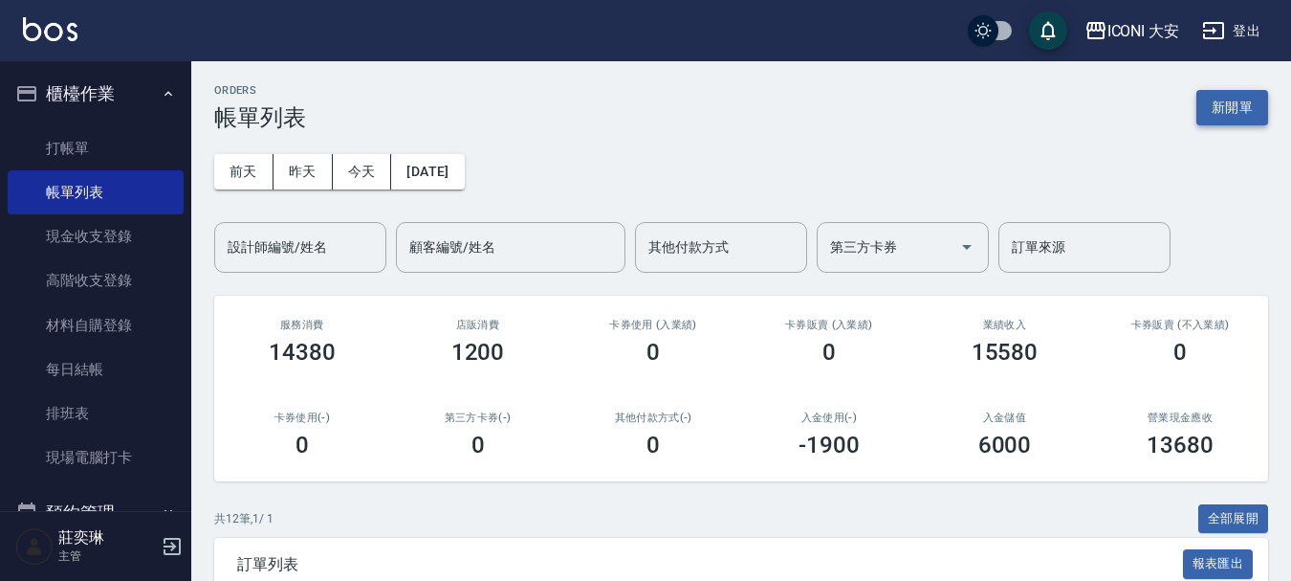
click at [1210, 100] on button "新開單" at bounding box center [1233, 107] width 72 height 35
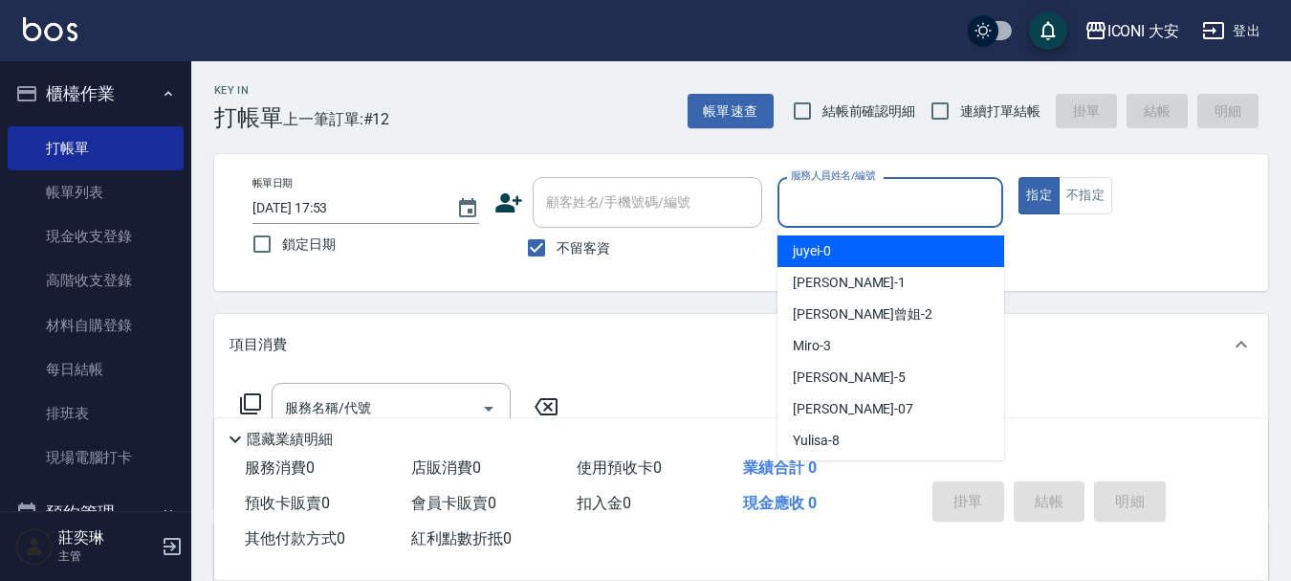
click at [850, 209] on input "服務人員姓名/編號" at bounding box center [890, 202] width 209 height 33
click at [834, 253] on div "juyei -0" at bounding box center [891, 251] width 227 height 32
type input "juyei-0"
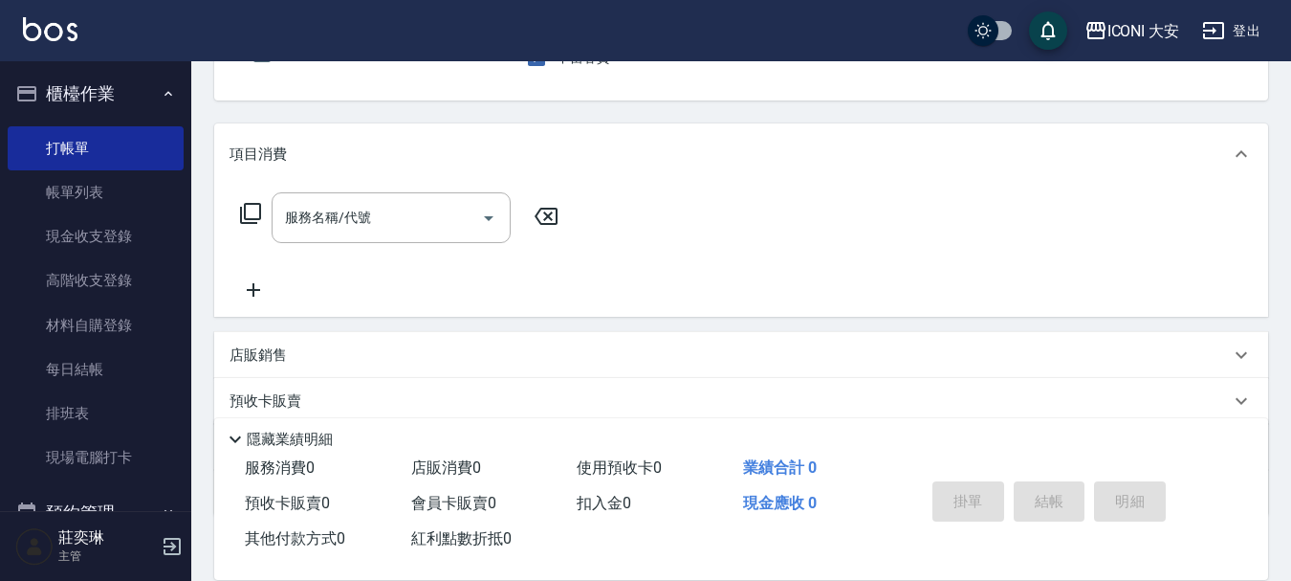
scroll to position [191, 0]
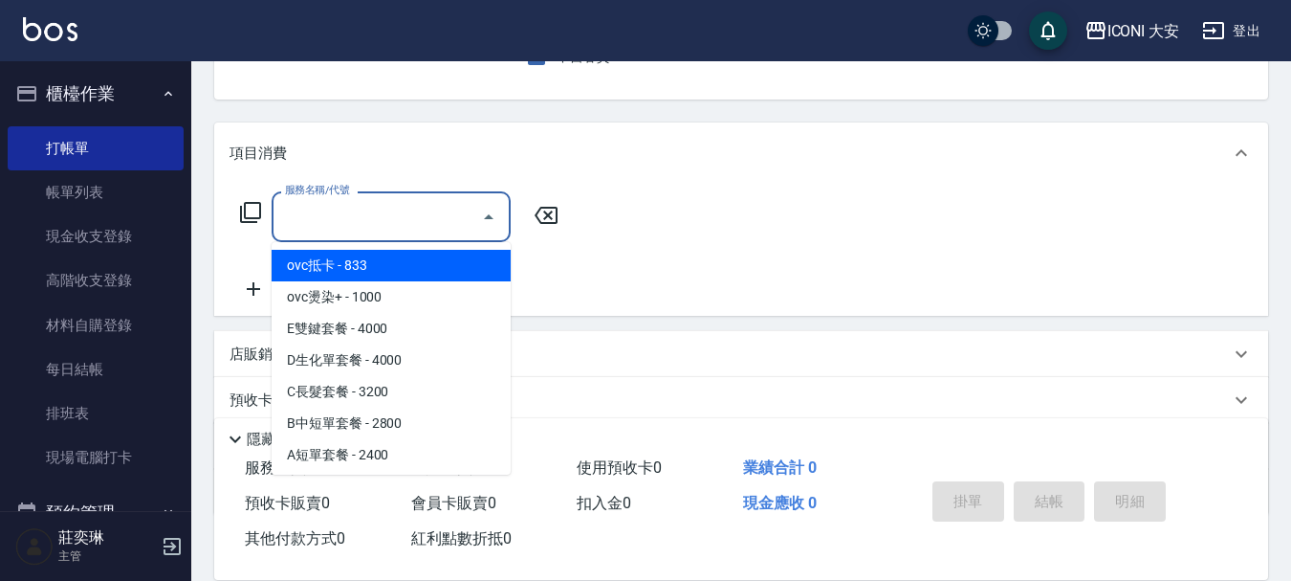
click at [461, 217] on input "服務名稱/代號" at bounding box center [376, 216] width 193 height 33
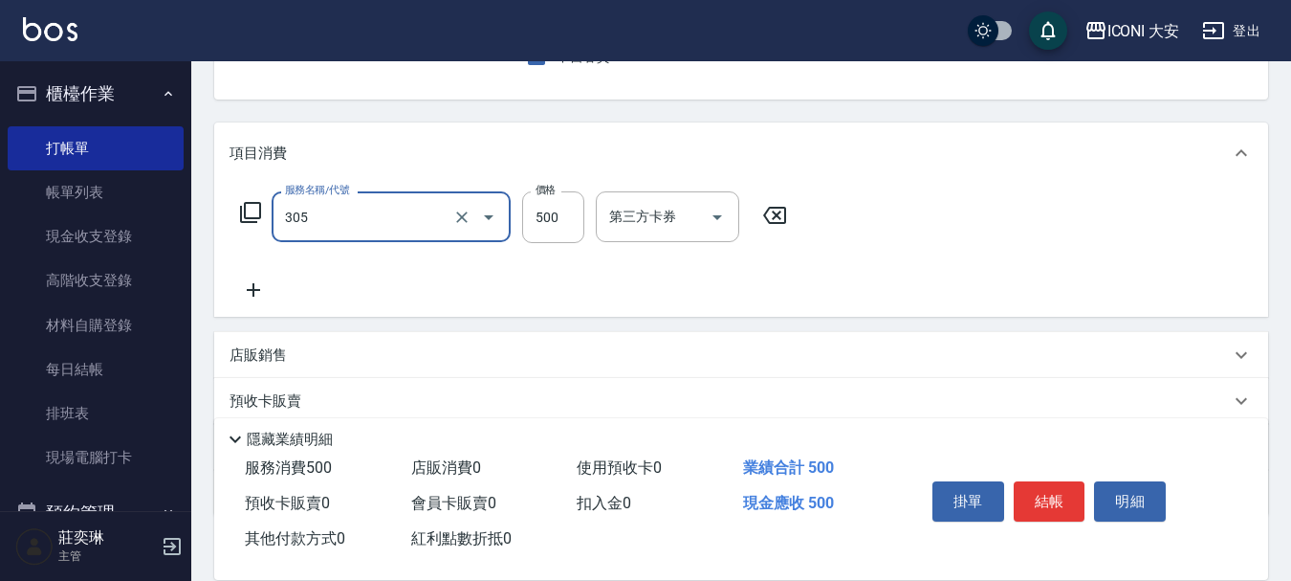
type input "剪髮(305)"
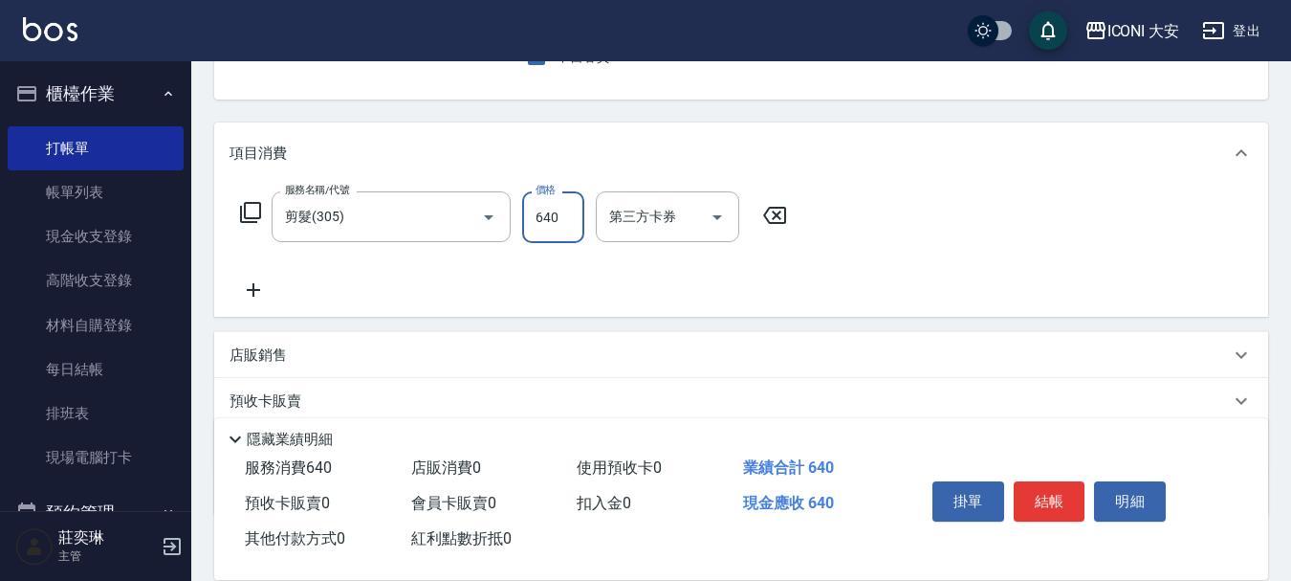
type input "640"
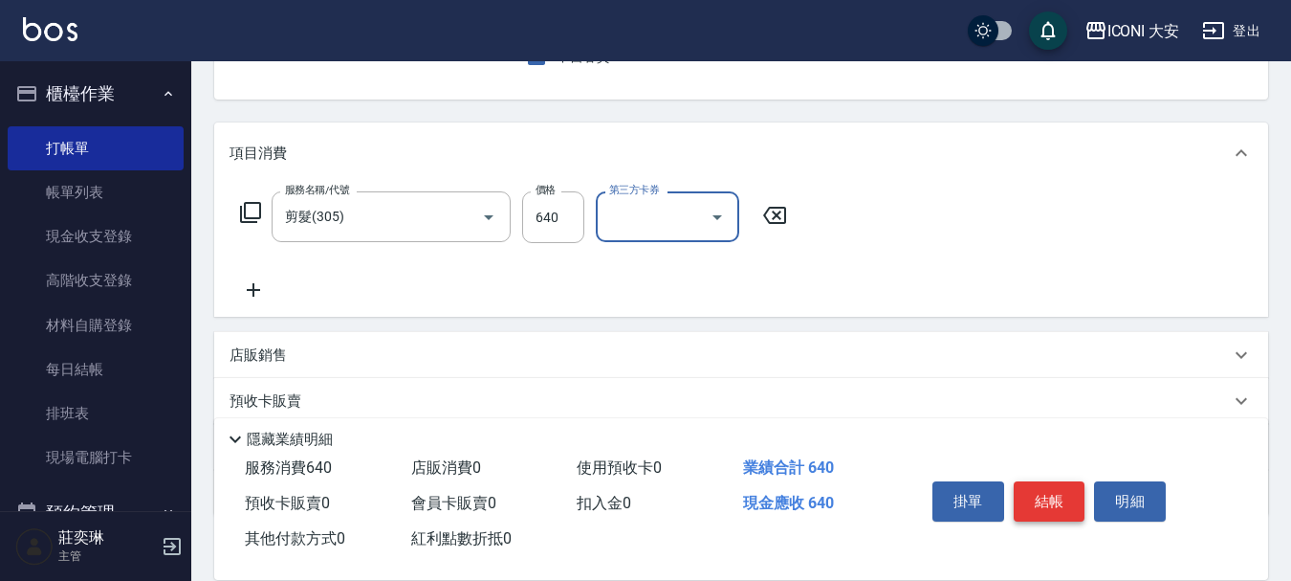
click at [1044, 502] on button "結帳" at bounding box center [1050, 501] width 72 height 40
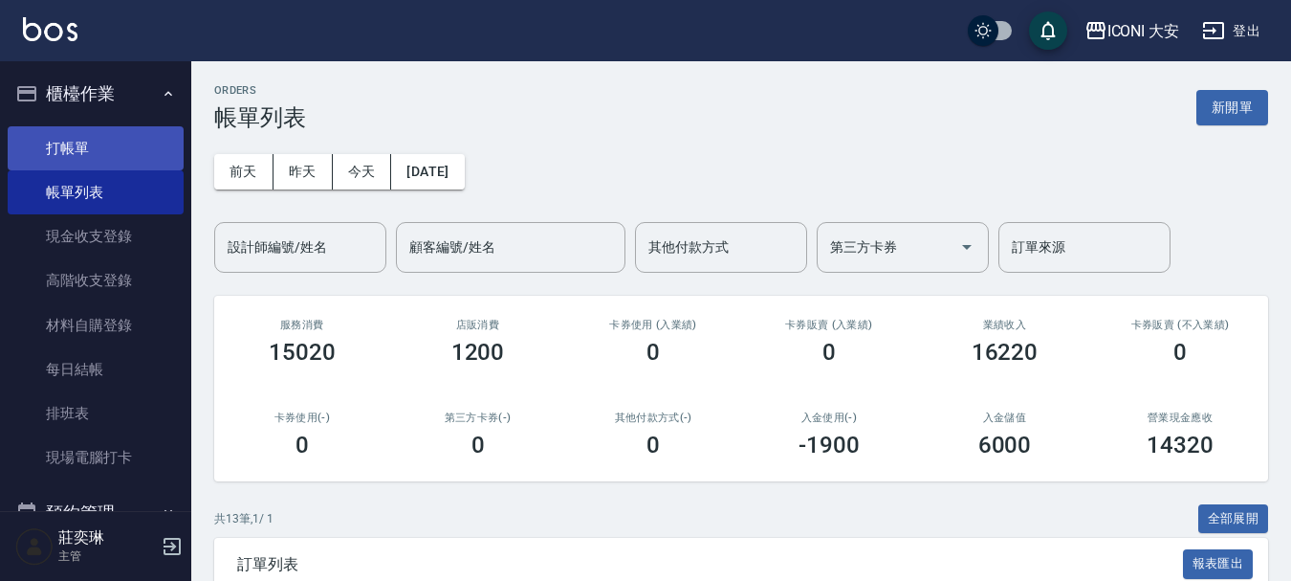
click at [90, 148] on link "打帳單" at bounding box center [96, 148] width 176 height 44
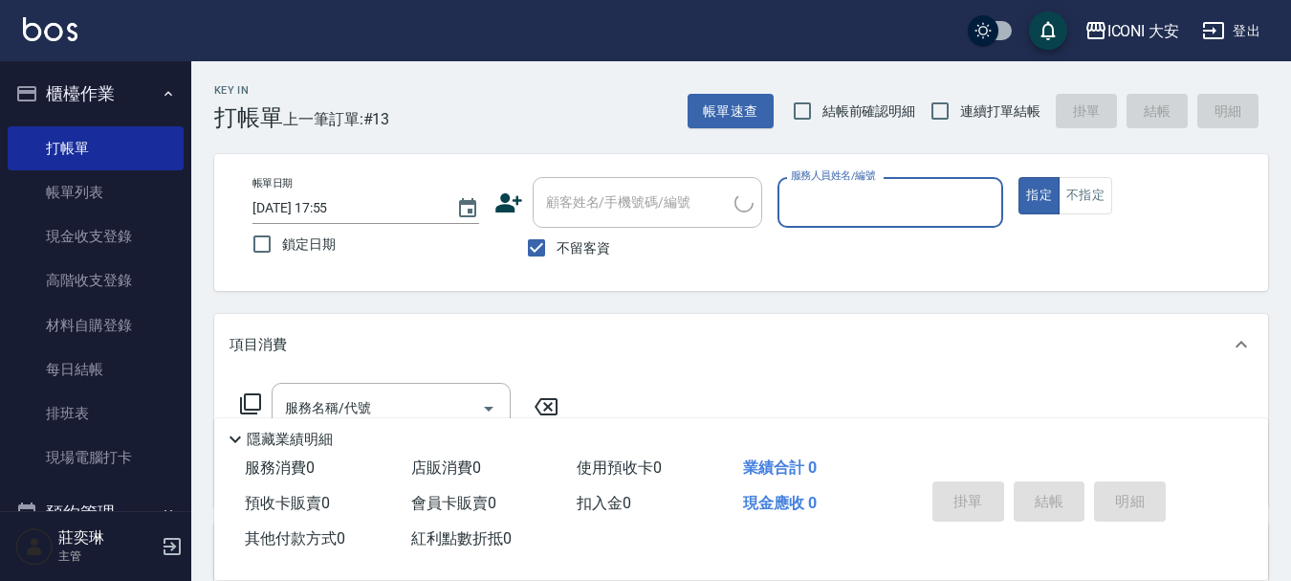
click at [897, 211] on input "服務人員姓名/編號" at bounding box center [890, 202] width 209 height 33
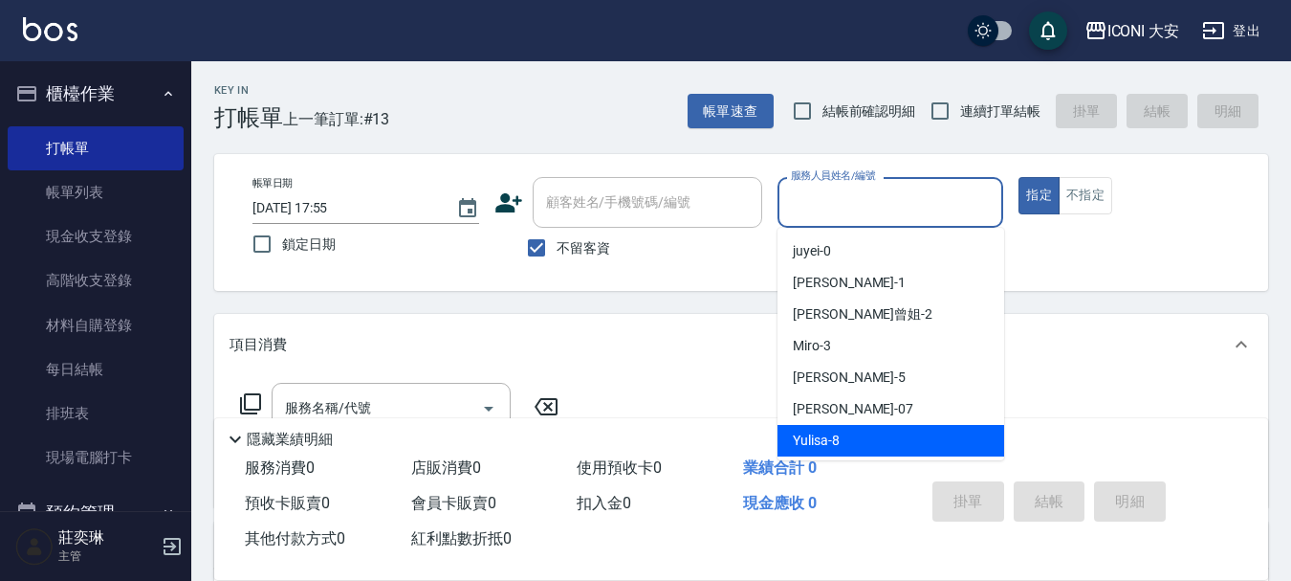
click at [852, 445] on div "Yulisa -8" at bounding box center [891, 441] width 227 height 32
type input "Yulisa-8"
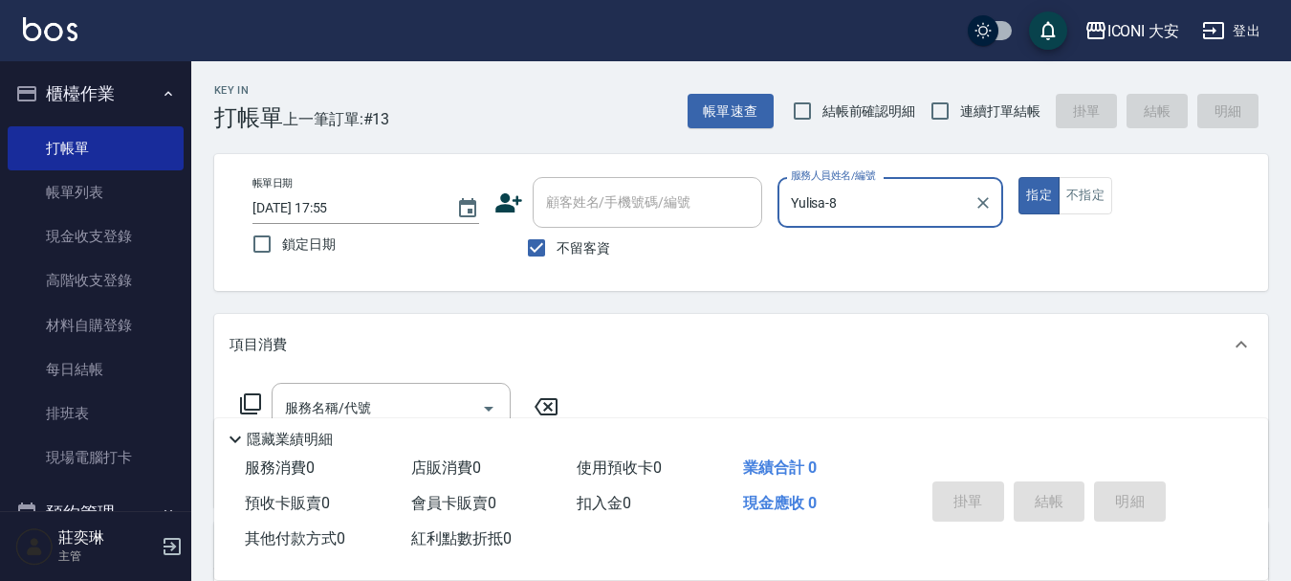
scroll to position [191, 0]
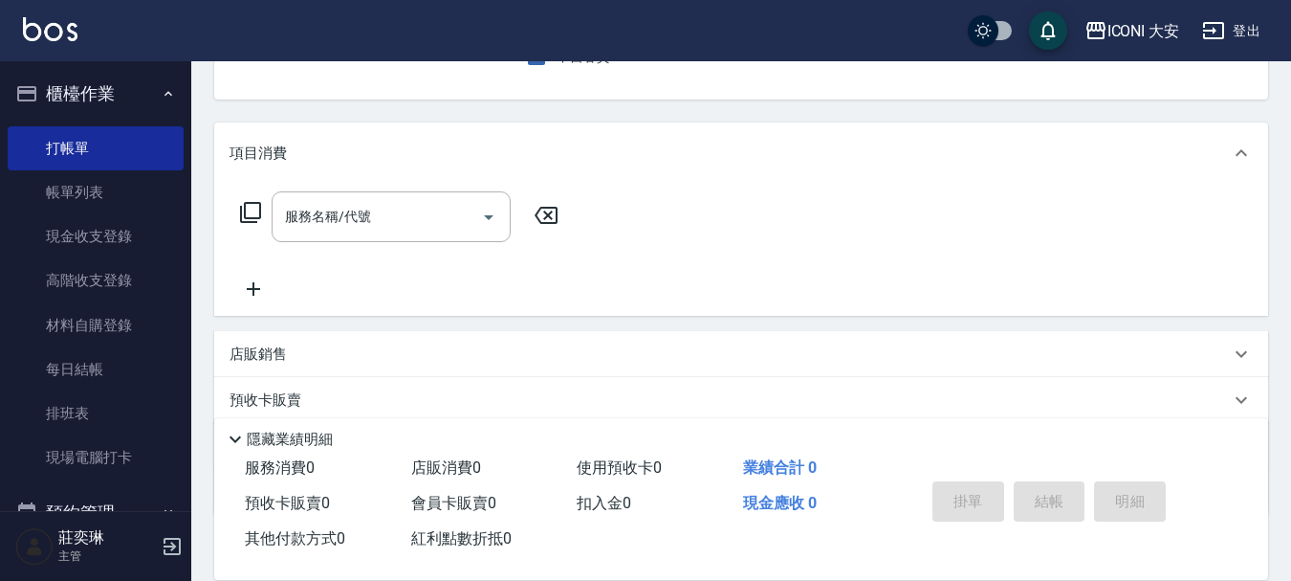
click at [251, 209] on icon at bounding box center [250, 212] width 23 height 23
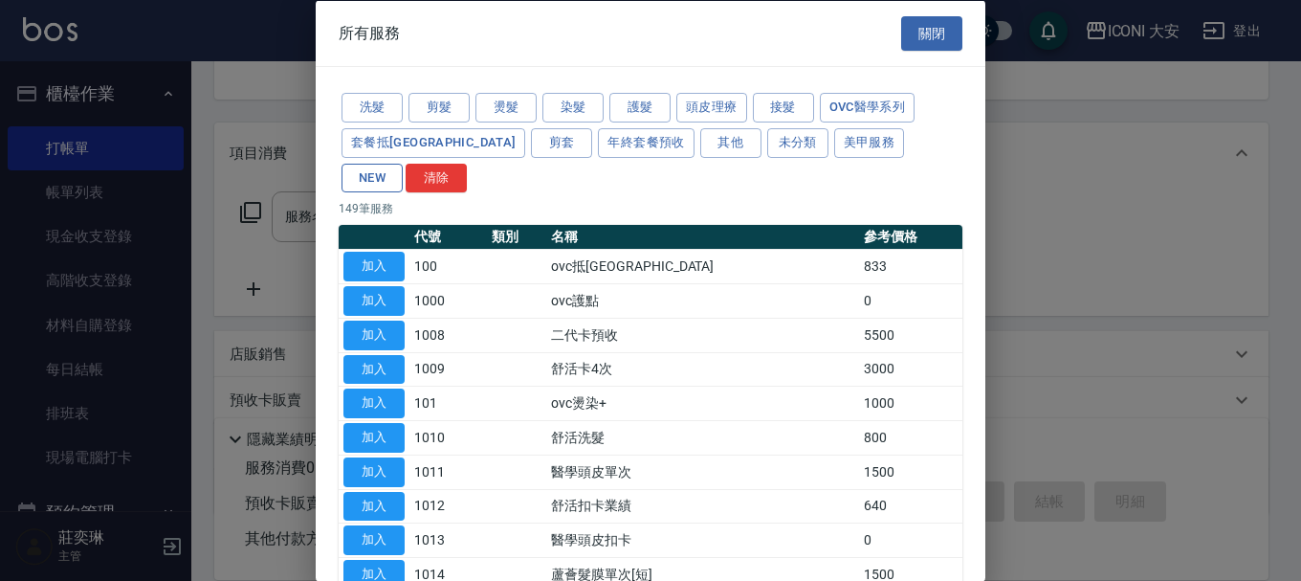
click at [403, 163] on button "NEW" at bounding box center [371, 178] width 61 height 30
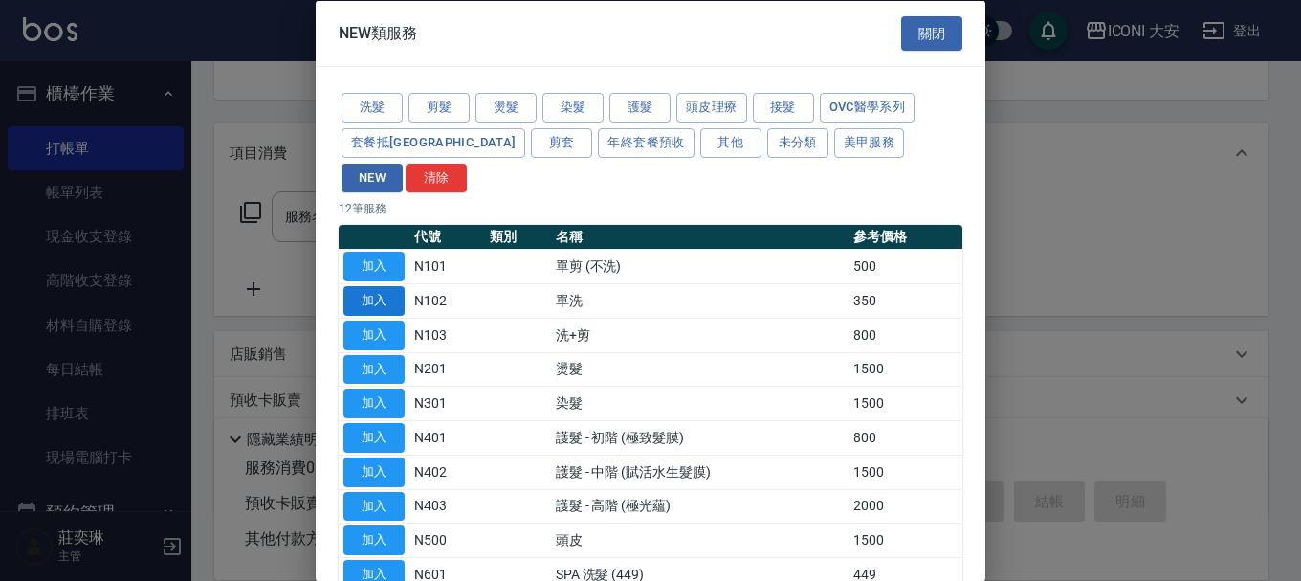
click at [376, 286] on button "加入" at bounding box center [373, 301] width 61 height 30
type input "單洗(N102)"
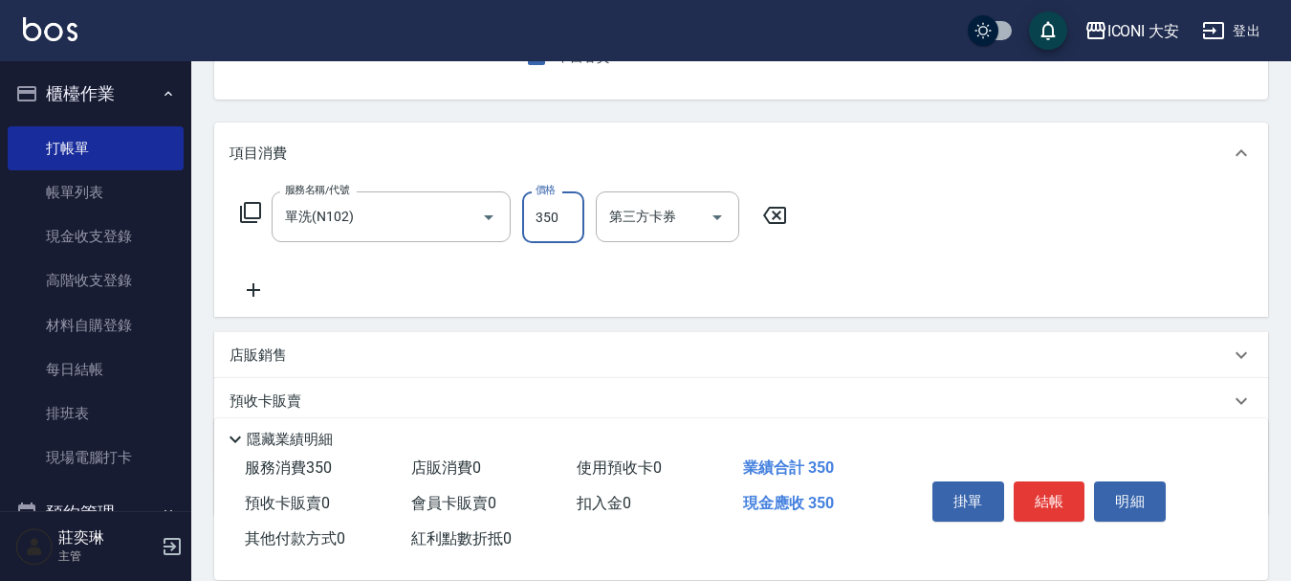
click at [564, 216] on input "350" at bounding box center [553, 217] width 62 height 52
type input "370"
click at [254, 211] on icon at bounding box center [250, 212] width 23 height 23
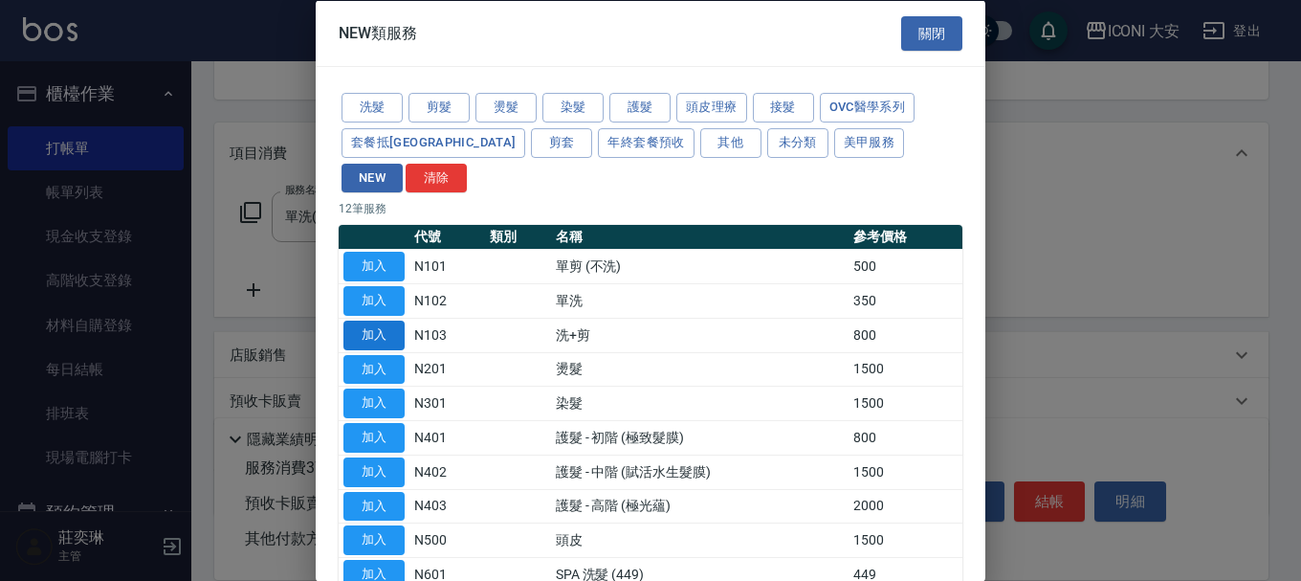
click at [375, 319] on button "加入" at bounding box center [373, 334] width 61 height 30
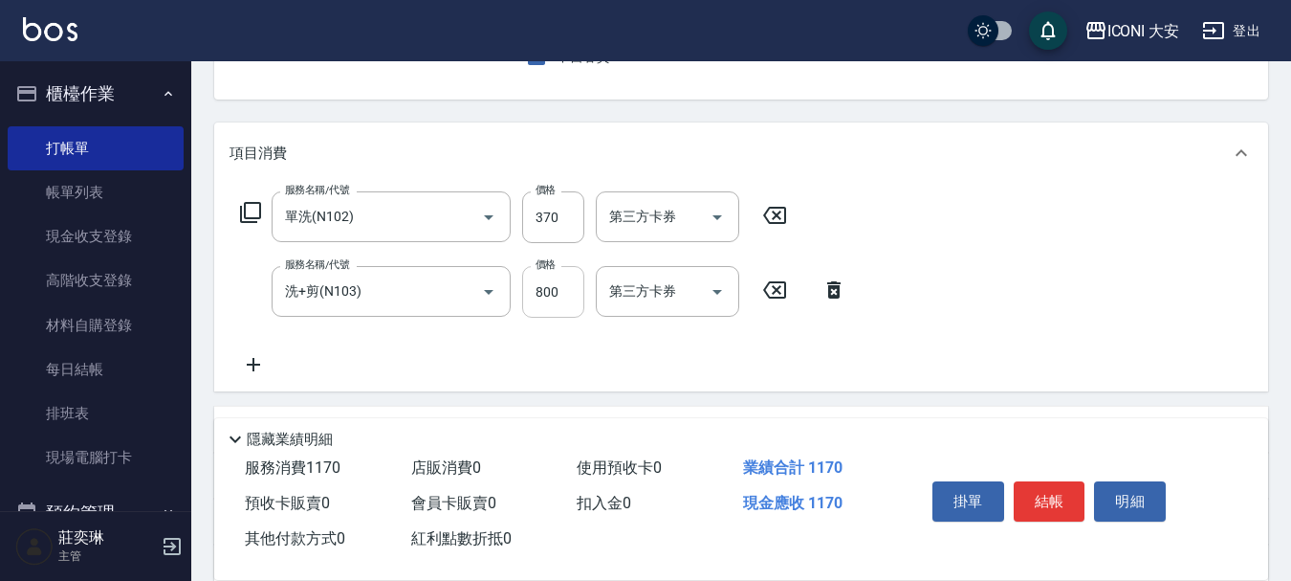
click at [563, 288] on input "800" at bounding box center [553, 292] width 62 height 52
type input "720"
click at [1046, 504] on button "結帳" at bounding box center [1050, 501] width 72 height 40
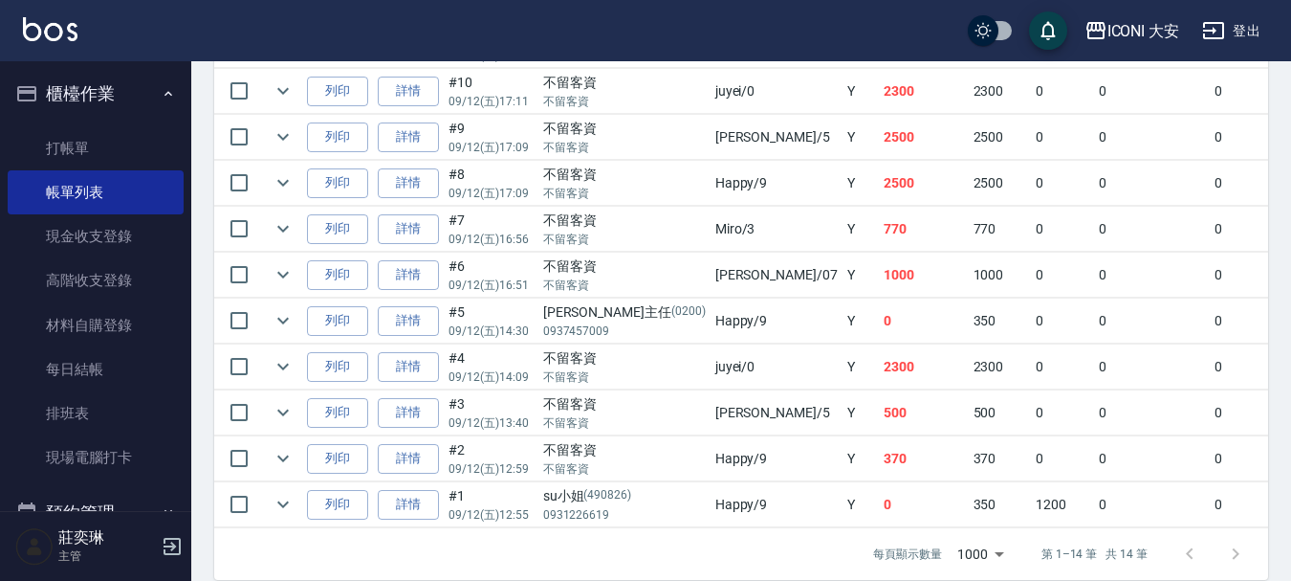
scroll to position [692, 0]
